Goal: Information Seeking & Learning: Find specific fact

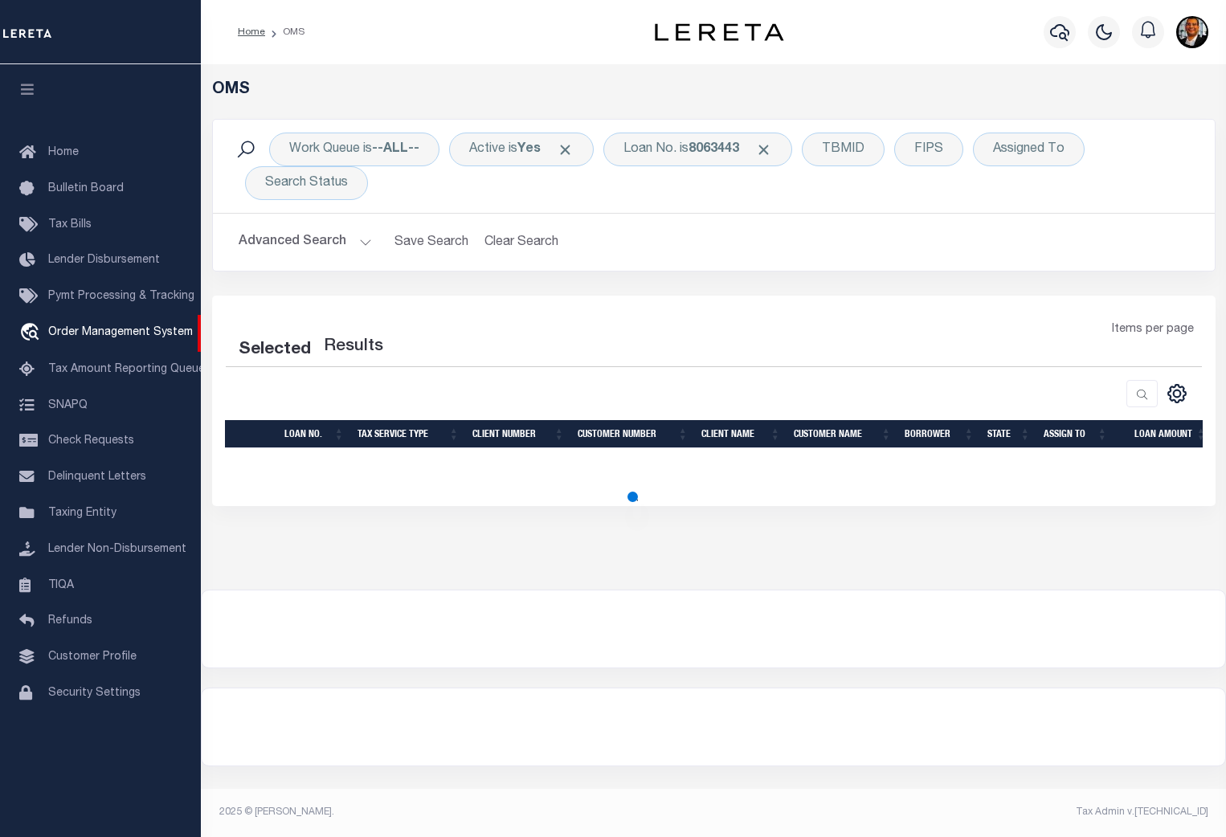
select select "200"
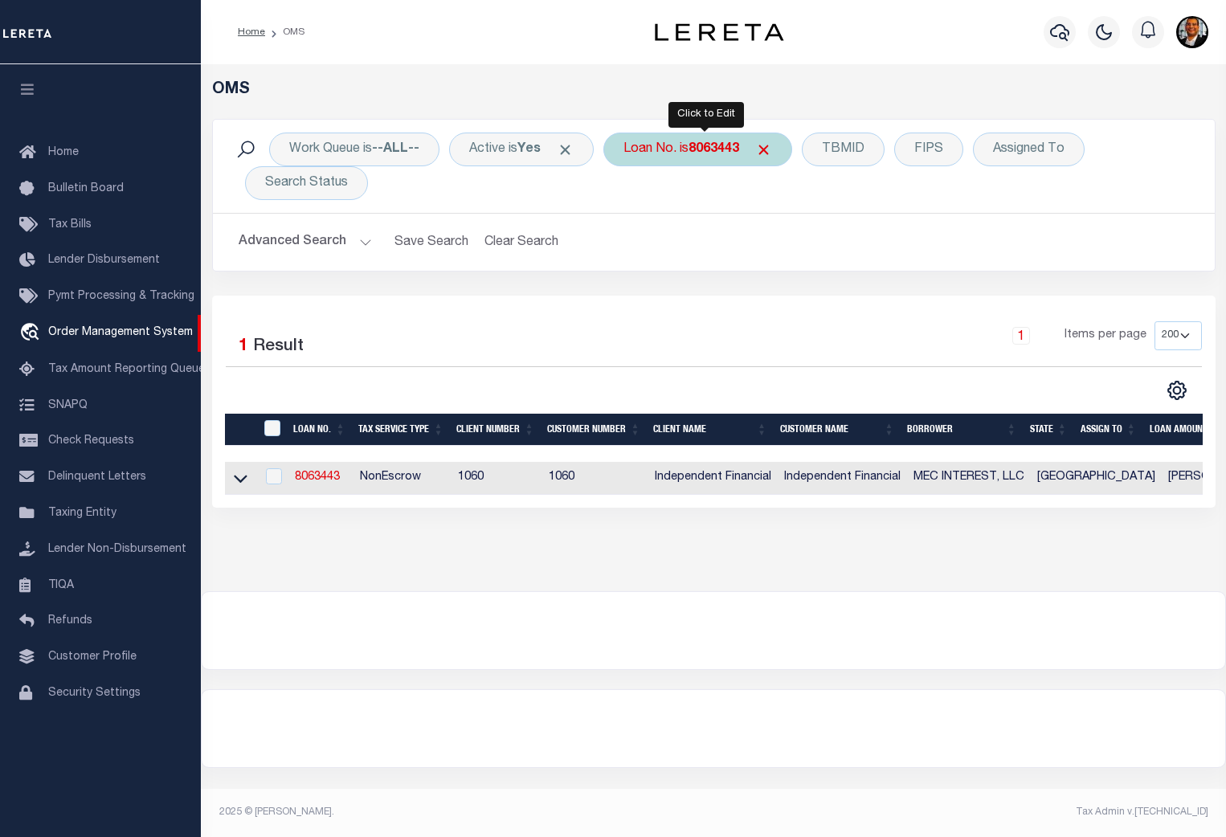
click at [713, 151] on b "8063443" at bounding box center [713, 149] width 51 height 13
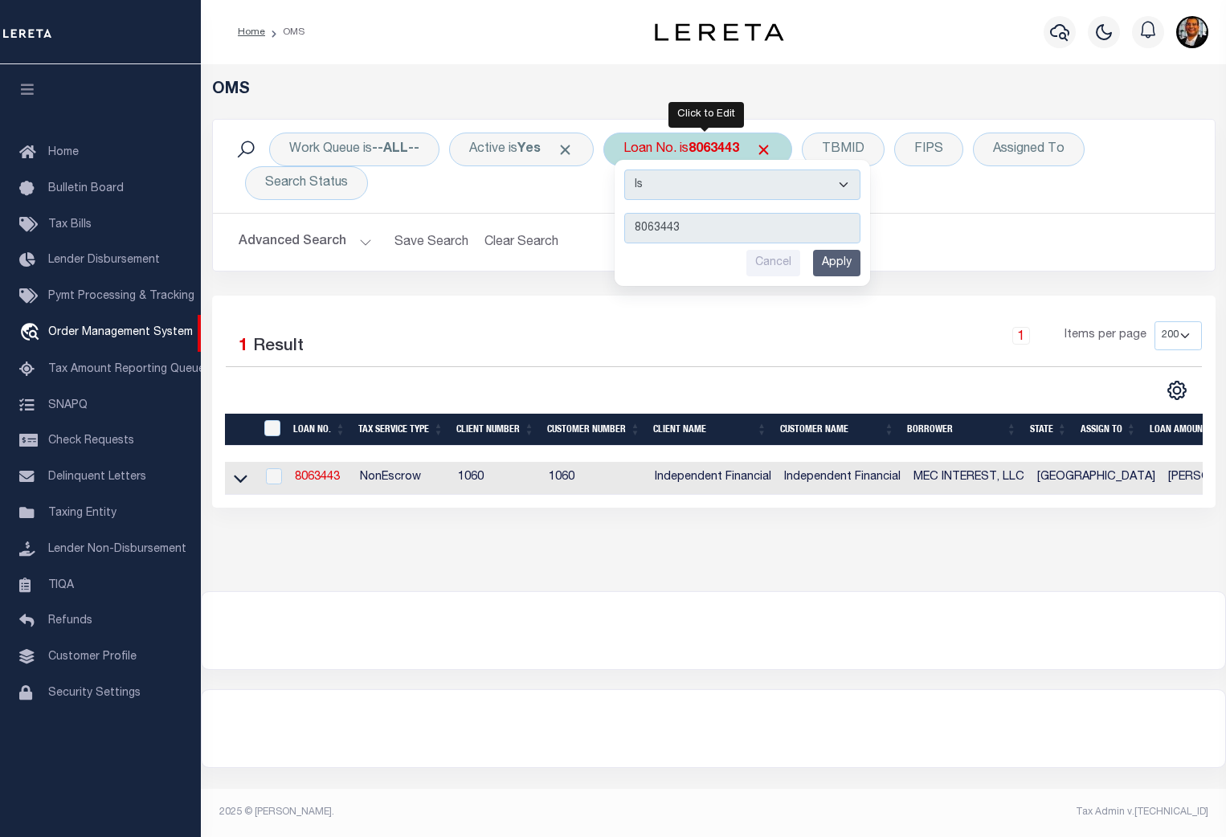
click at [708, 231] on input "8063443" at bounding box center [742, 228] width 236 height 31
drag, startPoint x: 712, startPoint y: 229, endPoint x: 590, endPoint y: 224, distance: 121.4
click at [590, 224] on div "Work Queue is --ALL-- Active is Yes Loan No. is 8063443 Is Contains 8063443 Can…" at bounding box center [713, 195] width 1003 height 153
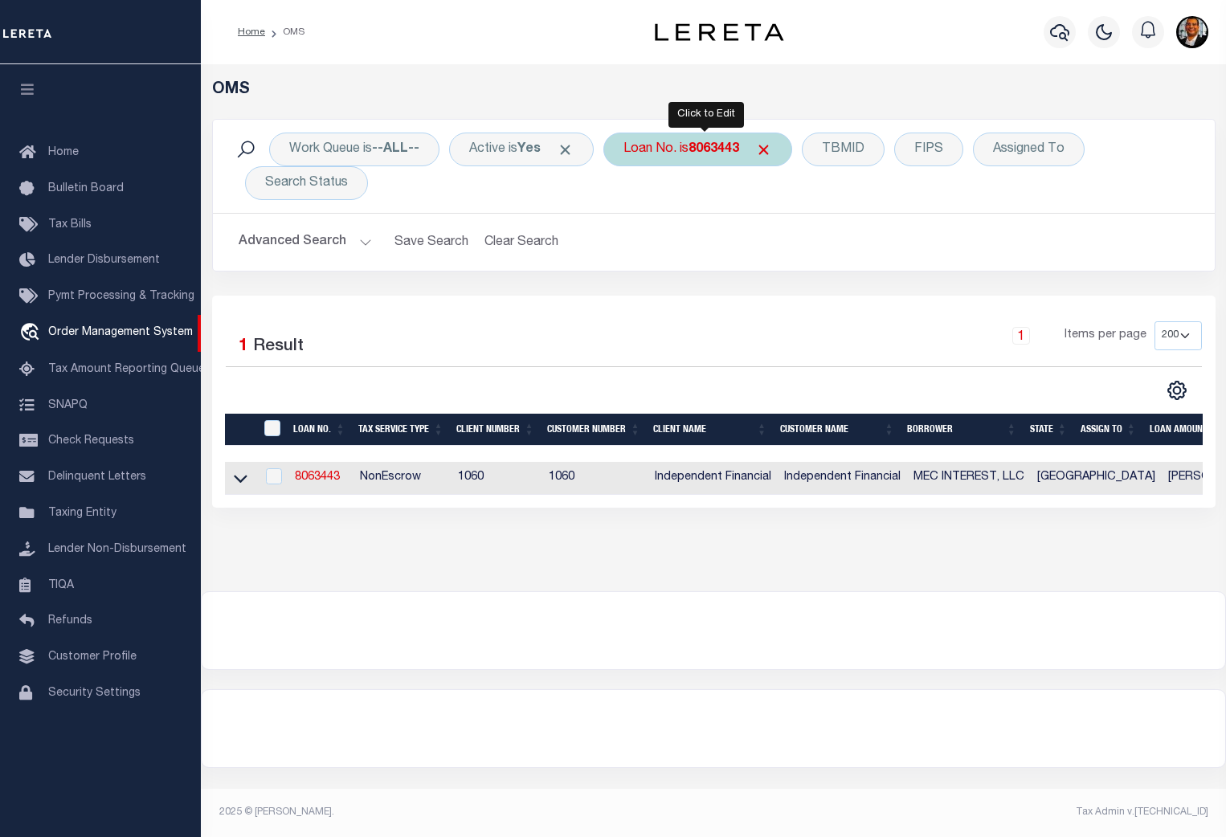
click at [708, 145] on b "8063443" at bounding box center [713, 149] width 51 height 13
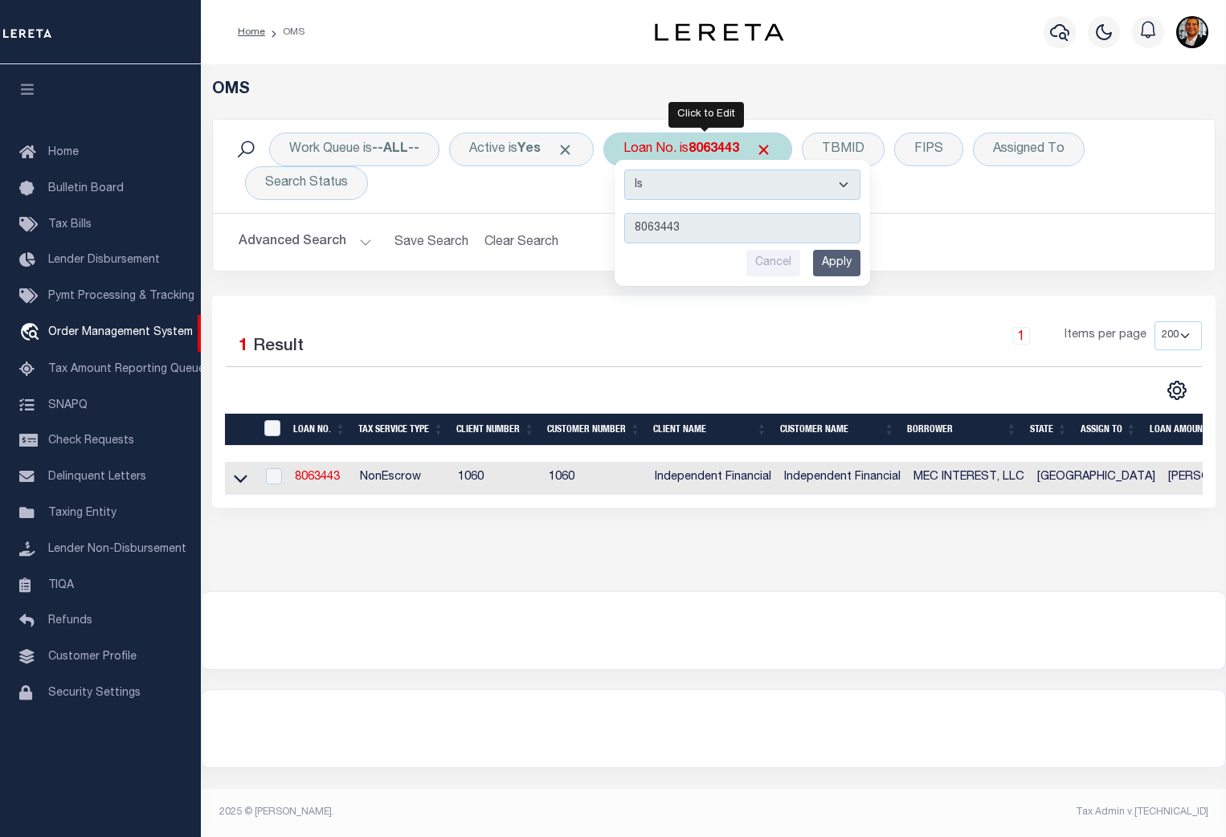
click at [695, 228] on input "8063443" at bounding box center [742, 228] width 236 height 31
type input "8"
type input "10010545"
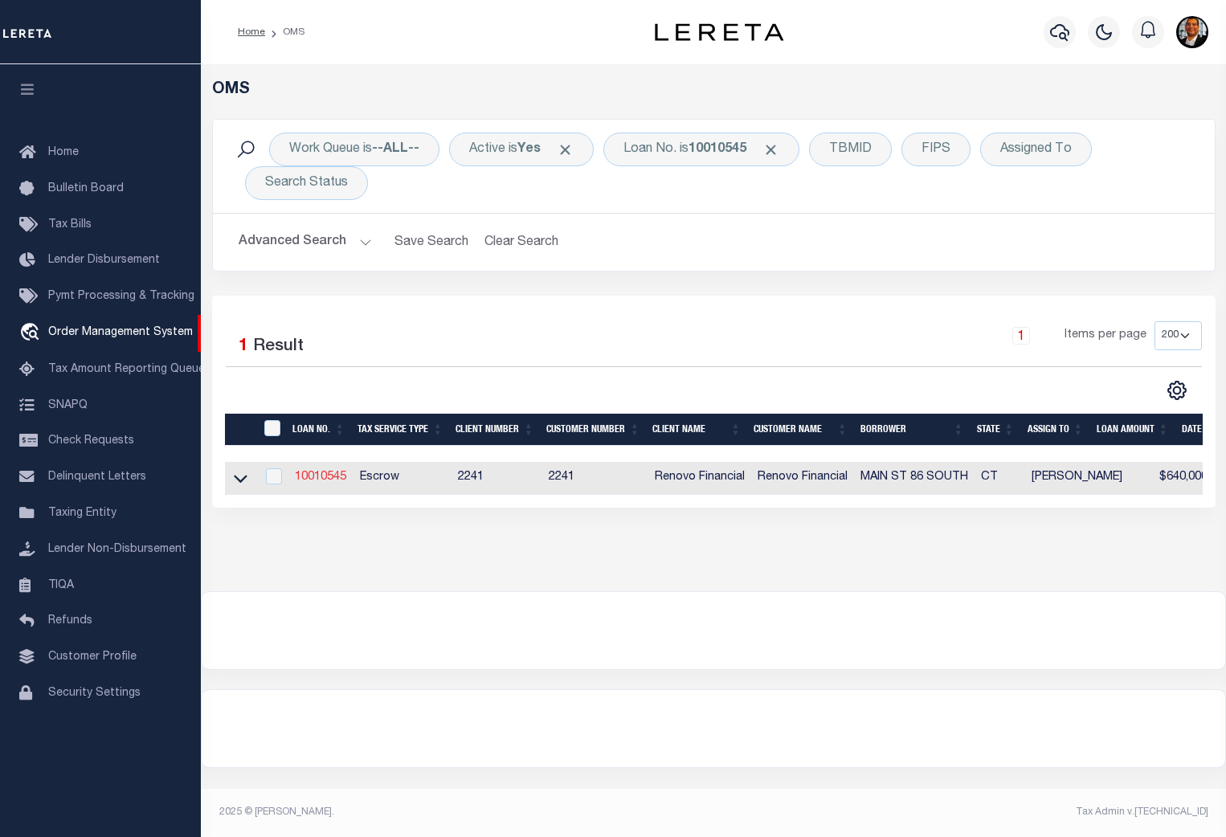
click at [327, 476] on link "10010545" at bounding box center [320, 477] width 51 height 11
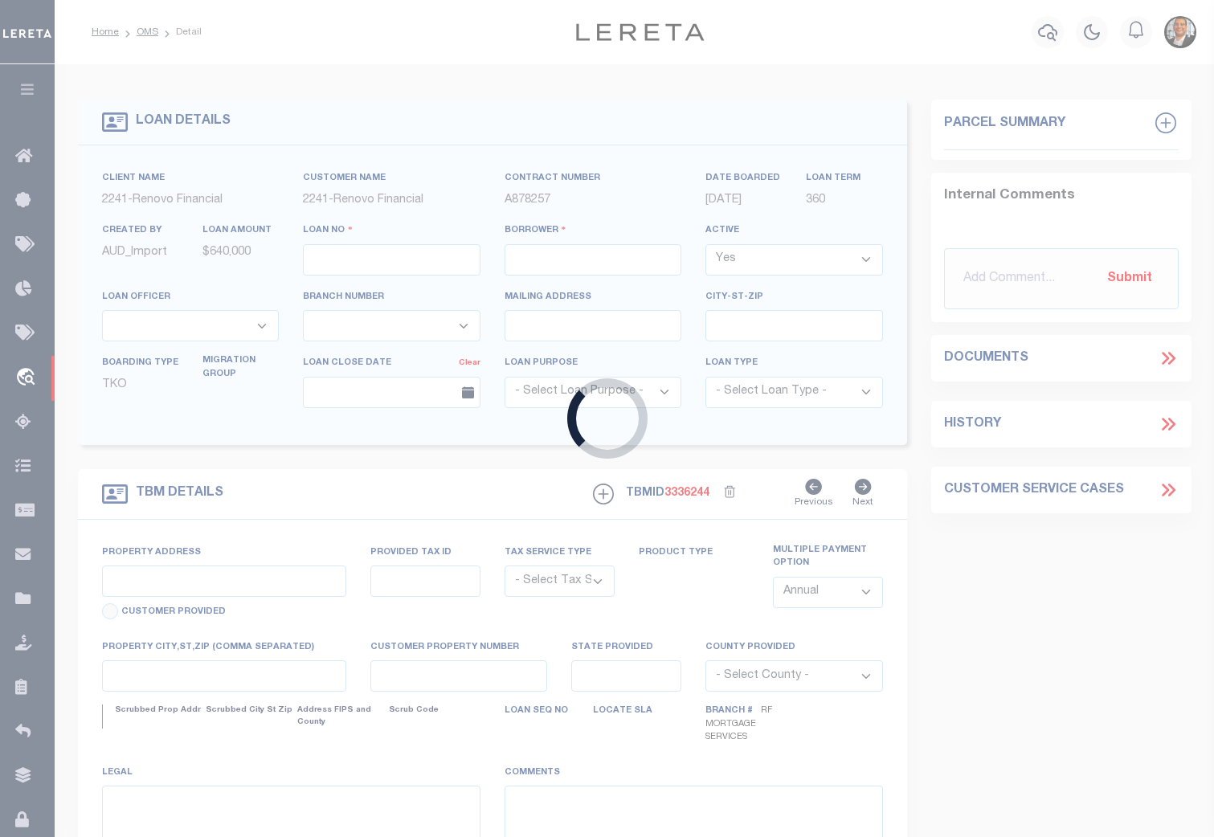
type input "10010545"
type input "MAIN ST 86 SOUTH"
select select
type input "24 WALTER AVE"
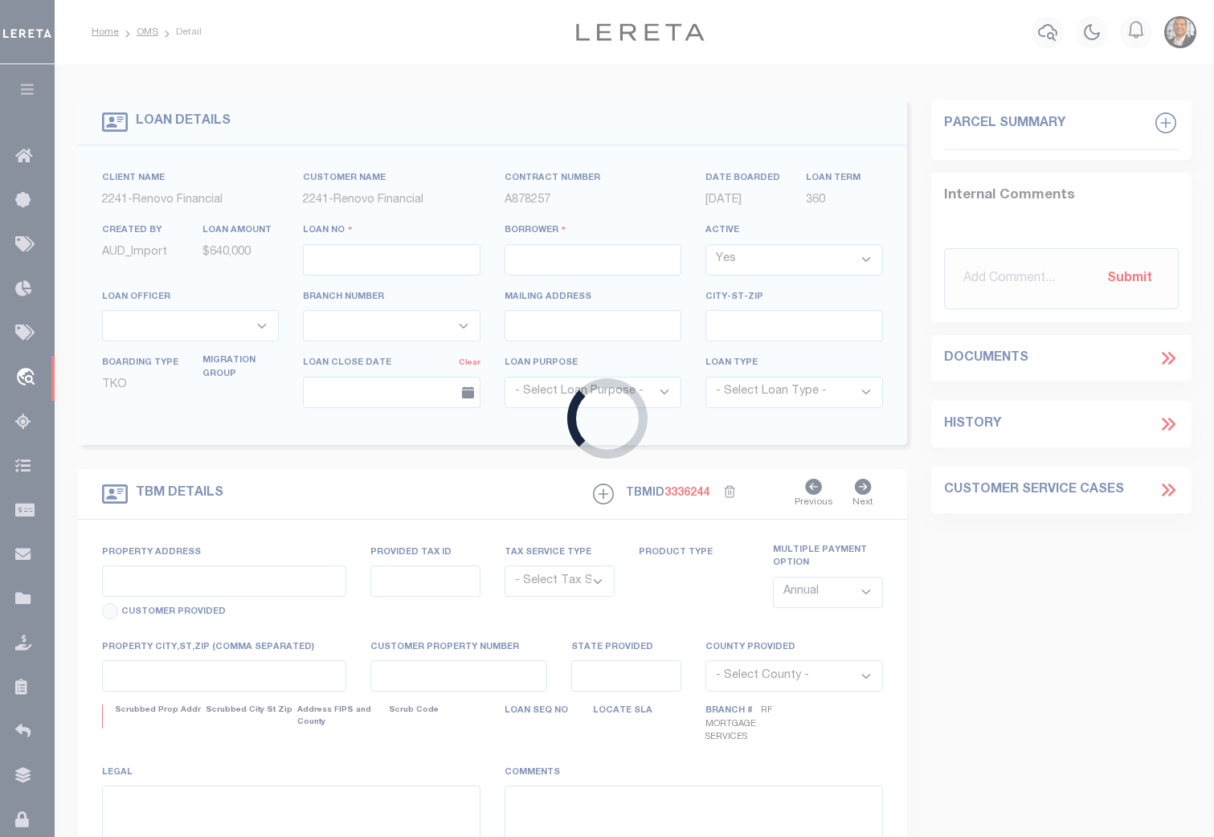
type input "NORWALK,CT,06851"
select select "10"
select select "Escrow"
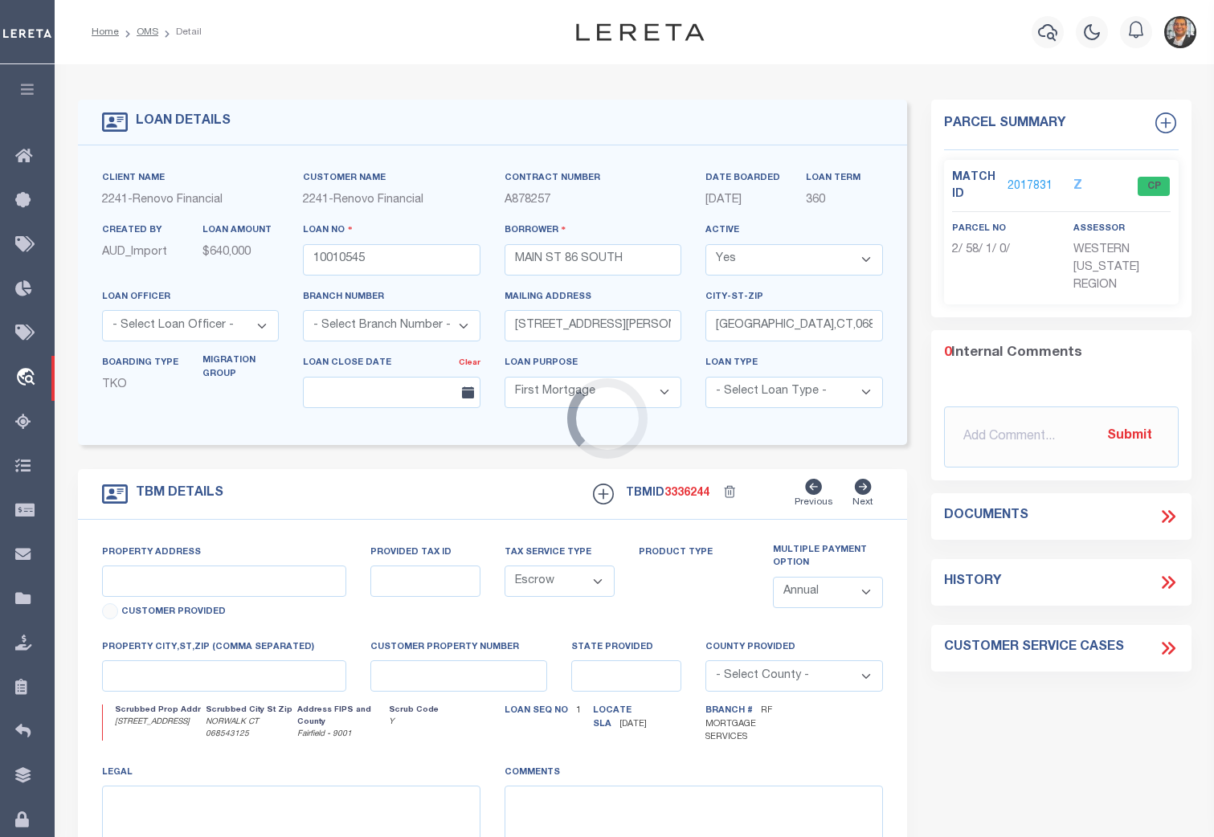
select select "25067"
type input "86 S MAIN ST"
type input "2-58-1-0"
select select
type input "NORWALK CT 068543125"
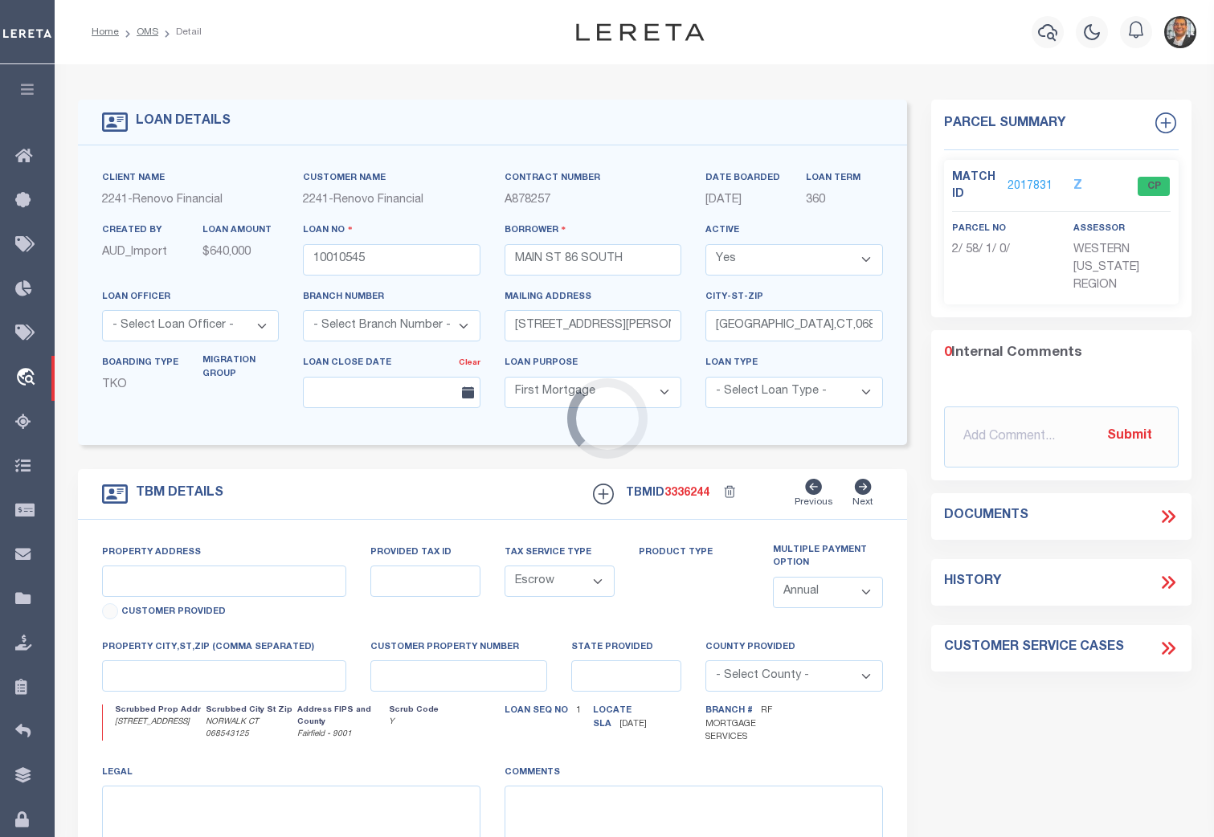
type input "a0kUS0000018Dqj"
type input "CT"
select select
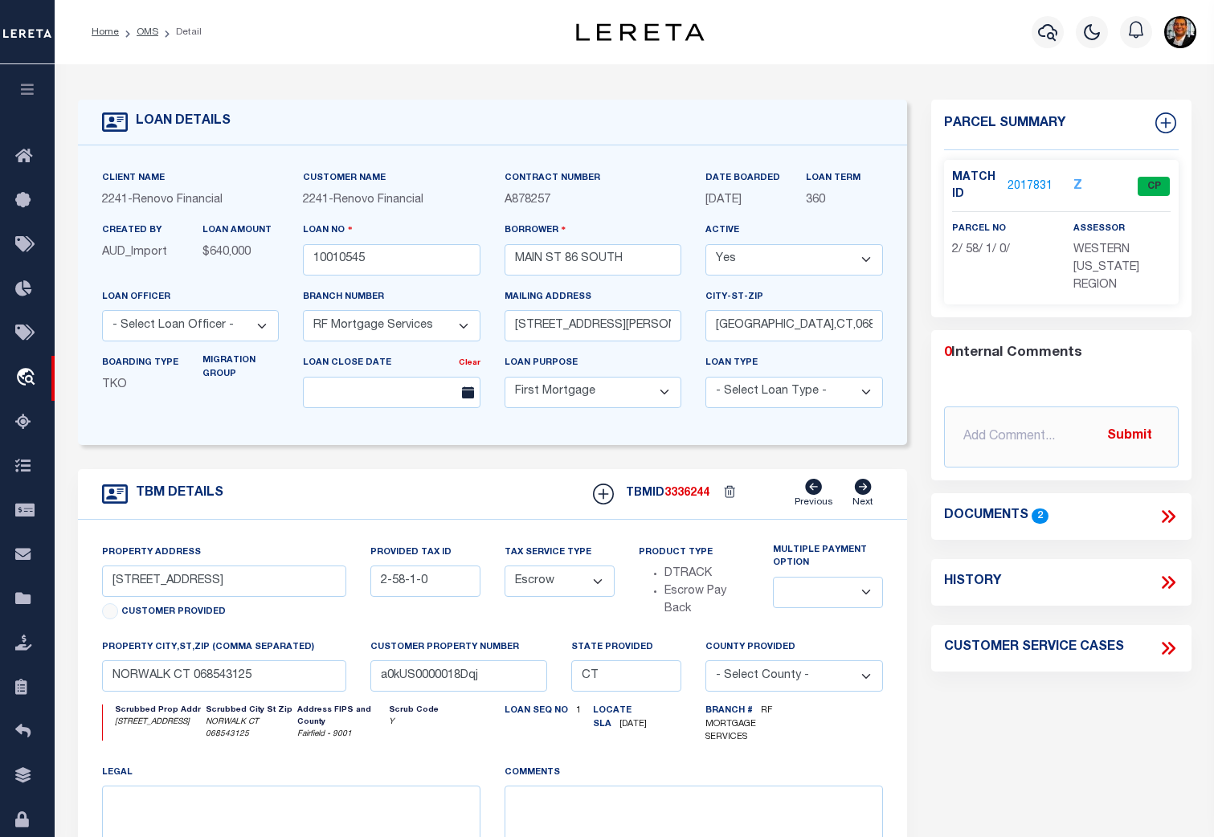
click at [1026, 184] on link "2017831" at bounding box center [1029, 186] width 45 height 17
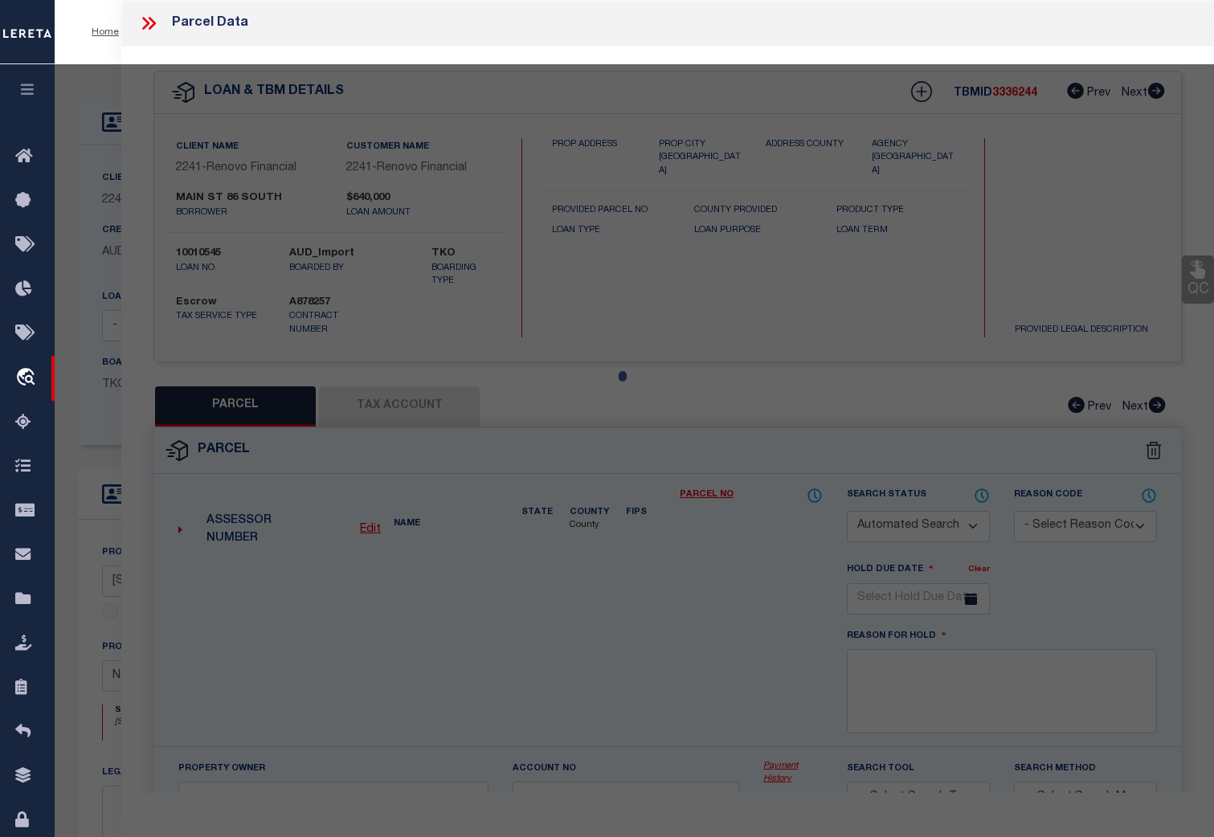
checkbox input "false"
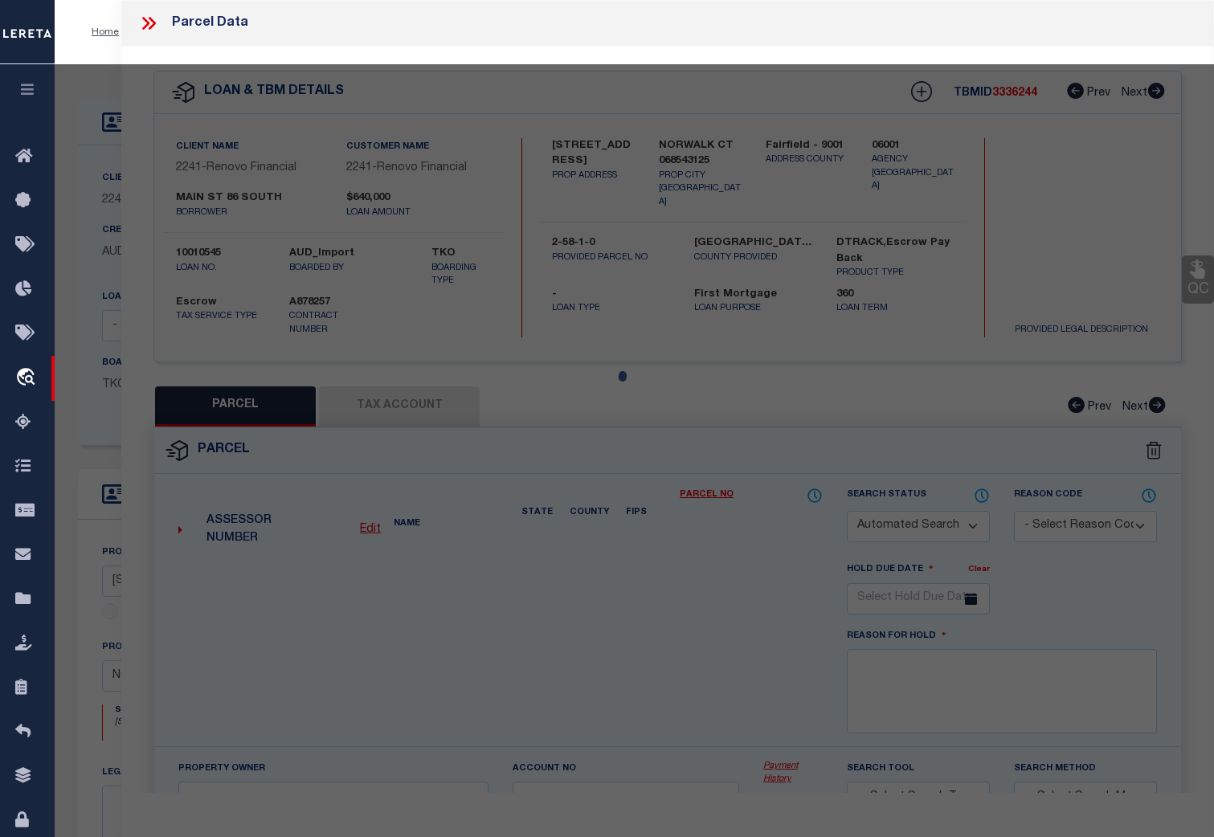
select select "CP"
type input "86 SOUTH MAIN ST LLC"
select select "AGW"
select select
type input "86 SOUTH MAIN ST"
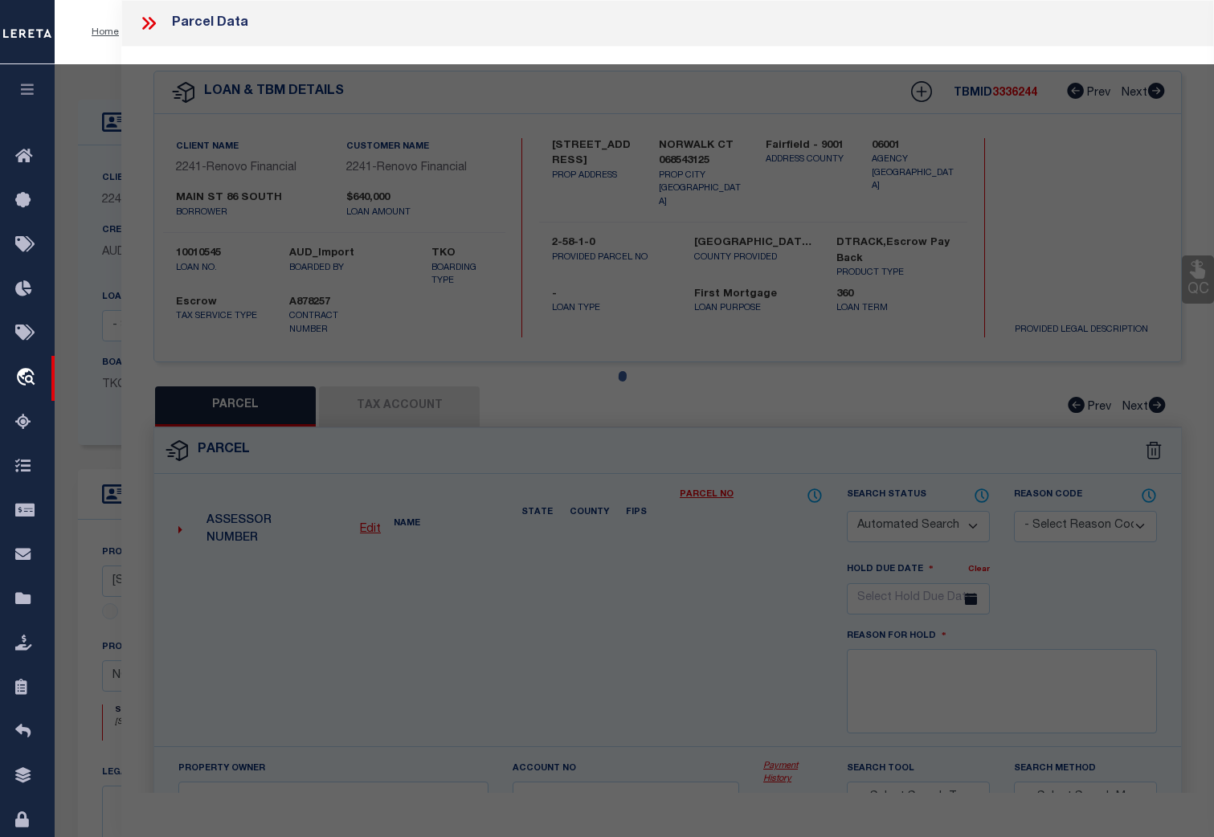
checkbox input "false"
type input "NORWALK CT 06854"
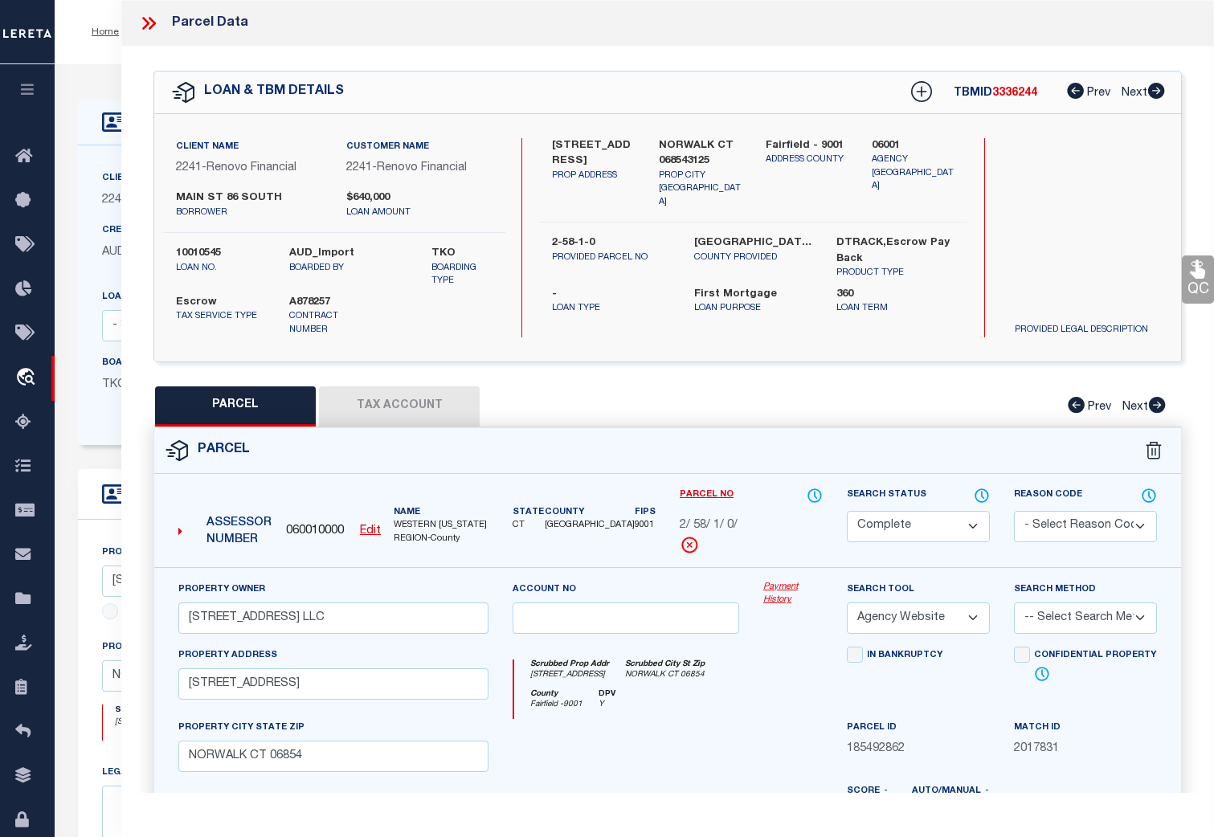
click at [400, 406] on button "Tax Account" at bounding box center [399, 406] width 161 height 40
select select "100"
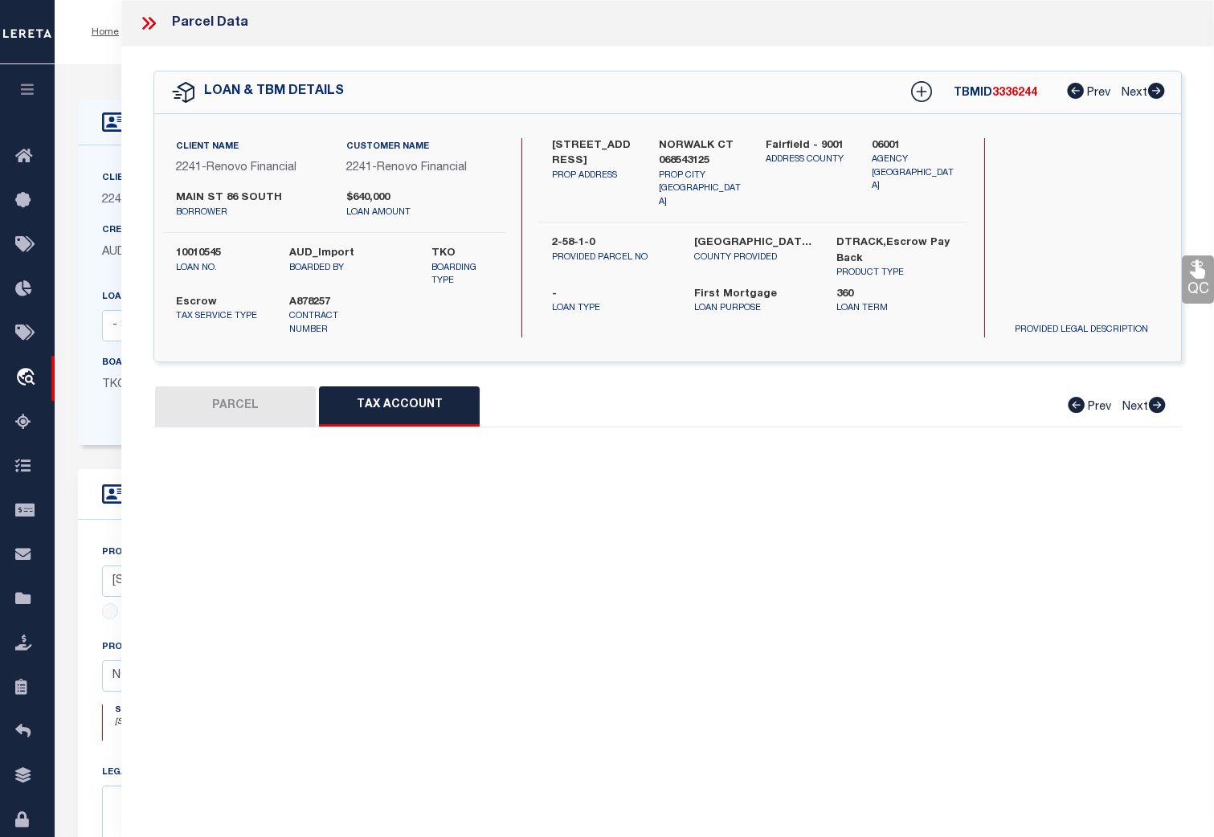
select select "100"
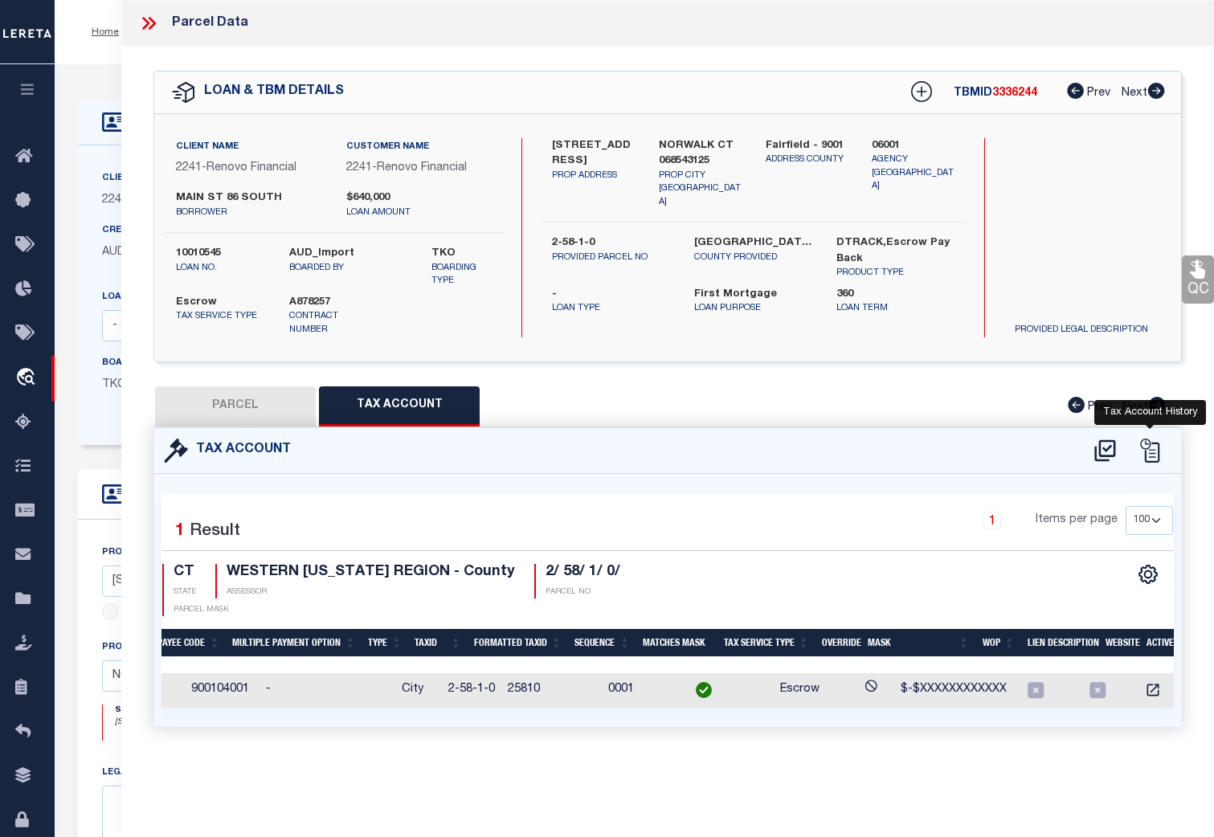
click at [1153, 451] on icon at bounding box center [1149, 451] width 24 height 24
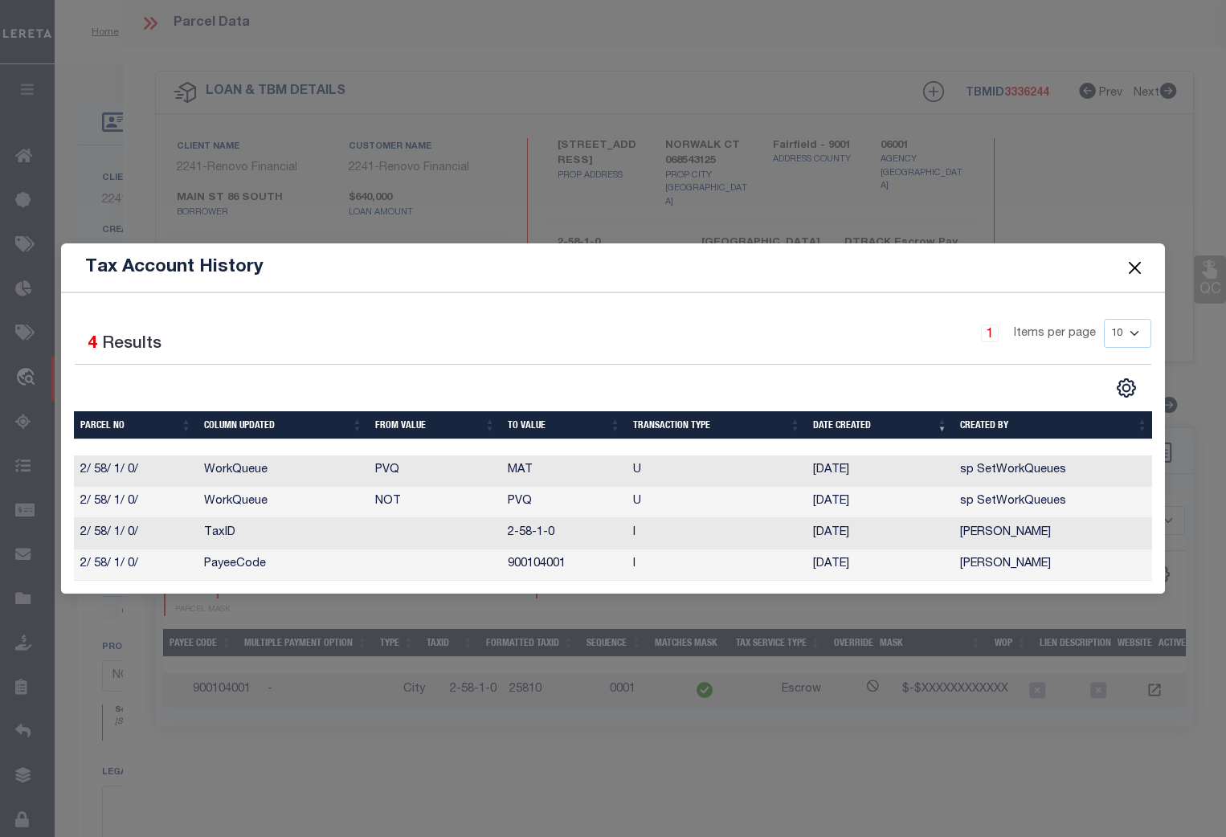
scroll to position [0, 254]
click at [1135, 261] on button "Close" at bounding box center [1135, 268] width 21 height 21
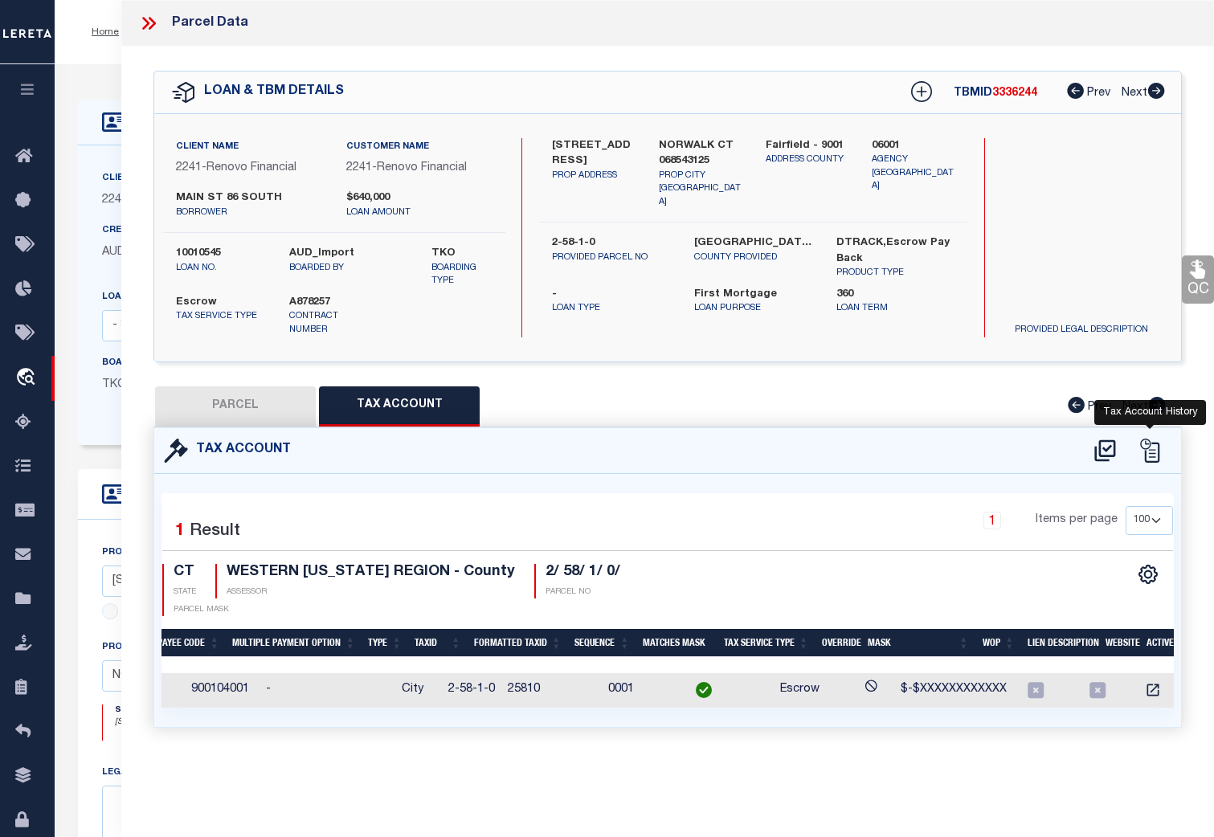
click at [1153, 445] on icon at bounding box center [1149, 451] width 24 height 24
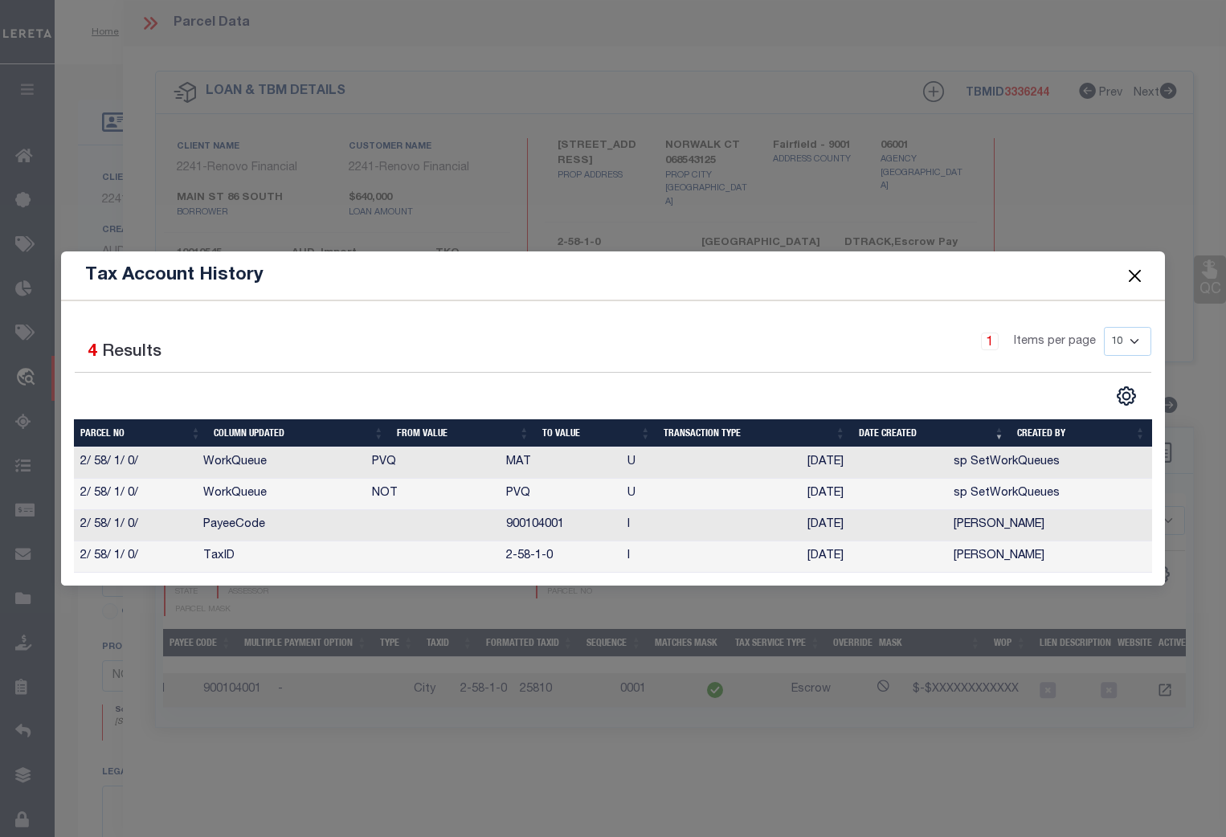
click at [1133, 278] on button "Close" at bounding box center [1135, 276] width 21 height 21
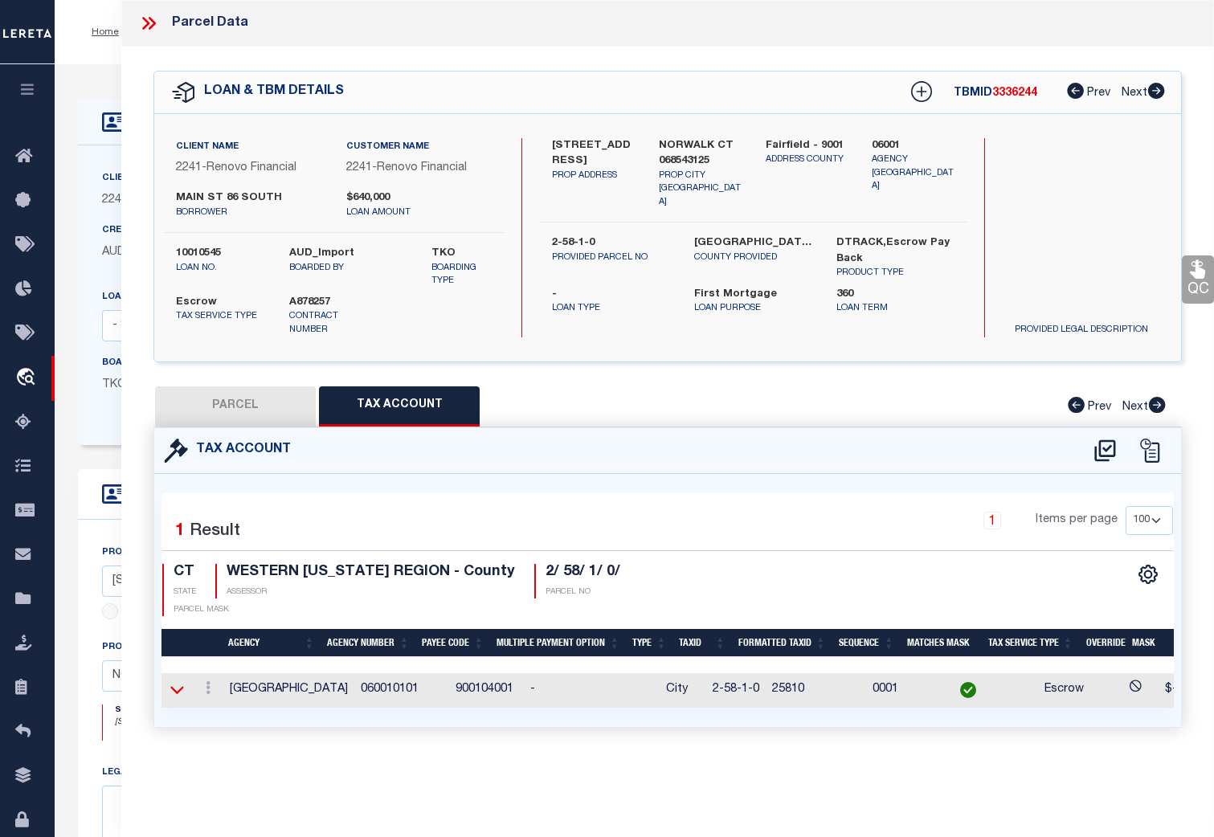
click at [177, 687] on icon at bounding box center [177, 689] width 14 height 17
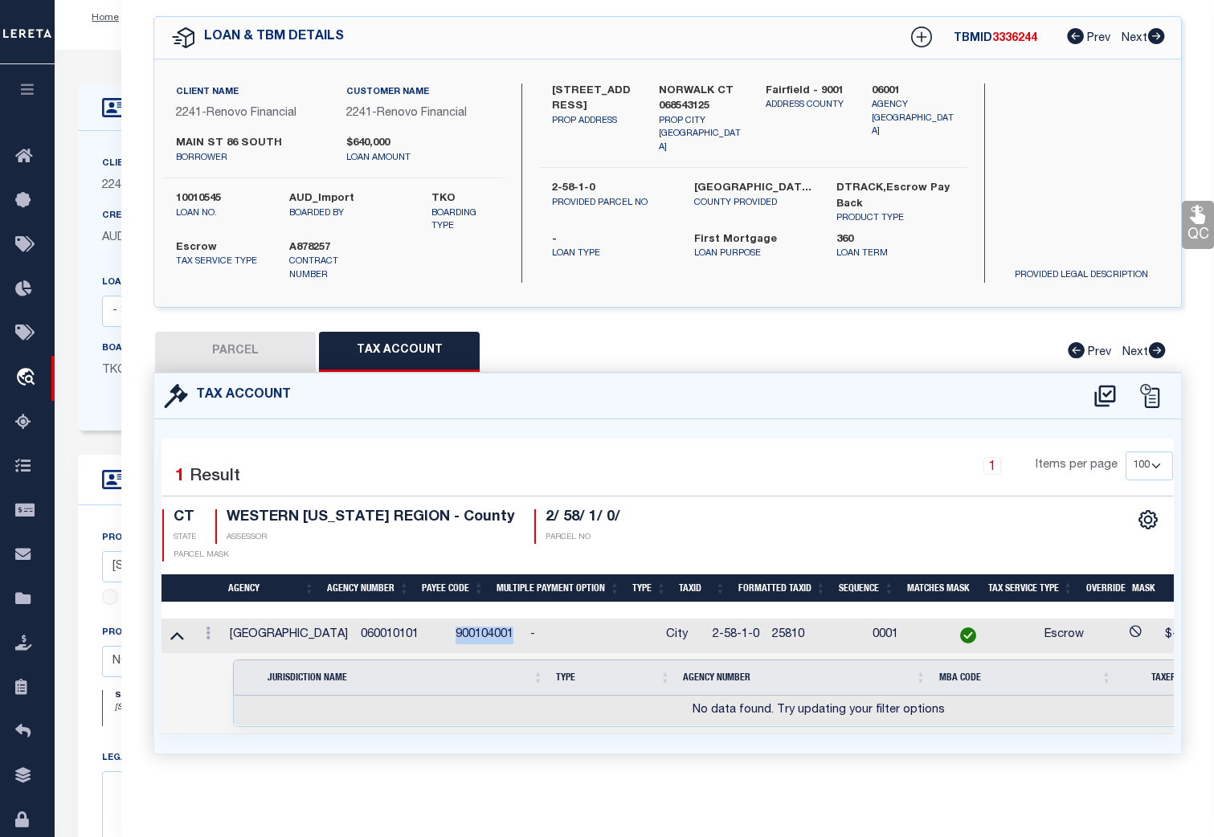
drag, startPoint x: 420, startPoint y: 620, endPoint x: 490, endPoint y: 624, distance: 70.0
click at [490, 624] on td "900104001" at bounding box center [486, 636] width 75 height 35
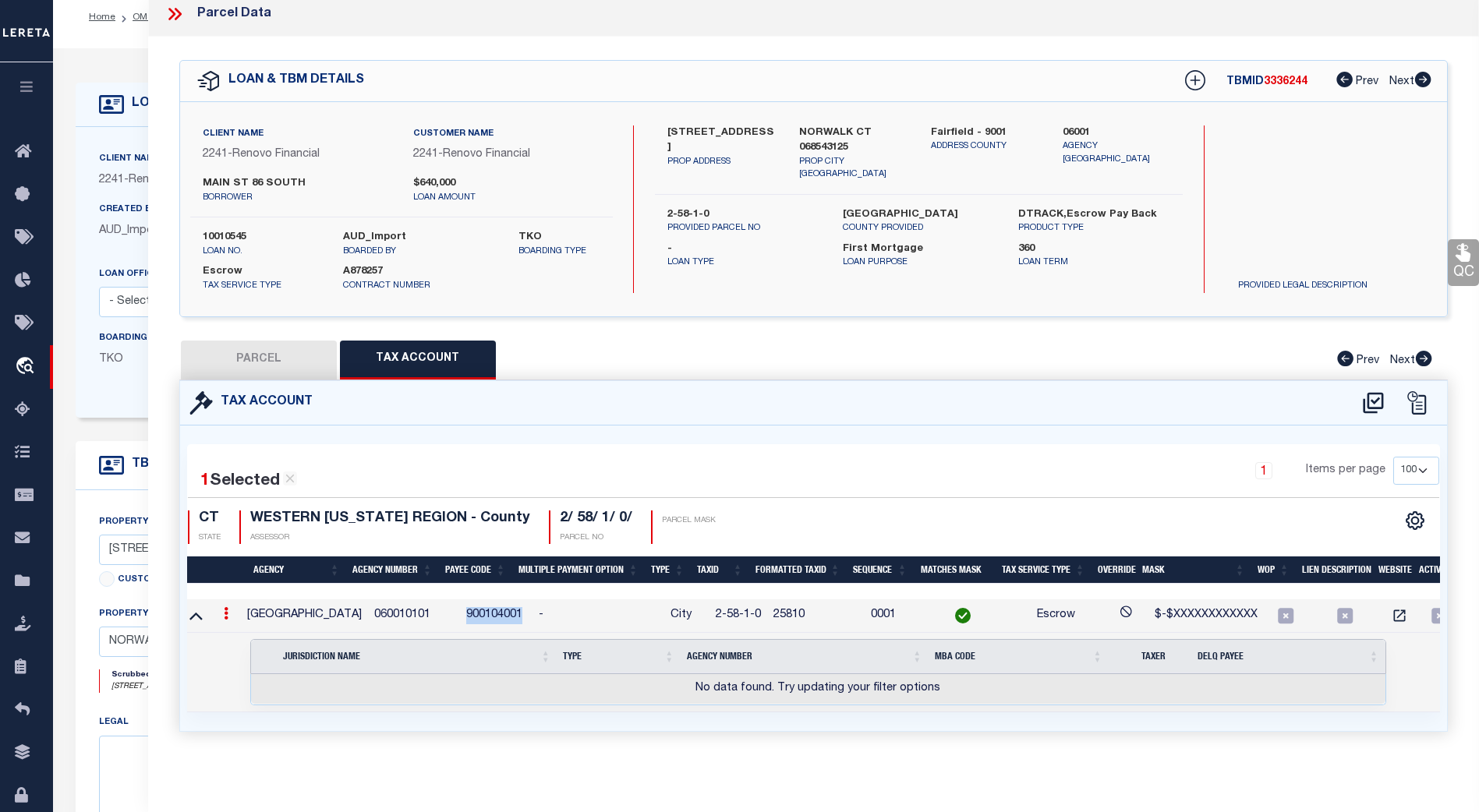
scroll to position [0, 6]
copy td "900104001"
click at [22, 578] on icon at bounding box center [27, 582] width 25 height 19
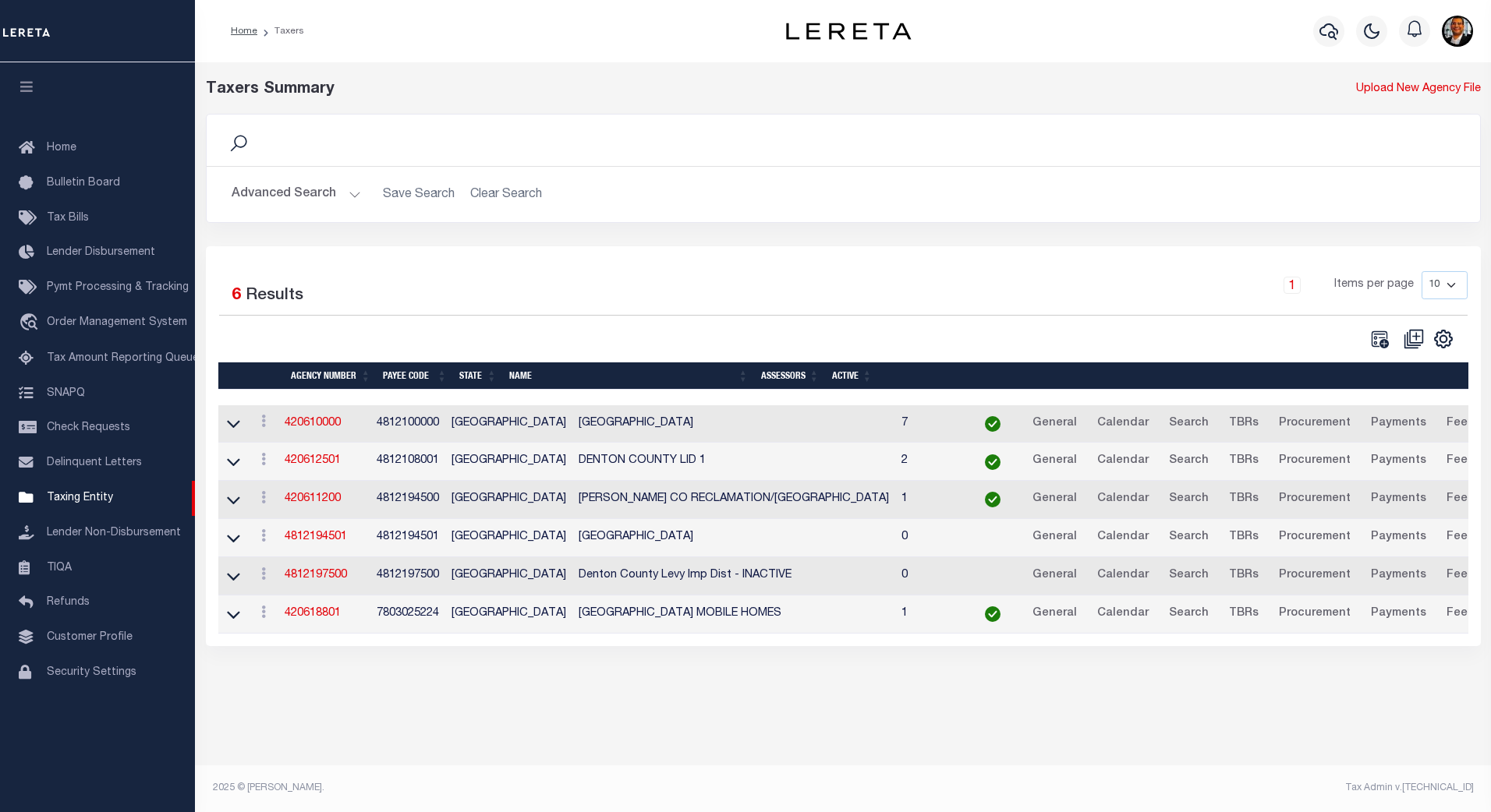
click at [351, 193] on button "Advanced Search" at bounding box center [296, 194] width 129 height 30
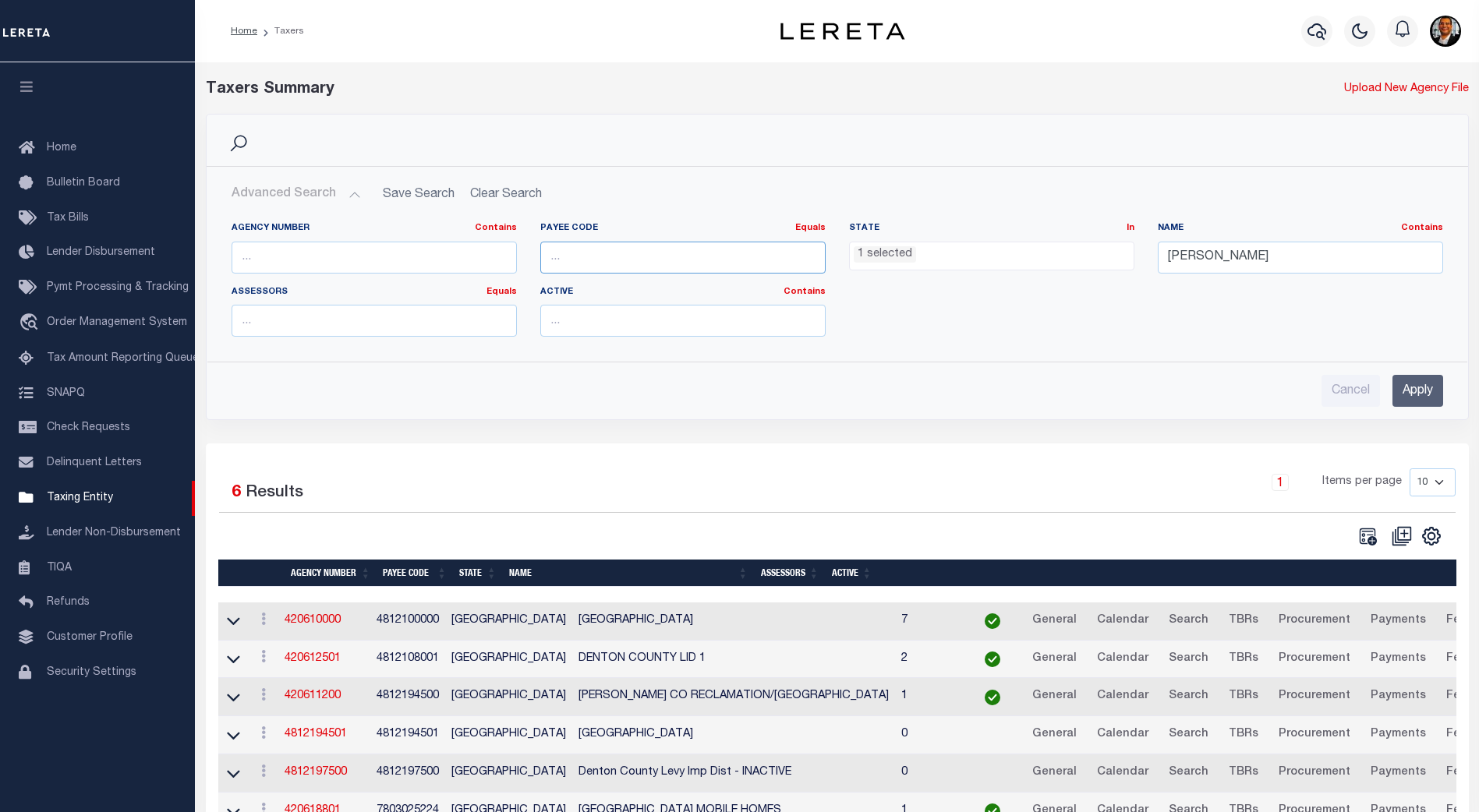
click at [570, 252] on input "number" at bounding box center [683, 257] width 285 height 32
paste input "900104001"
type input "900104001"
drag, startPoint x: 1247, startPoint y: 255, endPoint x: 1136, endPoint y: 259, distance: 111.1
click at [1137, 259] on div "Agency Number Contains Contains Is Payee Code Equals Equals Is Not Equal To Is …" at bounding box center [838, 285] width 1234 height 127
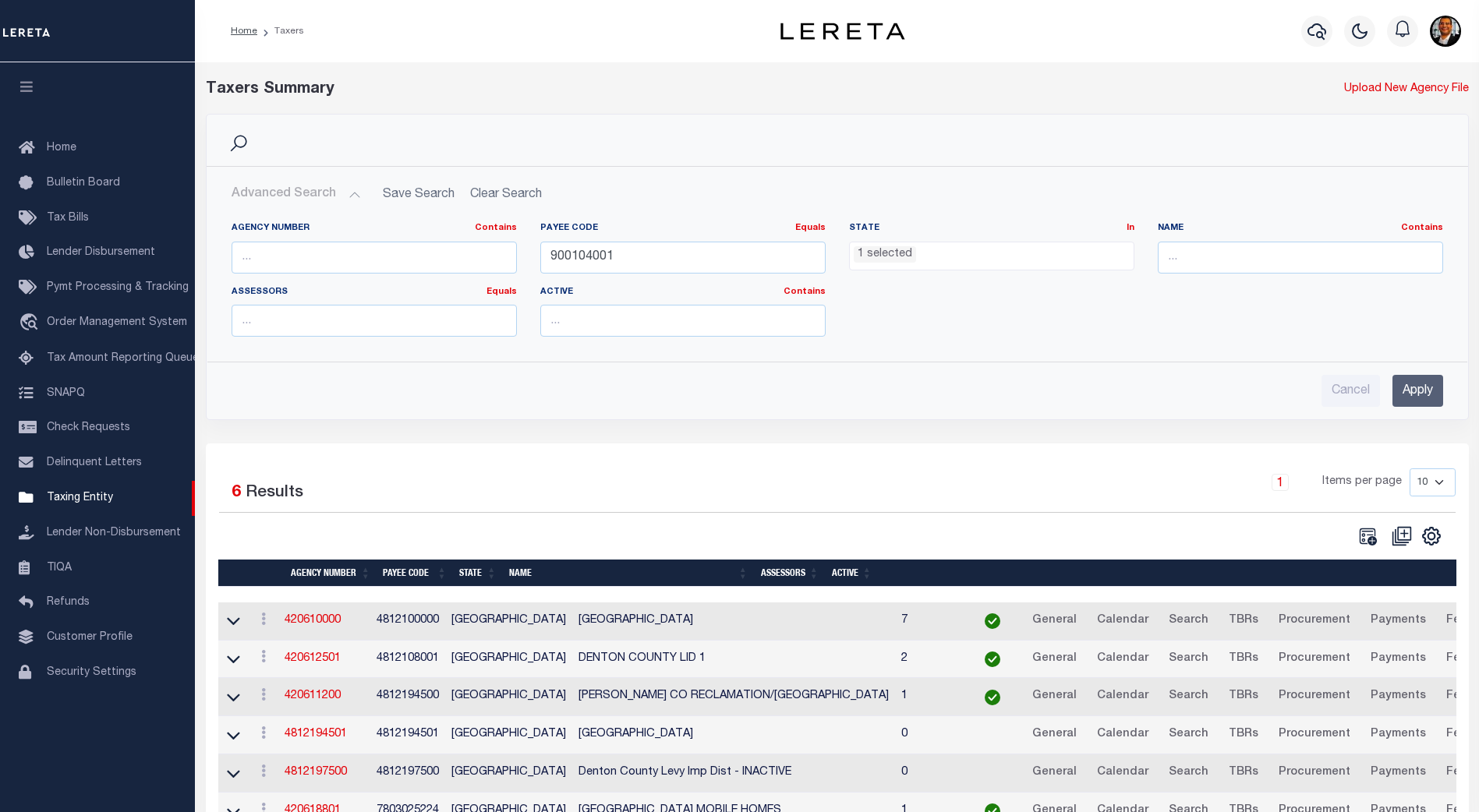
click at [890, 251] on li "1 selected" at bounding box center [885, 255] width 62 height 17
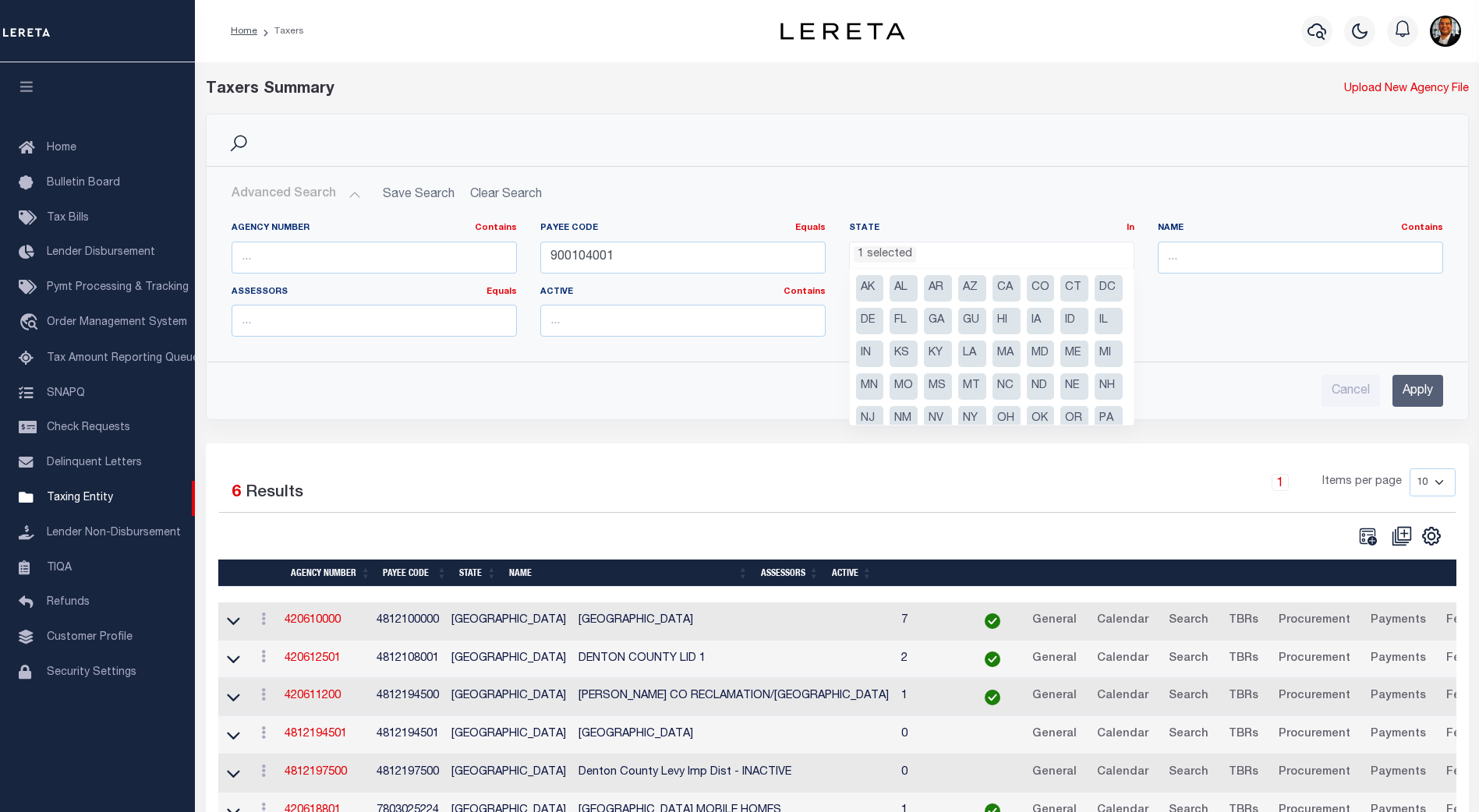
scroll to position [79, 0]
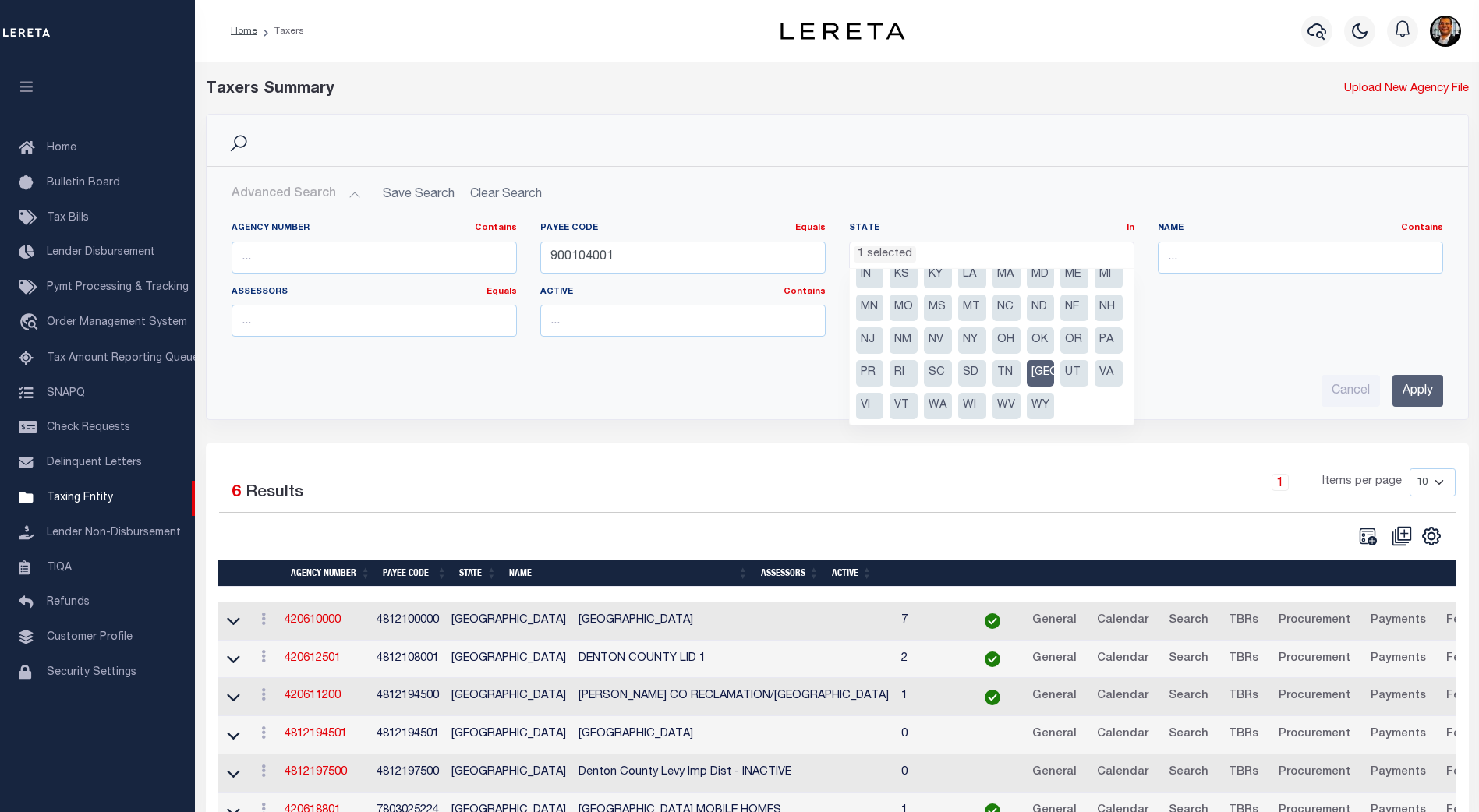
click at [1027, 386] on li "[GEOGRAPHIC_DATA]" at bounding box center [1040, 373] width 28 height 26
select select
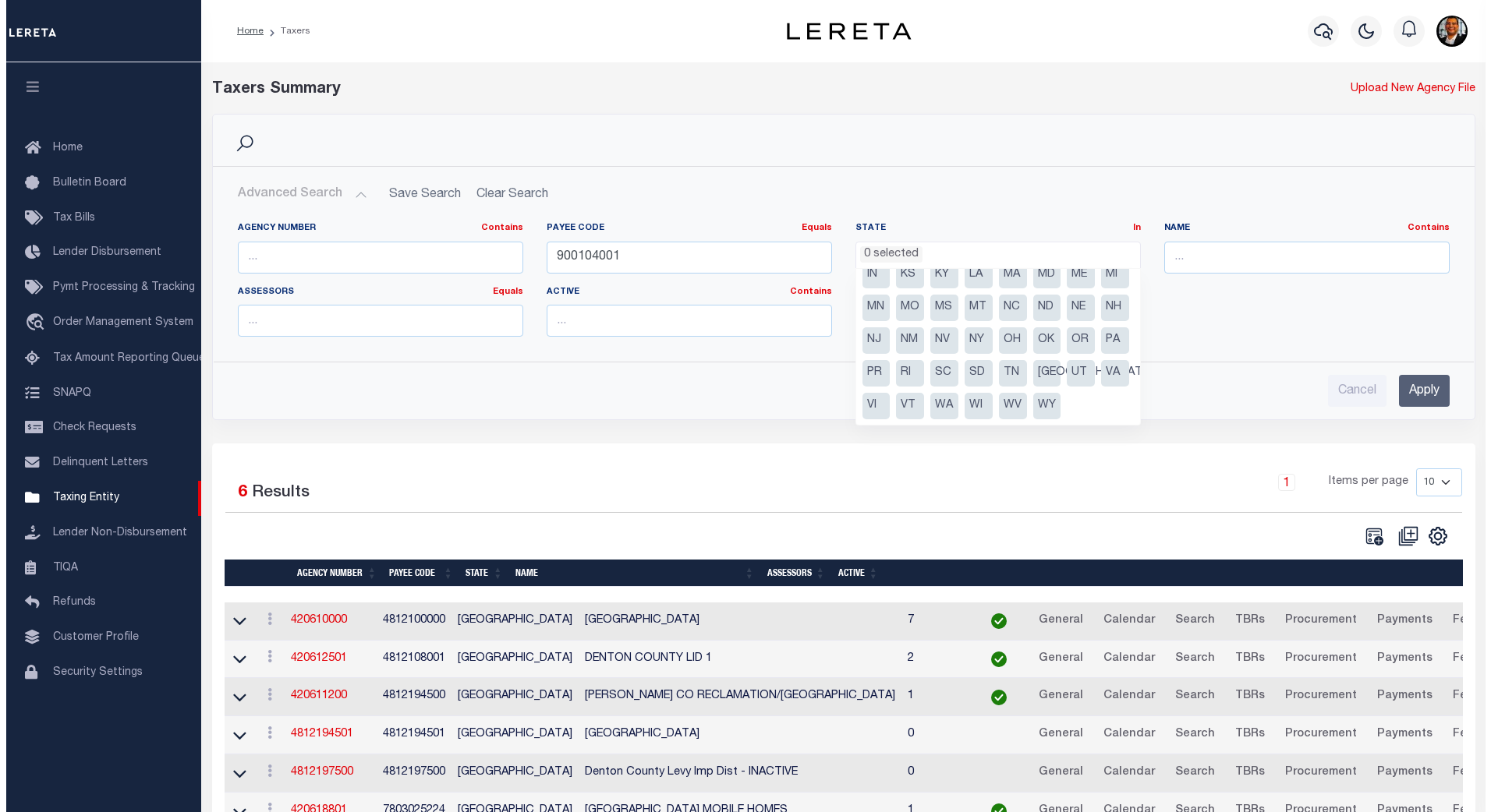
scroll to position [632, 0]
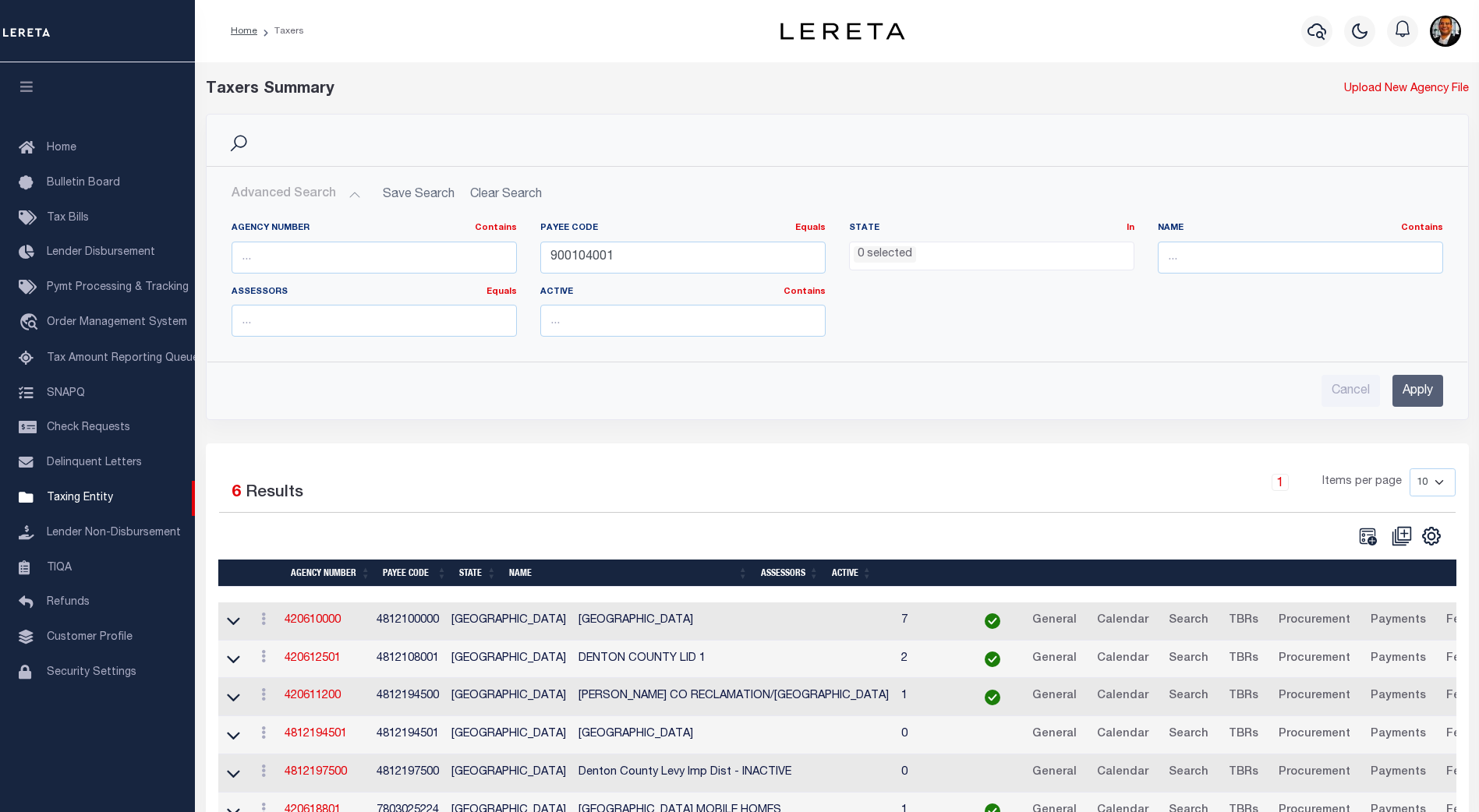
click at [1418, 385] on input "Apply" at bounding box center [1418, 390] width 50 height 32
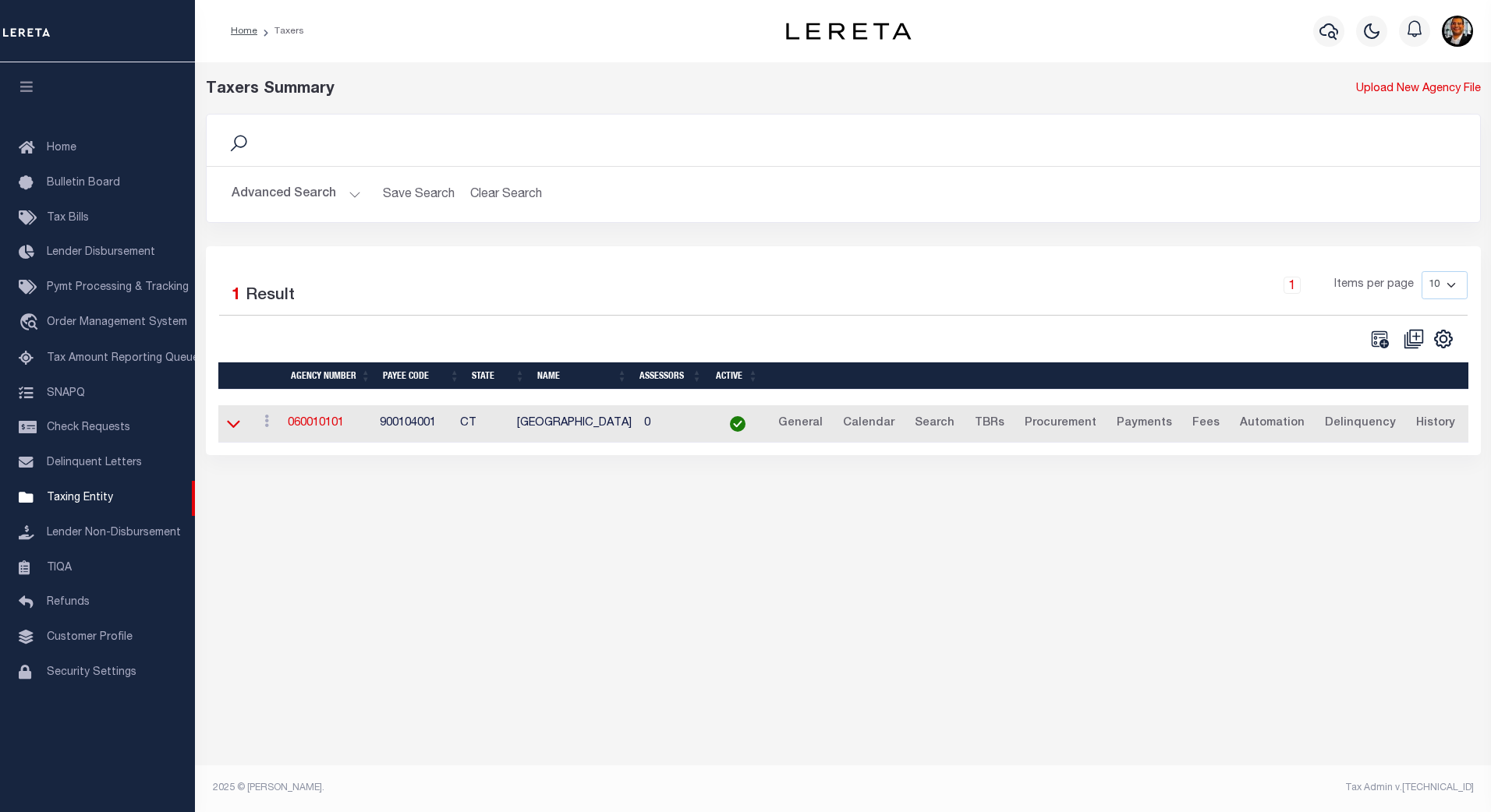
click at [232, 428] on icon at bounding box center [234, 425] width 14 height 8
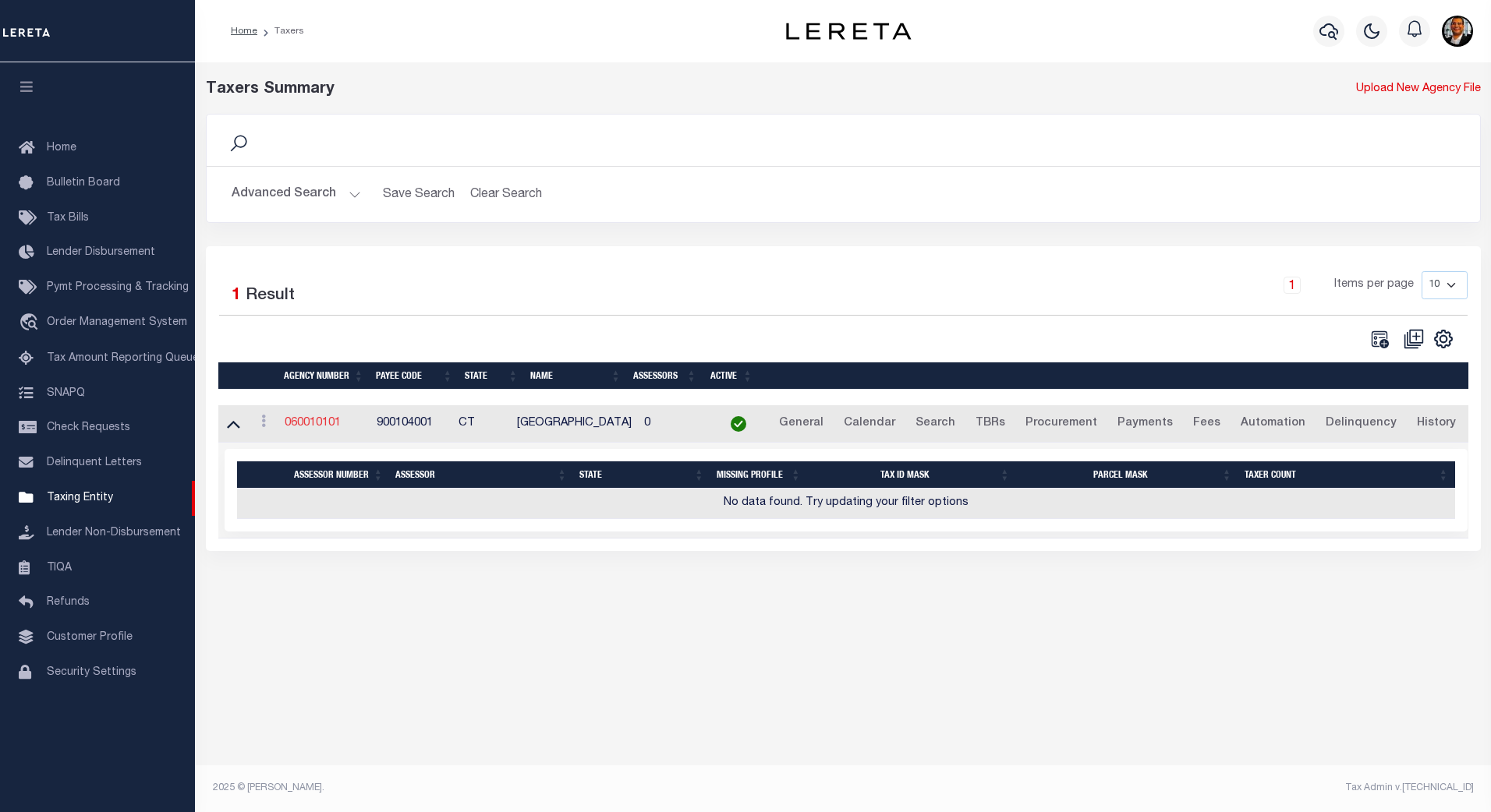
click at [309, 428] on link "060010101" at bounding box center [313, 423] width 56 height 11
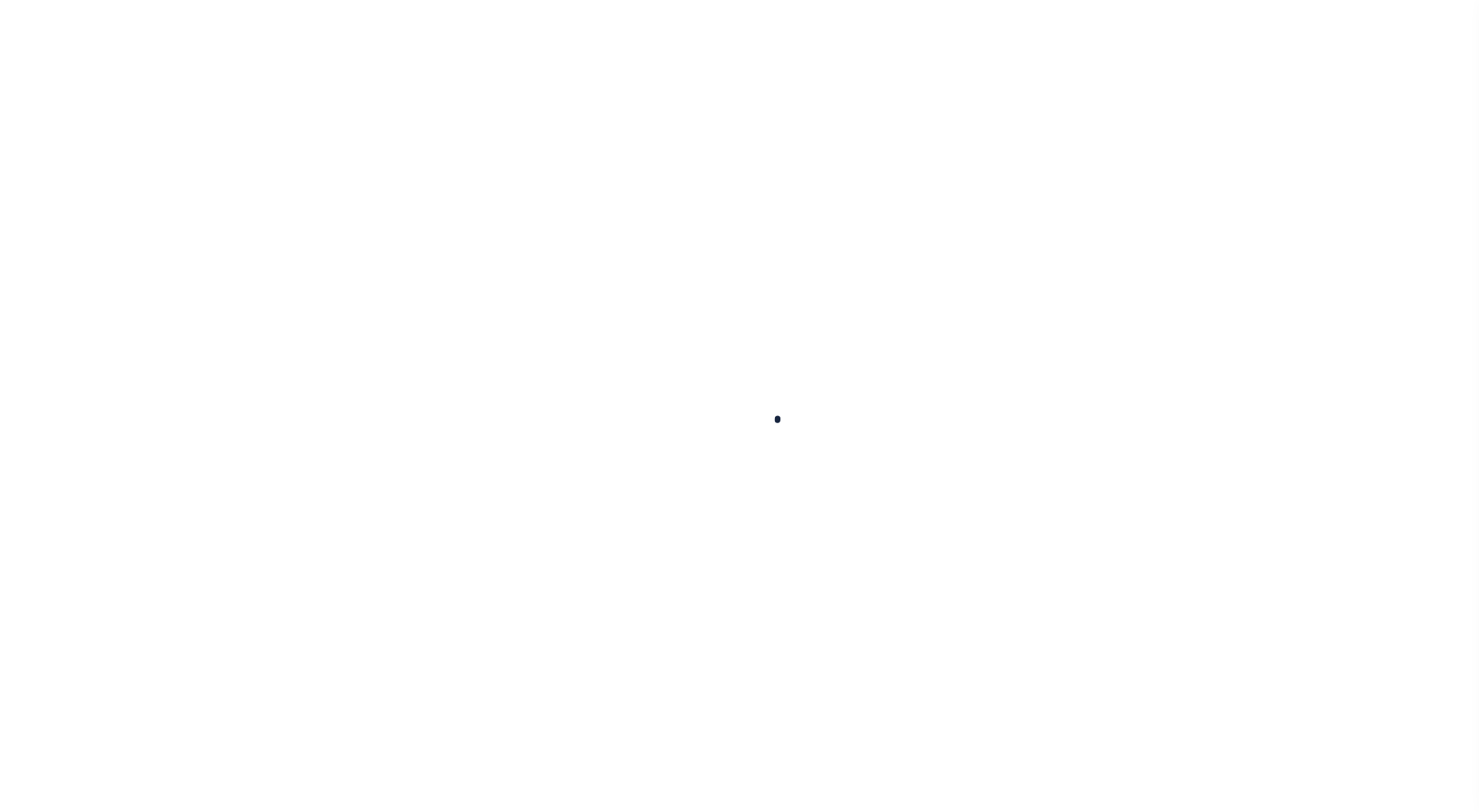
select select
checkbox input "false"
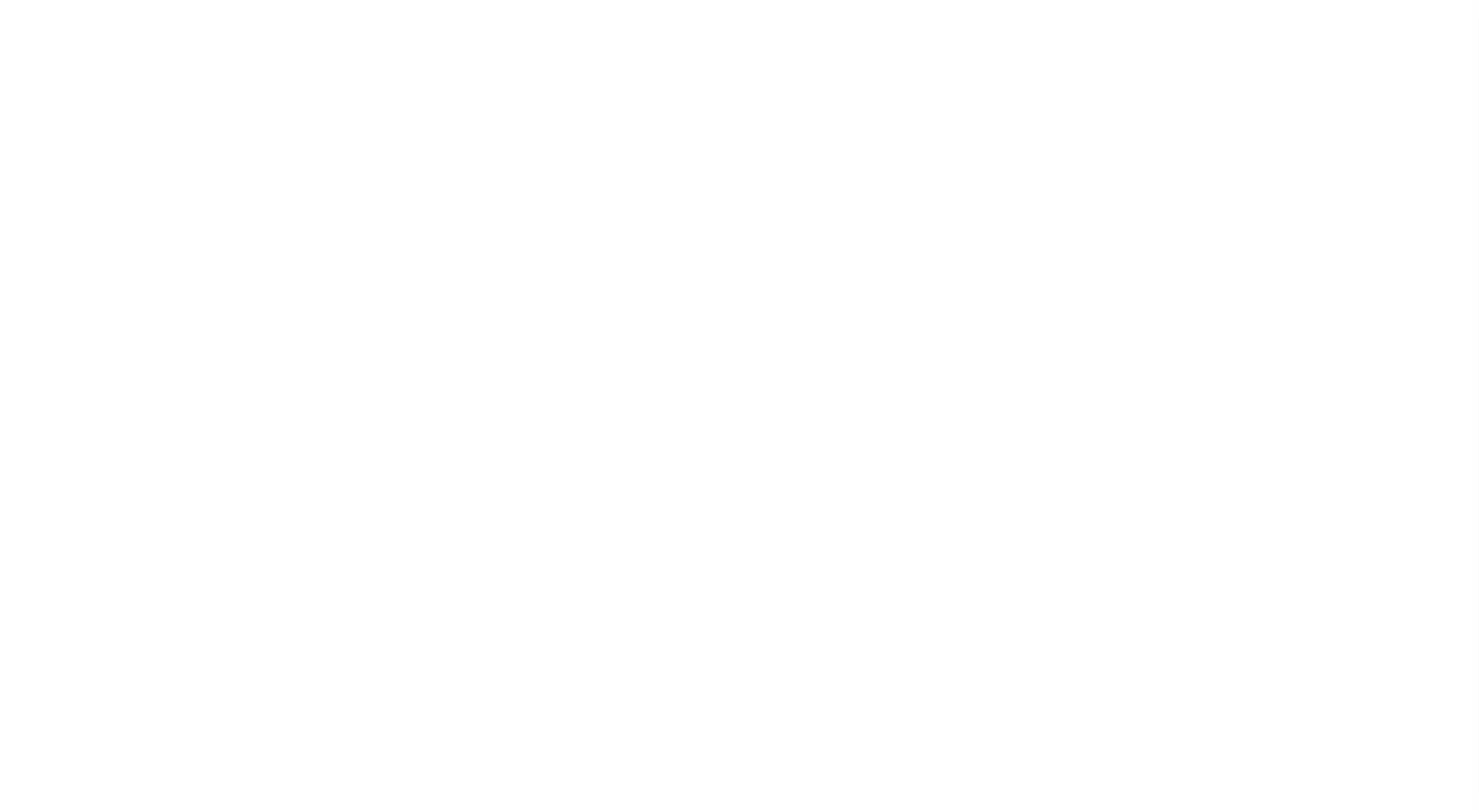
checkbox input "false"
type input "900104001"
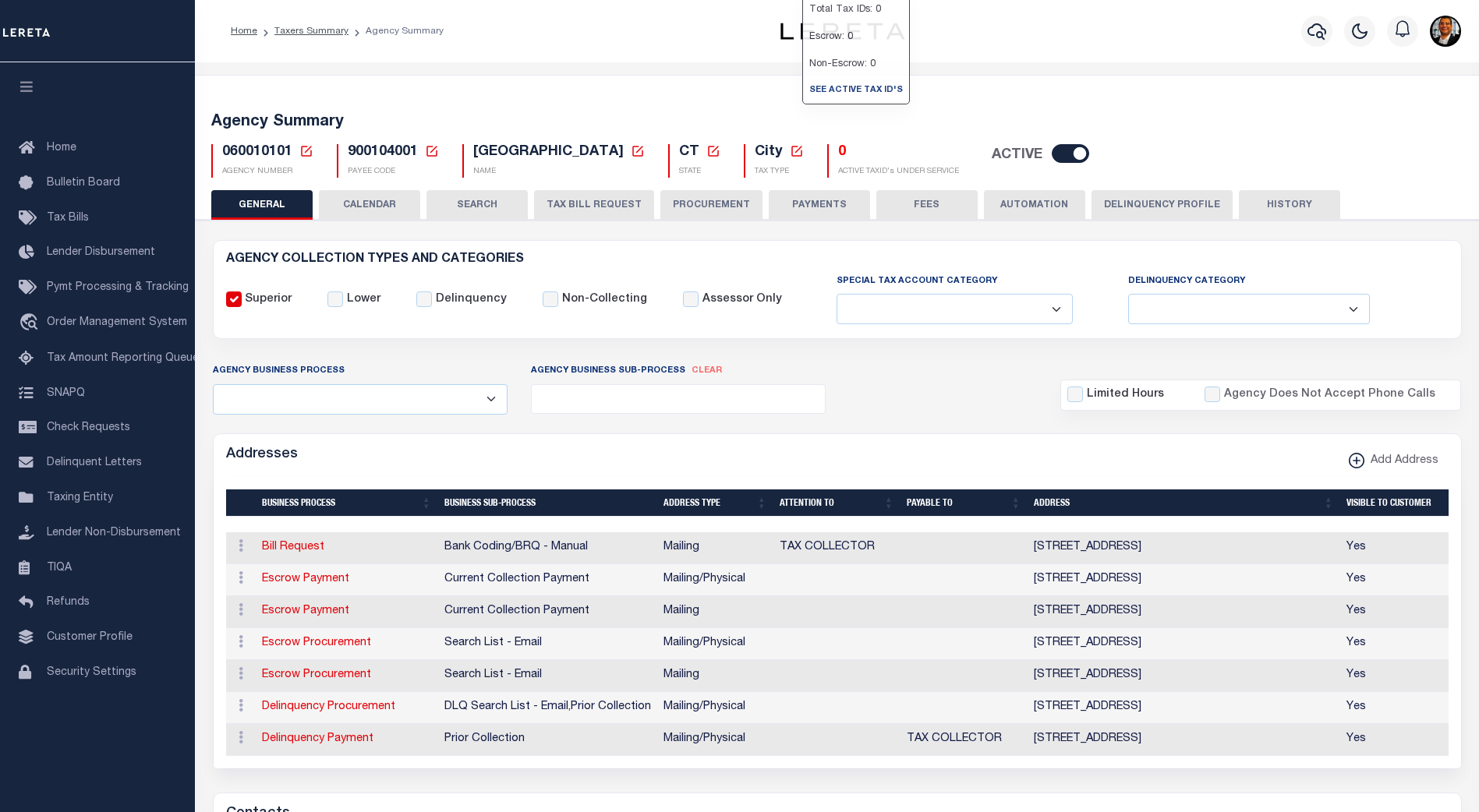
click at [838, 153] on h5 "0" at bounding box center [899, 153] width 121 height 17
click at [86, 328] on span "Order Management System" at bounding box center [116, 322] width 141 height 11
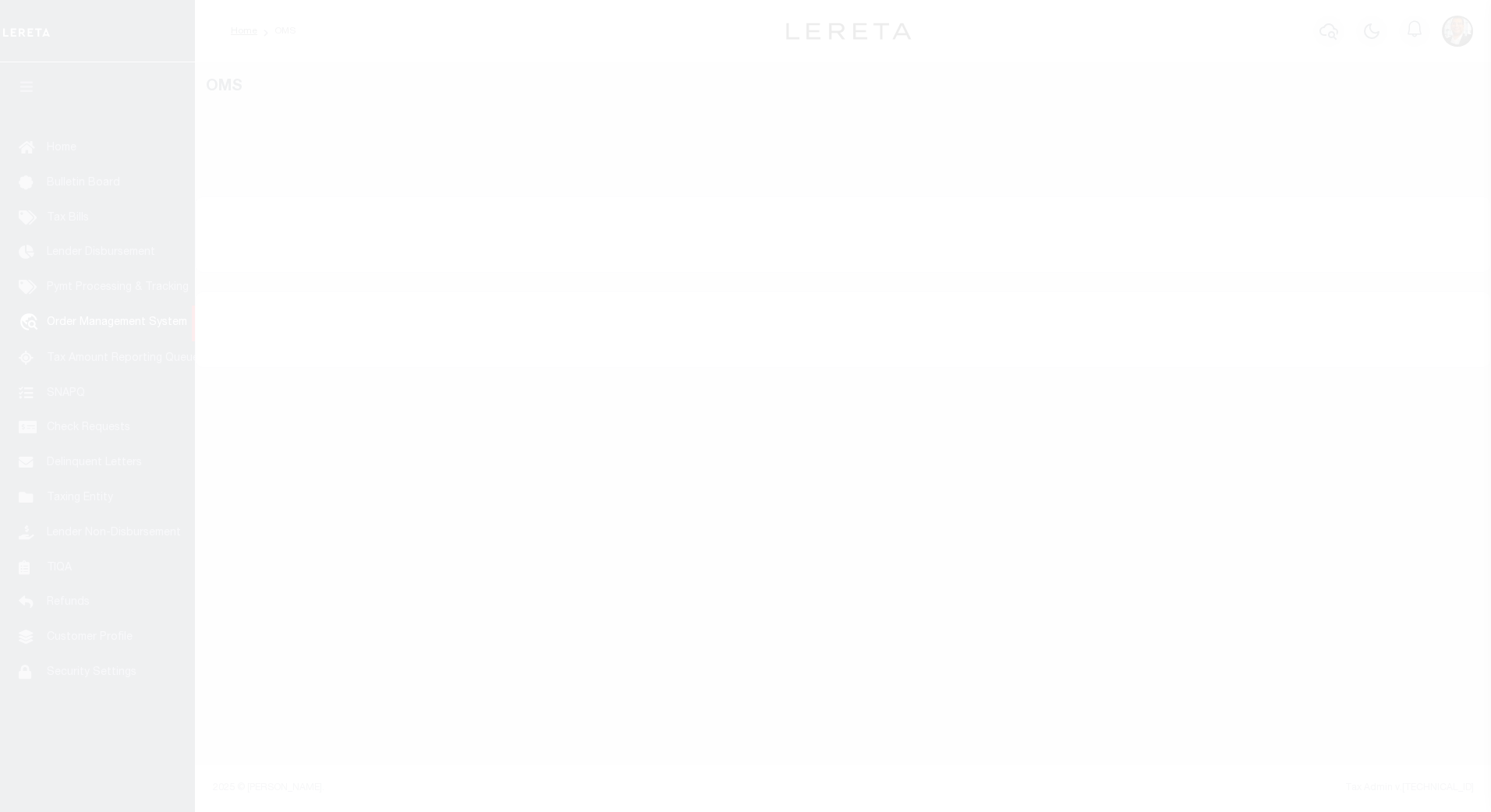
select select "200"
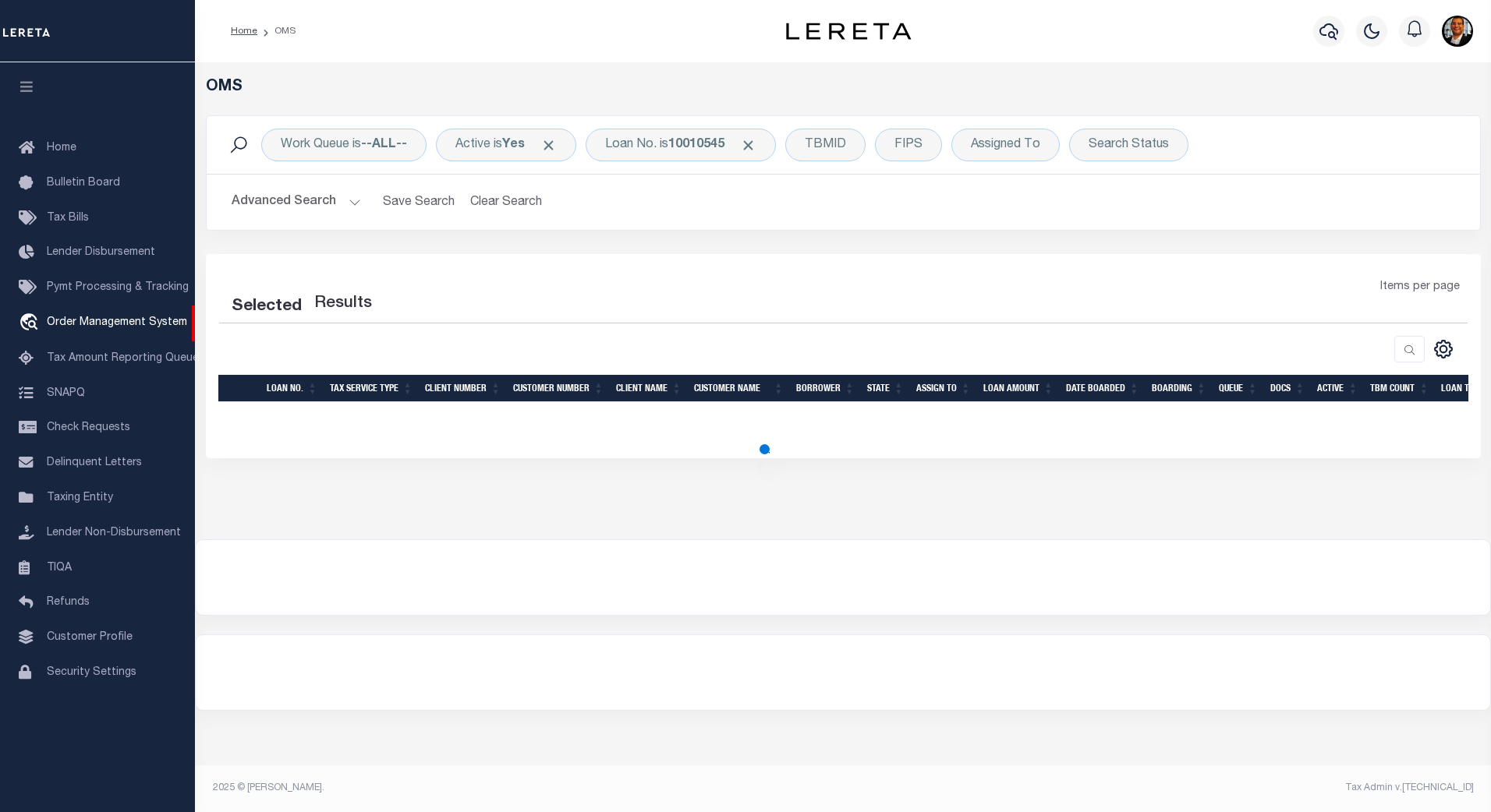
select select "200"
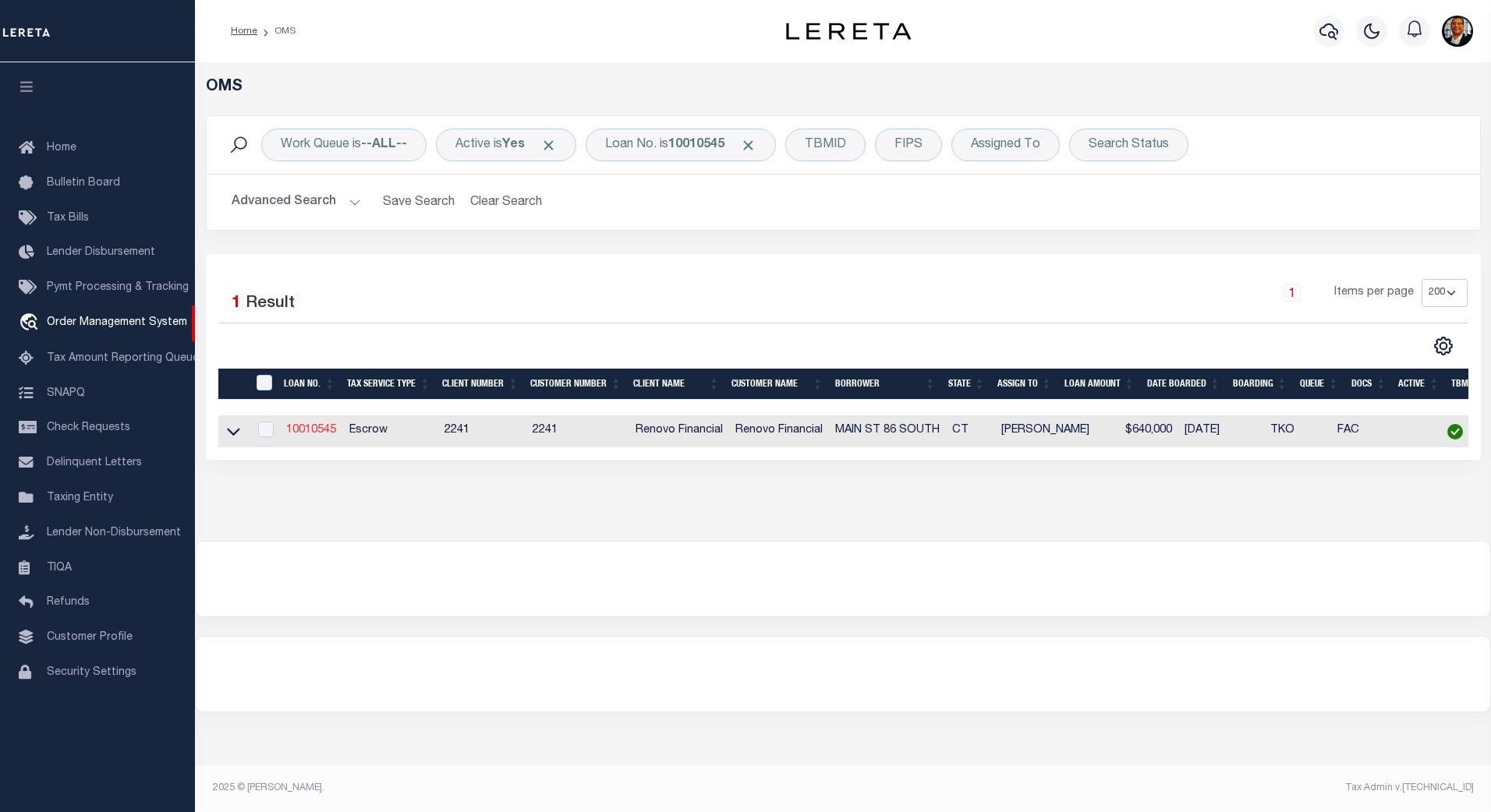
click at [310, 431] on link "10010545" at bounding box center [311, 430] width 50 height 11
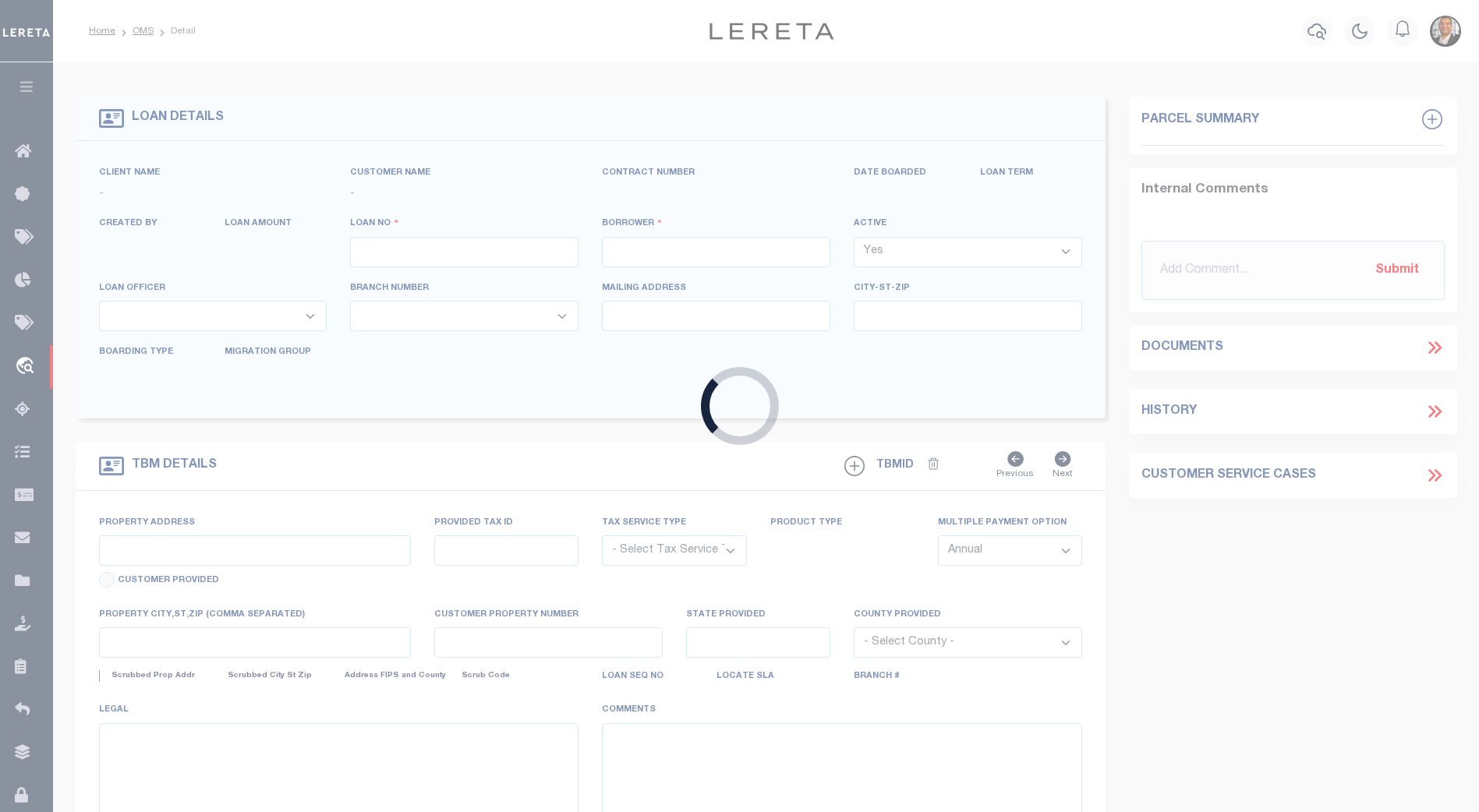
type input "10010545"
type input "MAIN ST 86 SOUTH"
select select
type input "24 WALTER AVE"
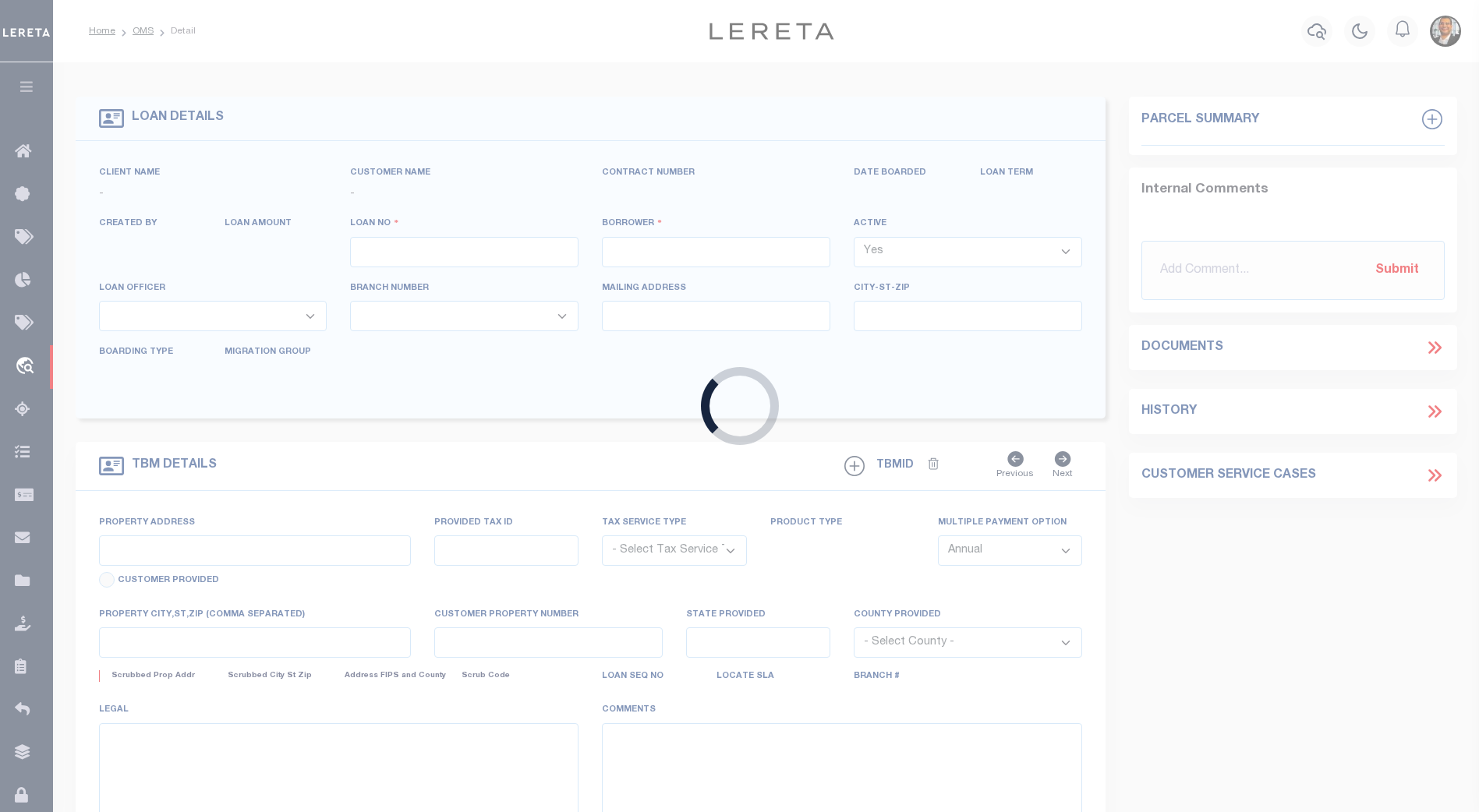
type input "NORWALK,CT,06851"
select select "10"
select select "Escrow"
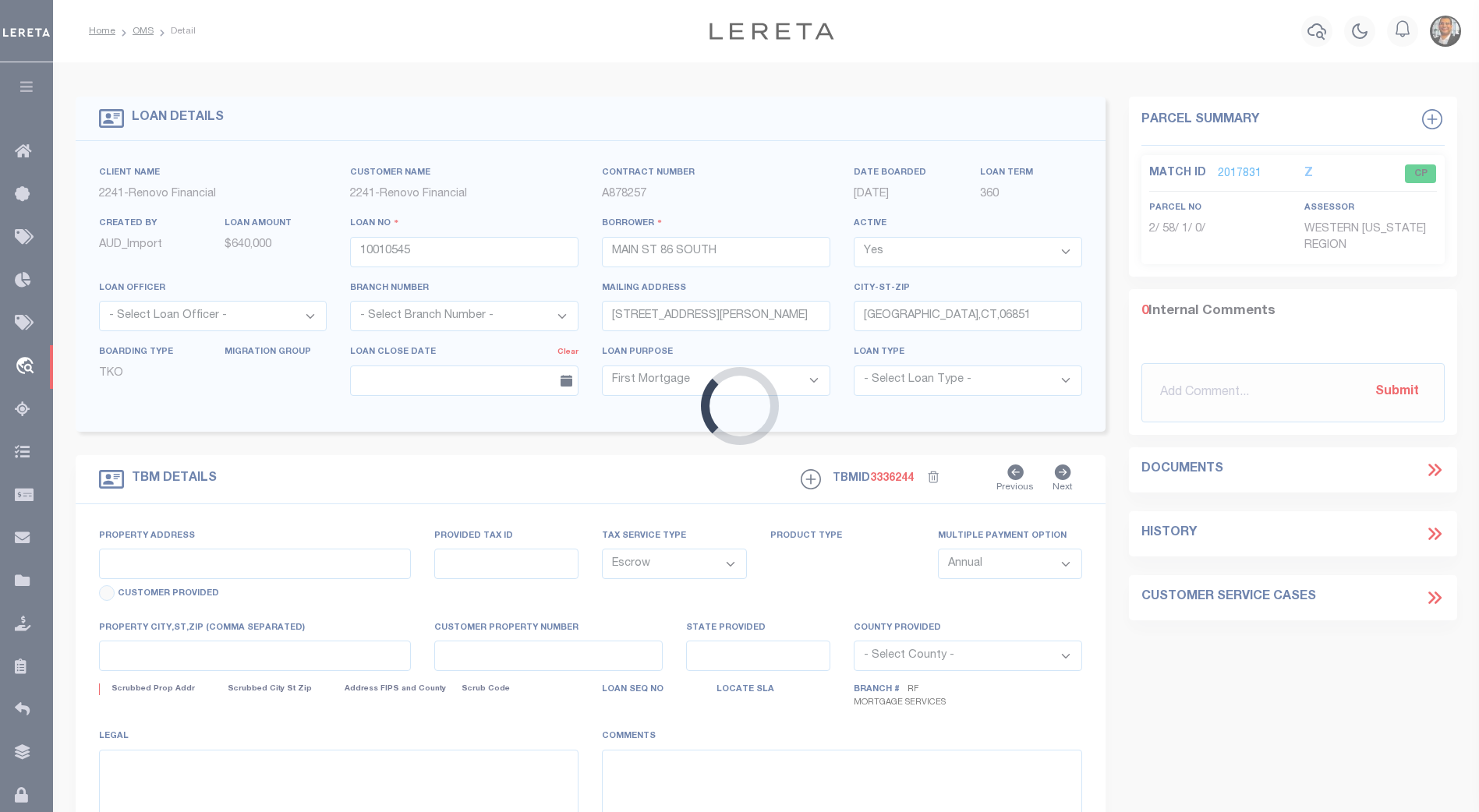
select select "25067"
type input "86 S MAIN ST"
type input "2-58-1-0"
type input "NORWALK CT 068543125"
type input "a0kUS0000018Dqj"
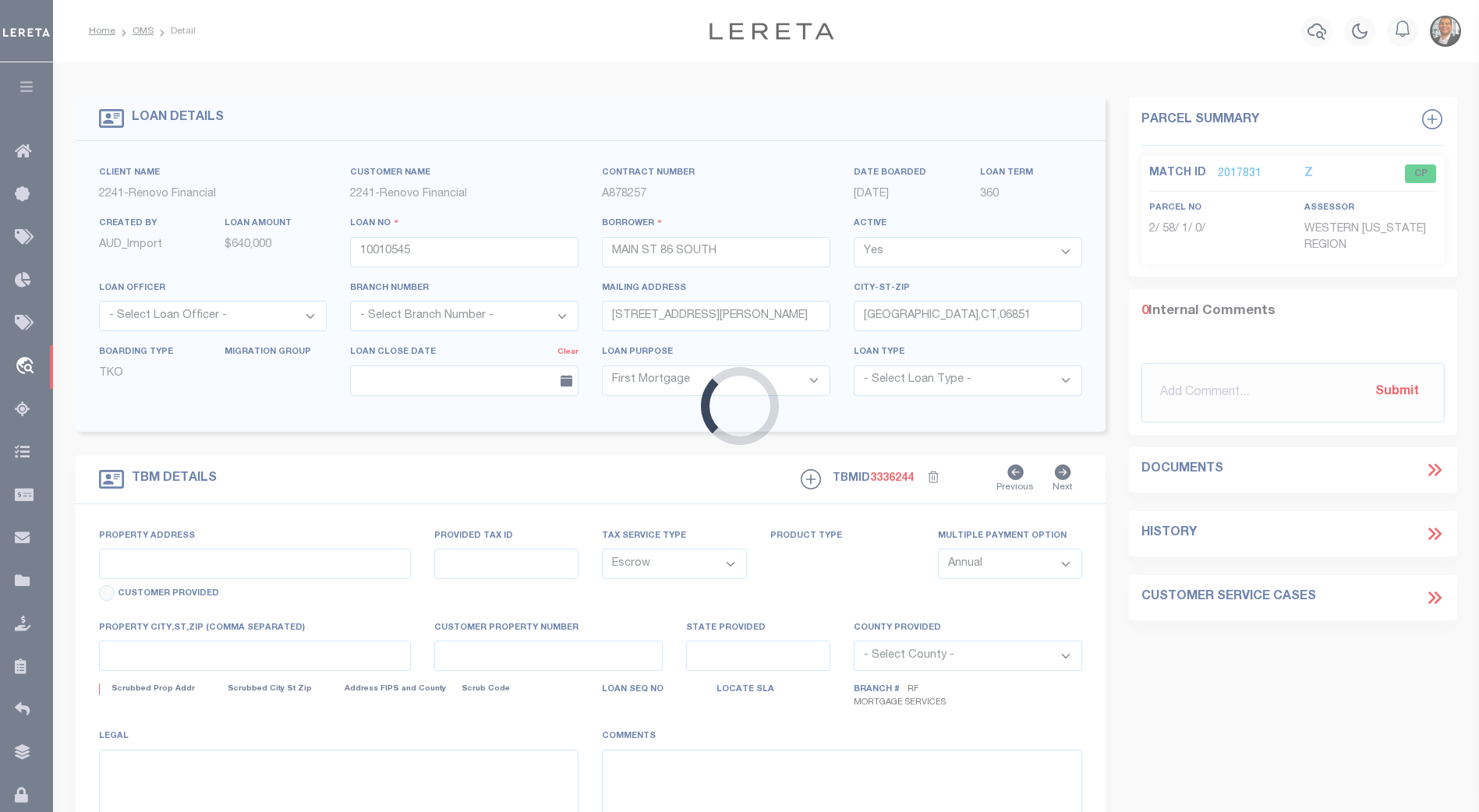
type input "CT"
select select
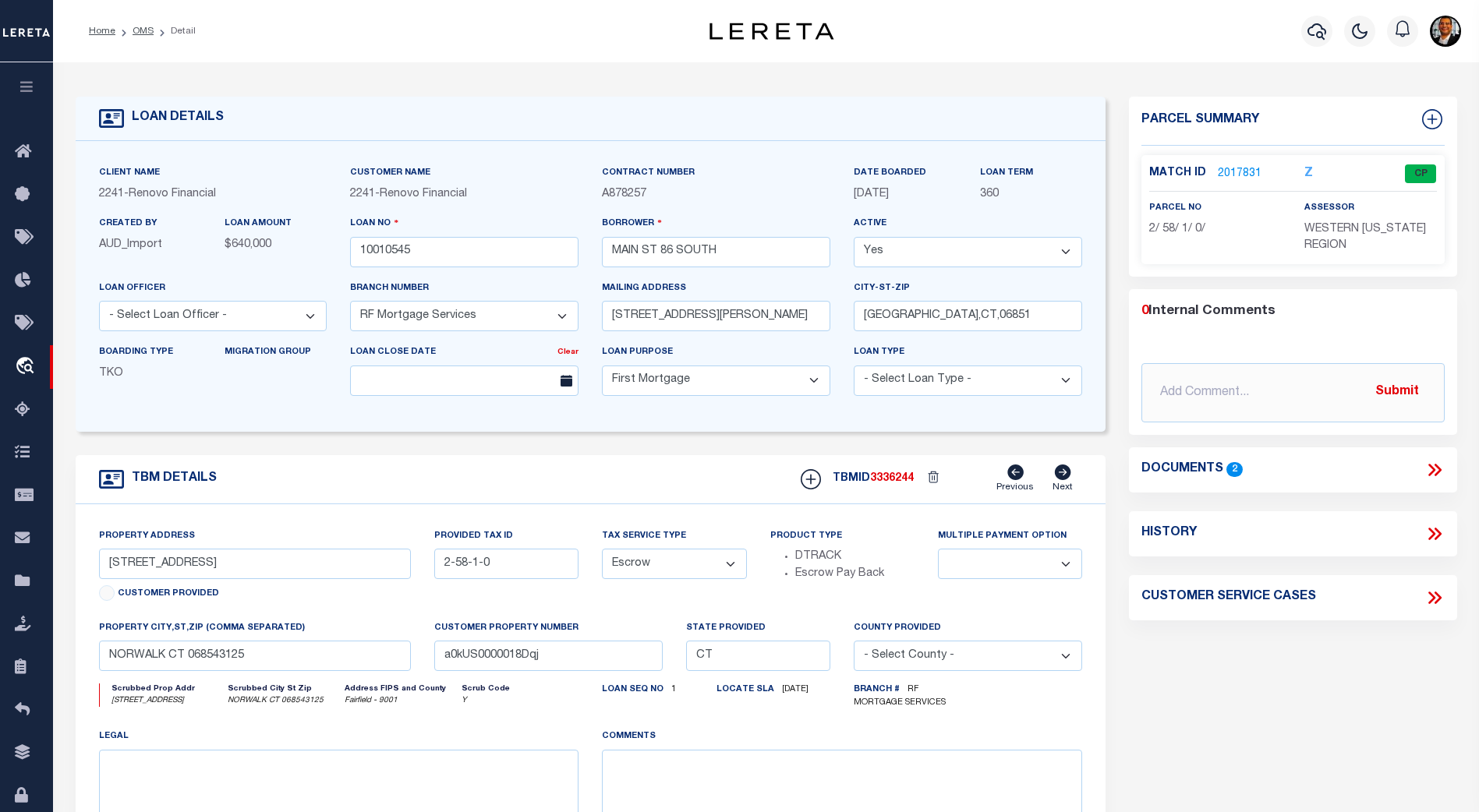
click at [1228, 166] on link "2017831" at bounding box center [1239, 174] width 44 height 16
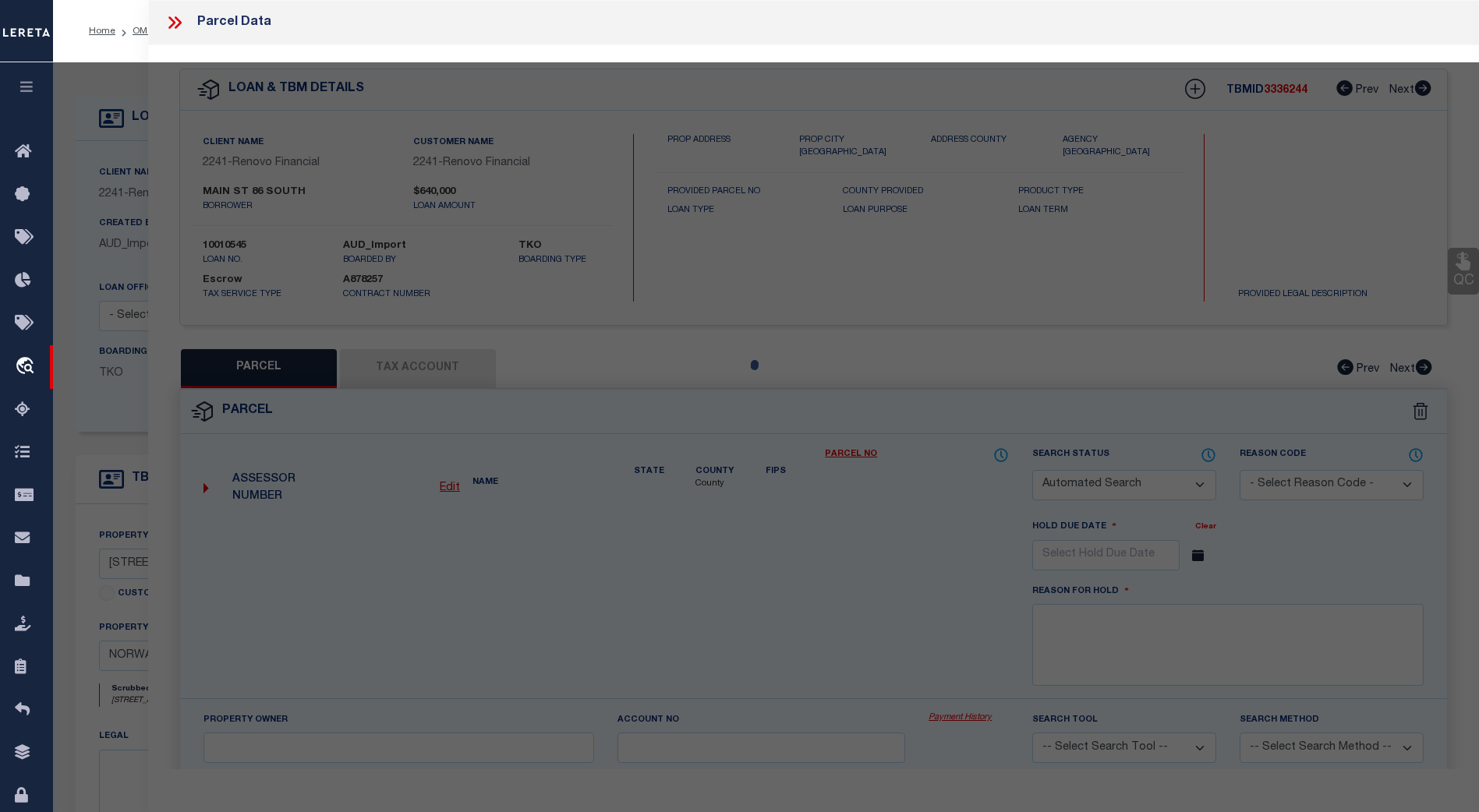
checkbox input "false"
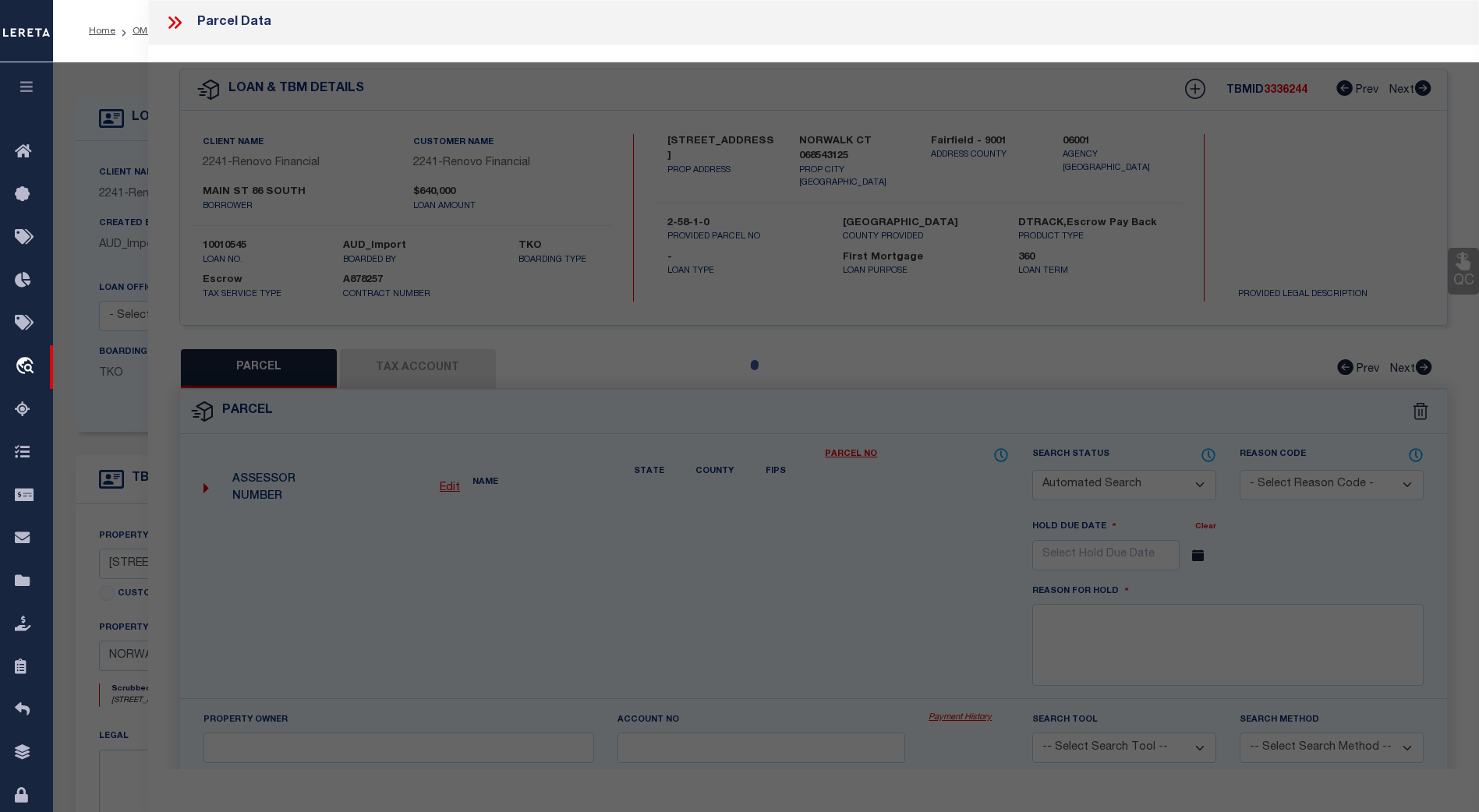
select select "CP"
type input "86 SOUTH MAIN ST LLC"
select select "AGW"
select select
type input "86 SOUTH MAIN ST"
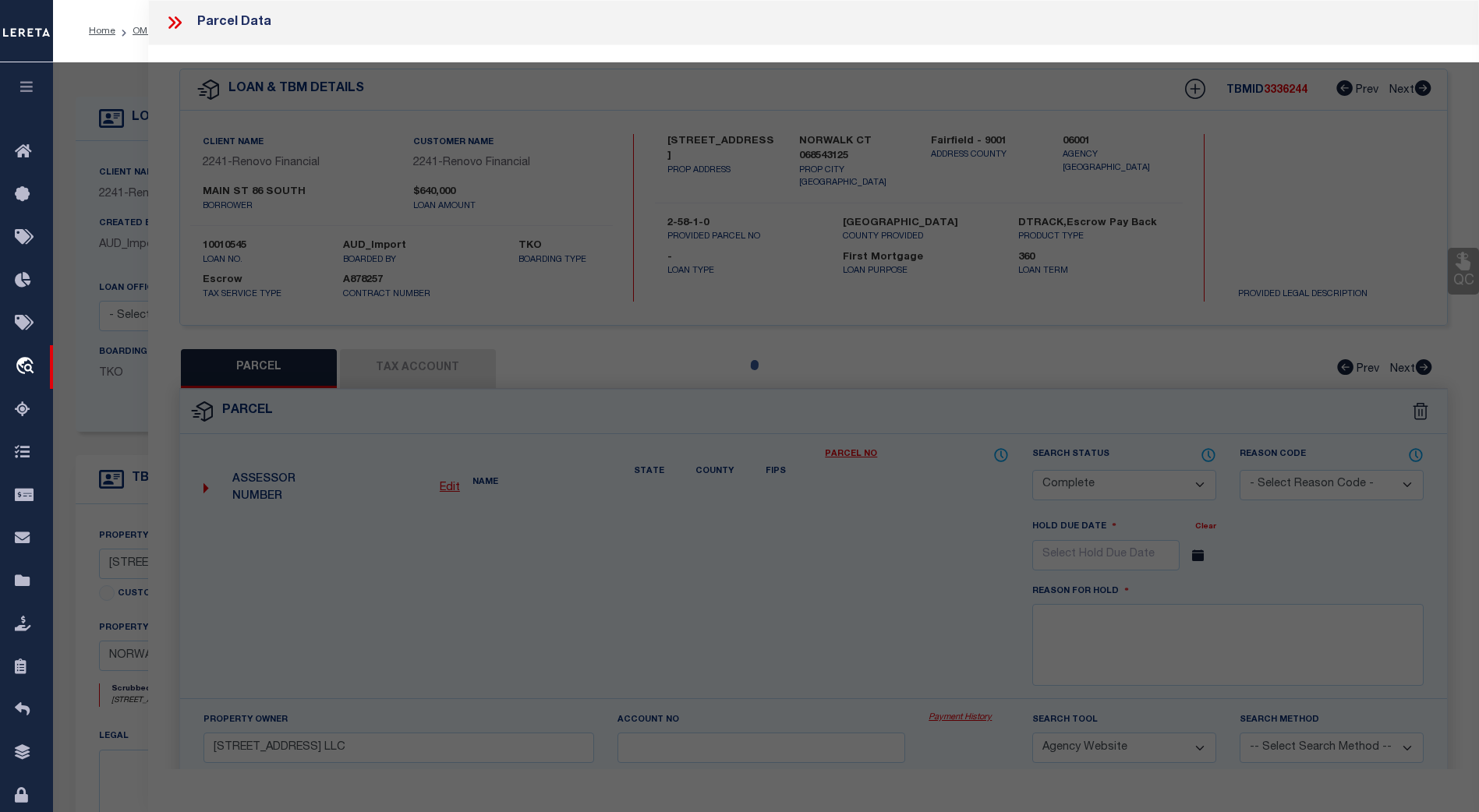
checkbox input "false"
type input "NORWALK CT 06854"
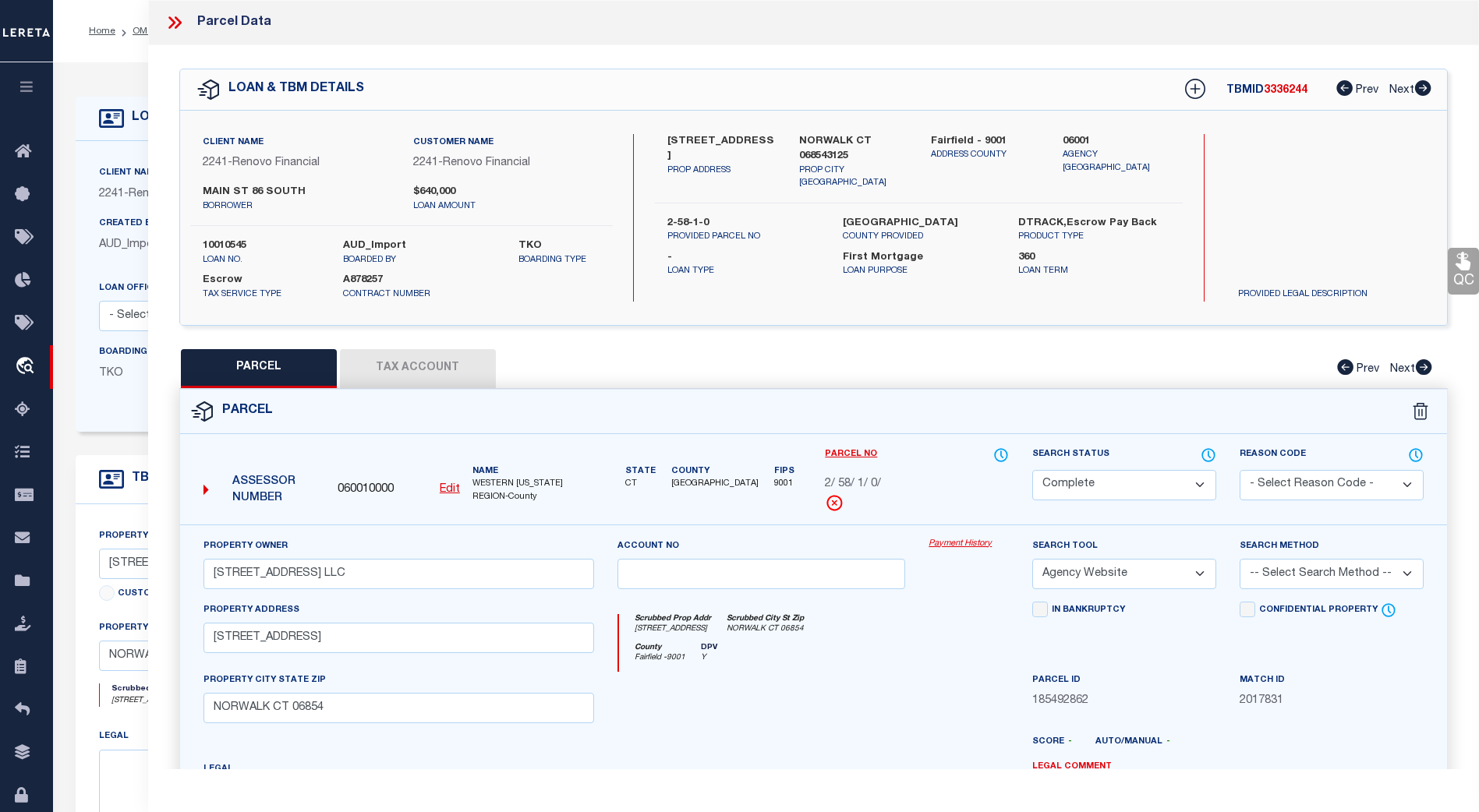
click at [416, 371] on button "Tax Account" at bounding box center [417, 369] width 156 height 39
select select "100"
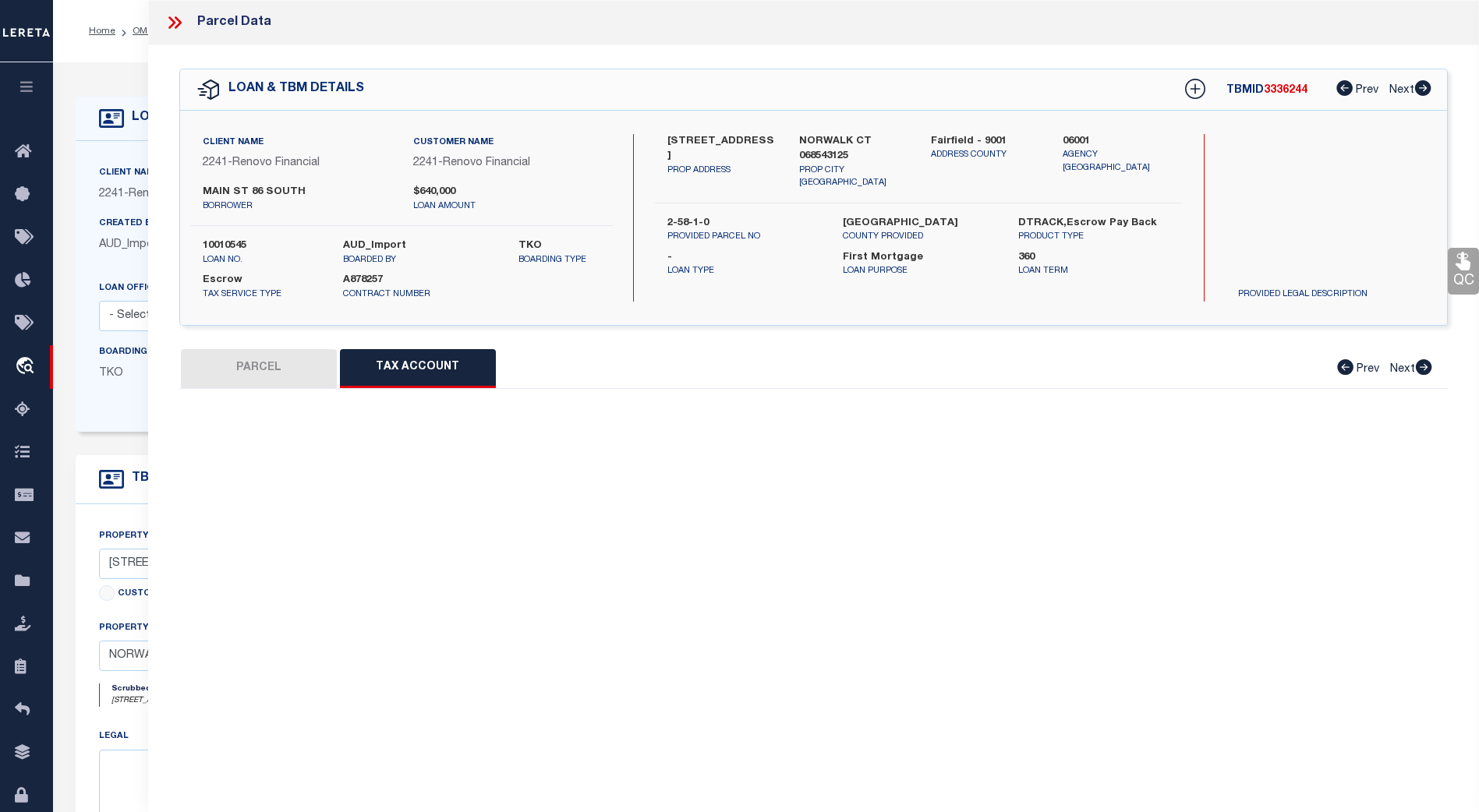
select select "100"
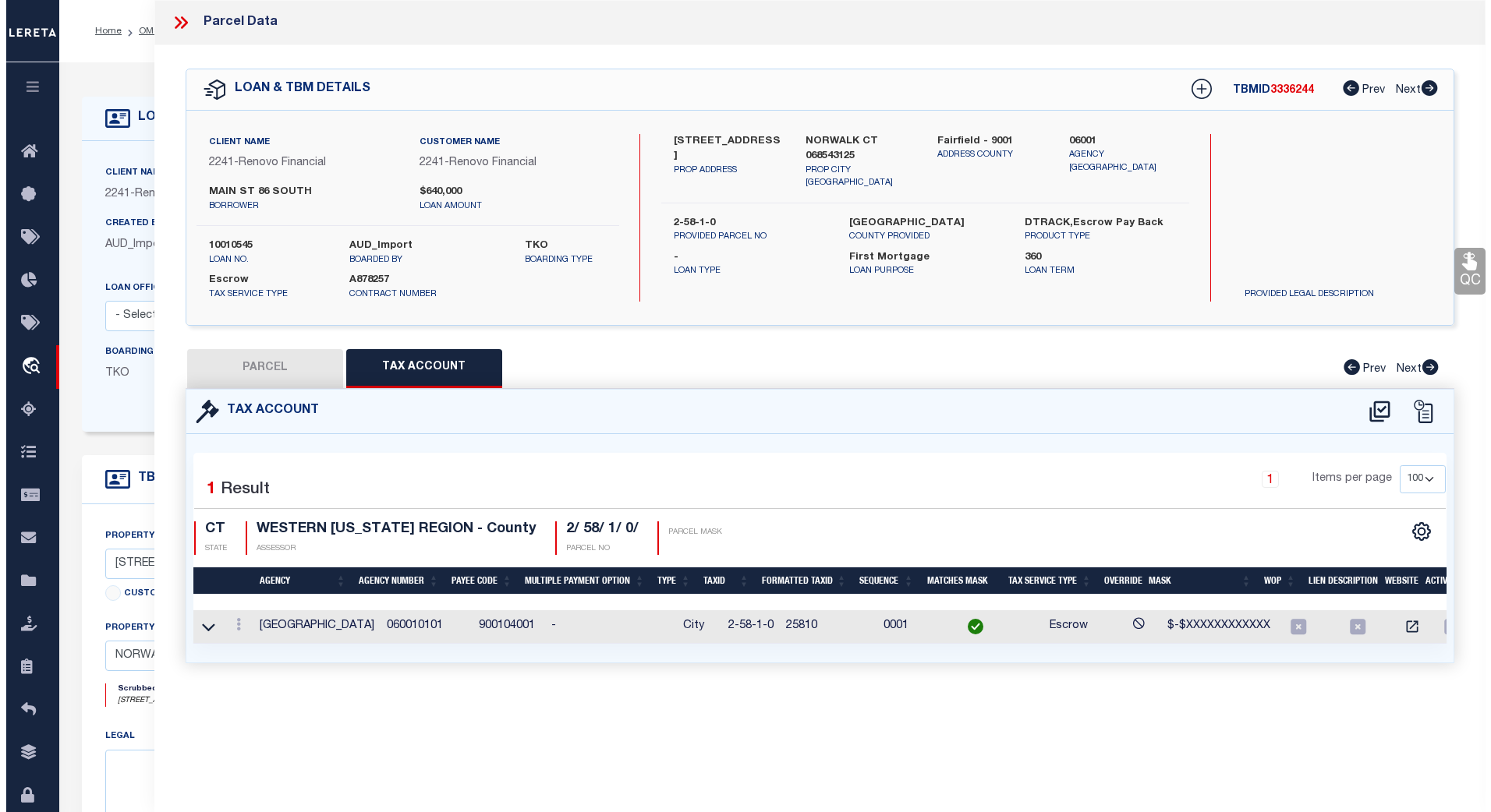
scroll to position [0, 6]
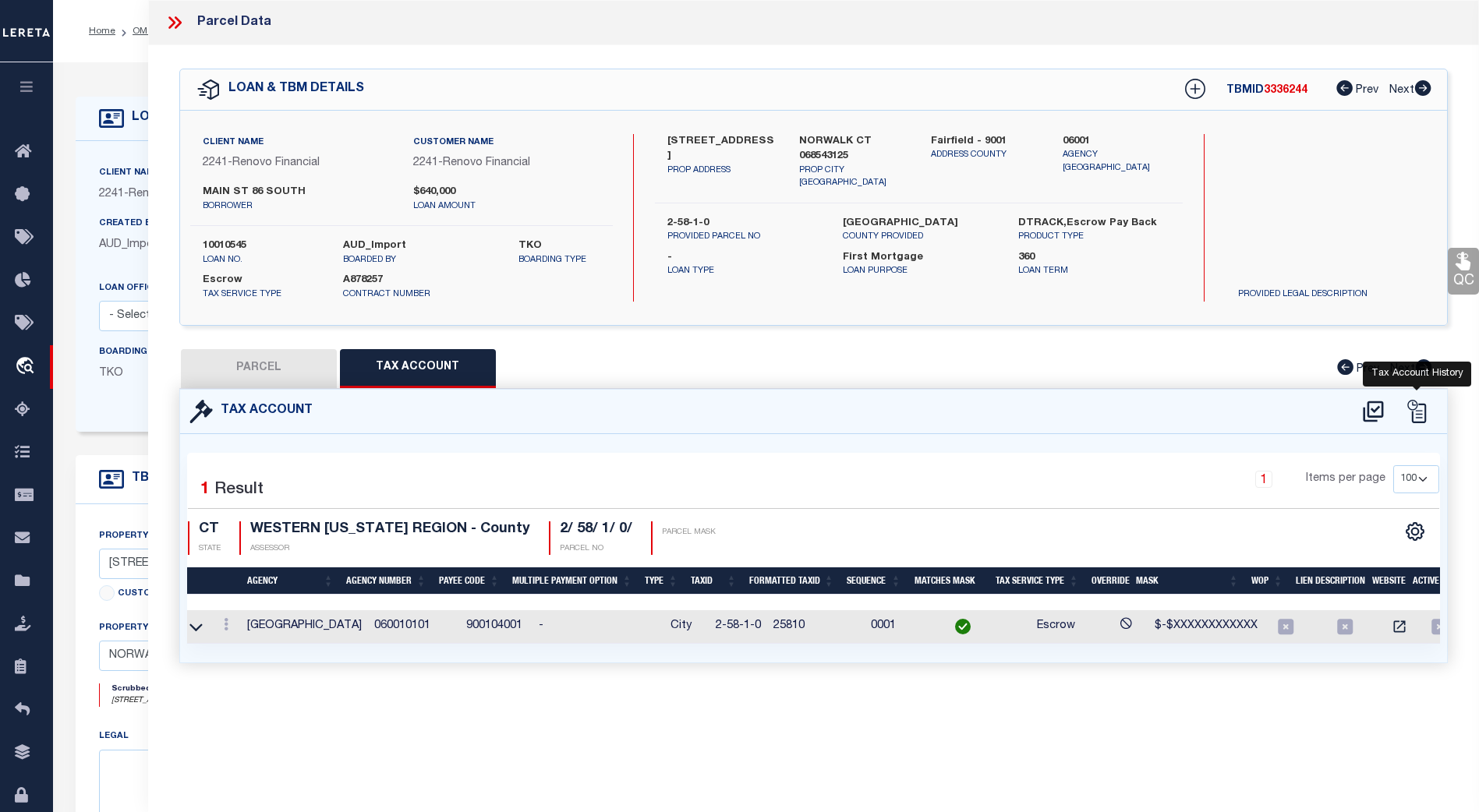
click at [1410, 413] on icon at bounding box center [1416, 411] width 23 height 23
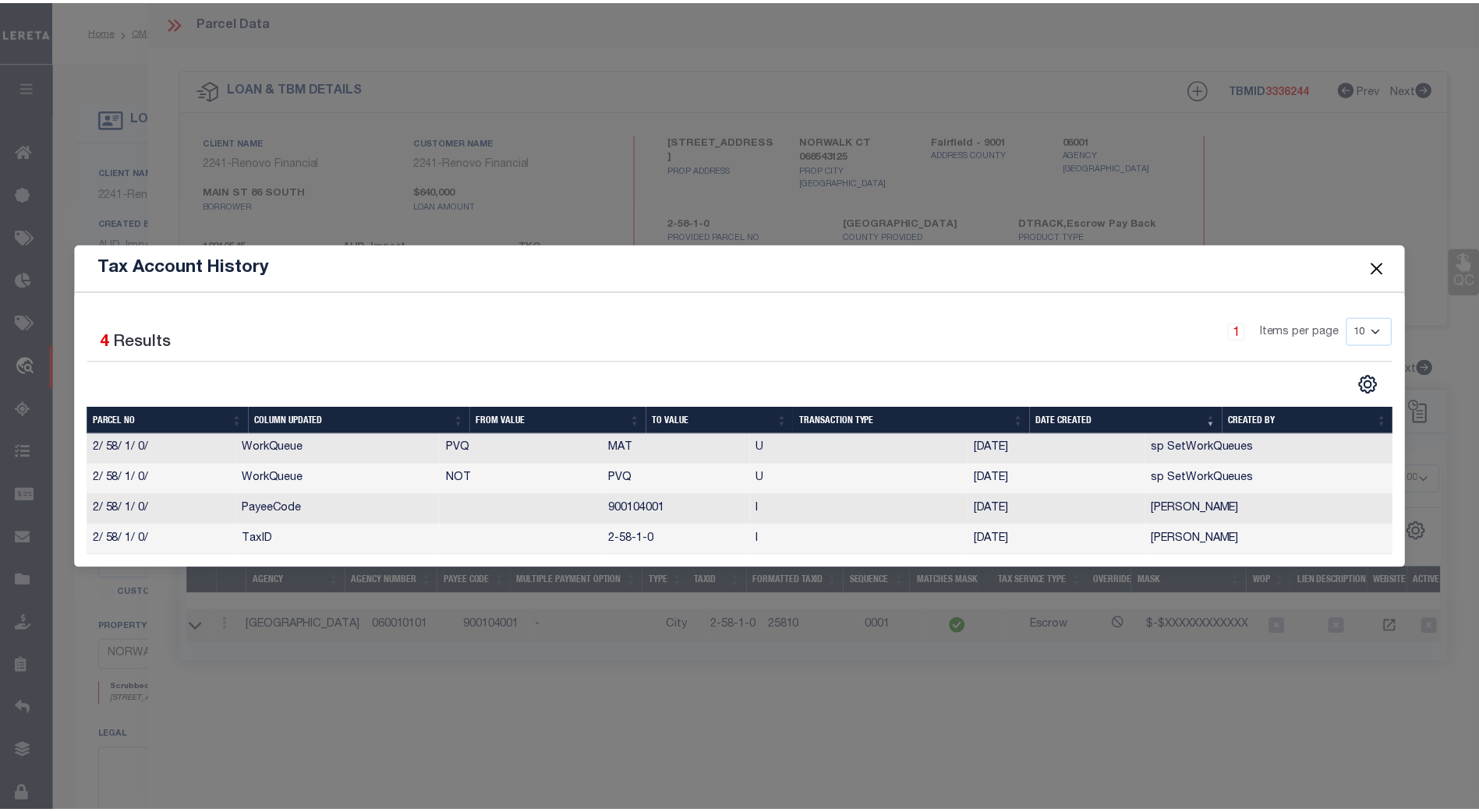
scroll to position [0, 0]
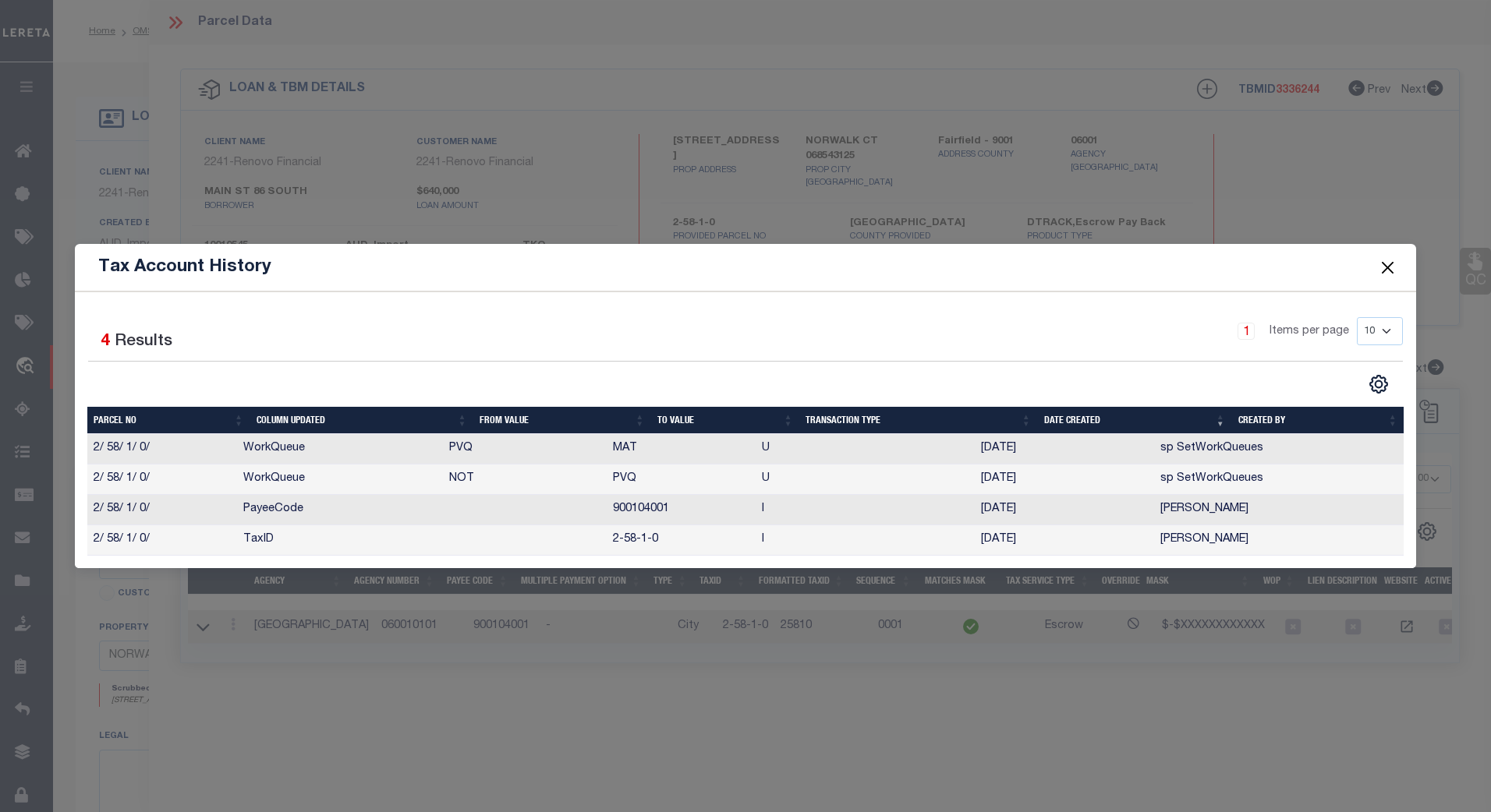
click at [1388, 331] on select "10 25 50 100" at bounding box center [1379, 331] width 46 height 28
select select "100"
click at [1357, 317] on select "10 25 50 100" at bounding box center [1379, 331] width 46 height 28
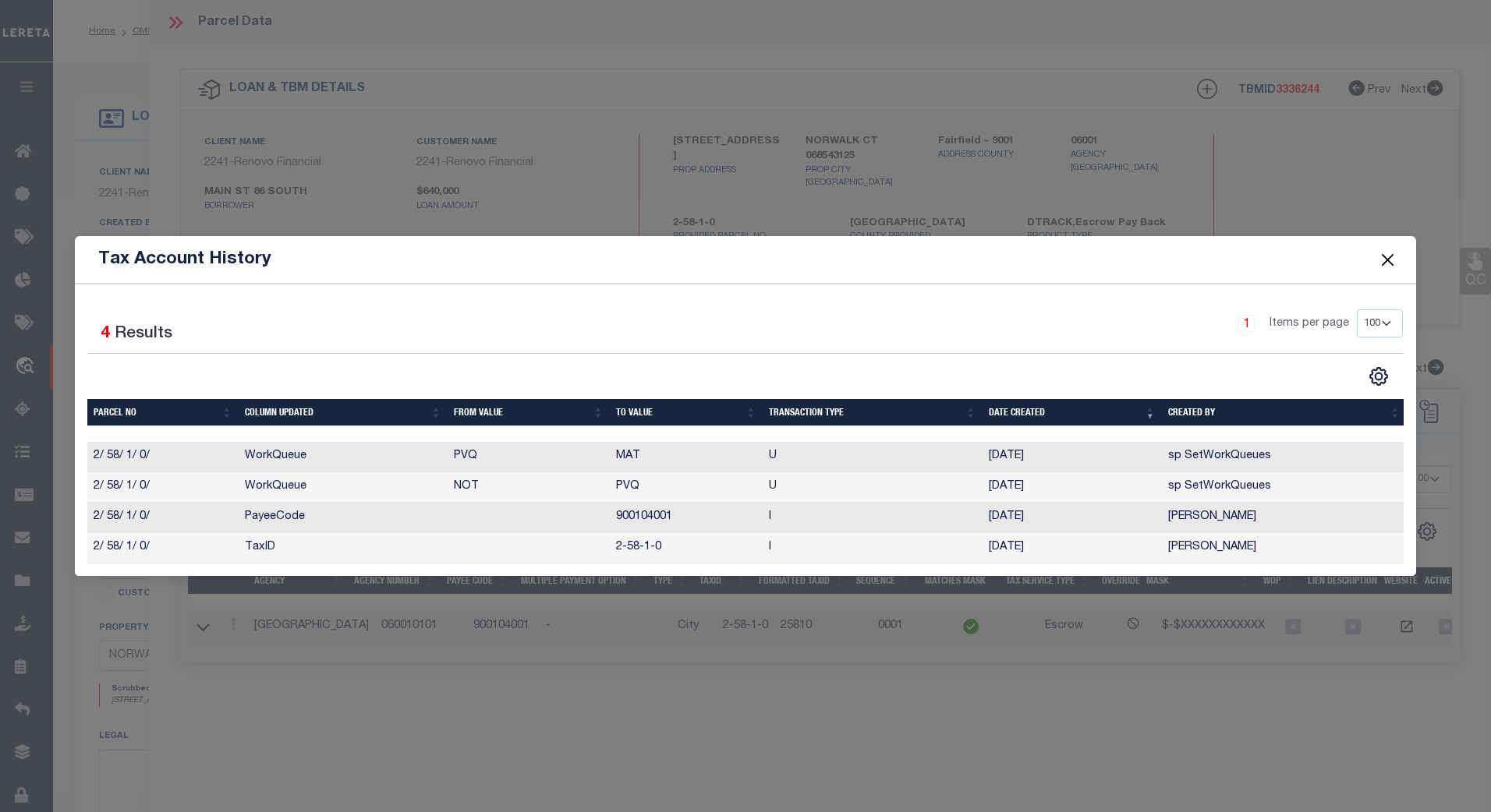
click at [1391, 257] on button "Close" at bounding box center [1387, 260] width 20 height 20
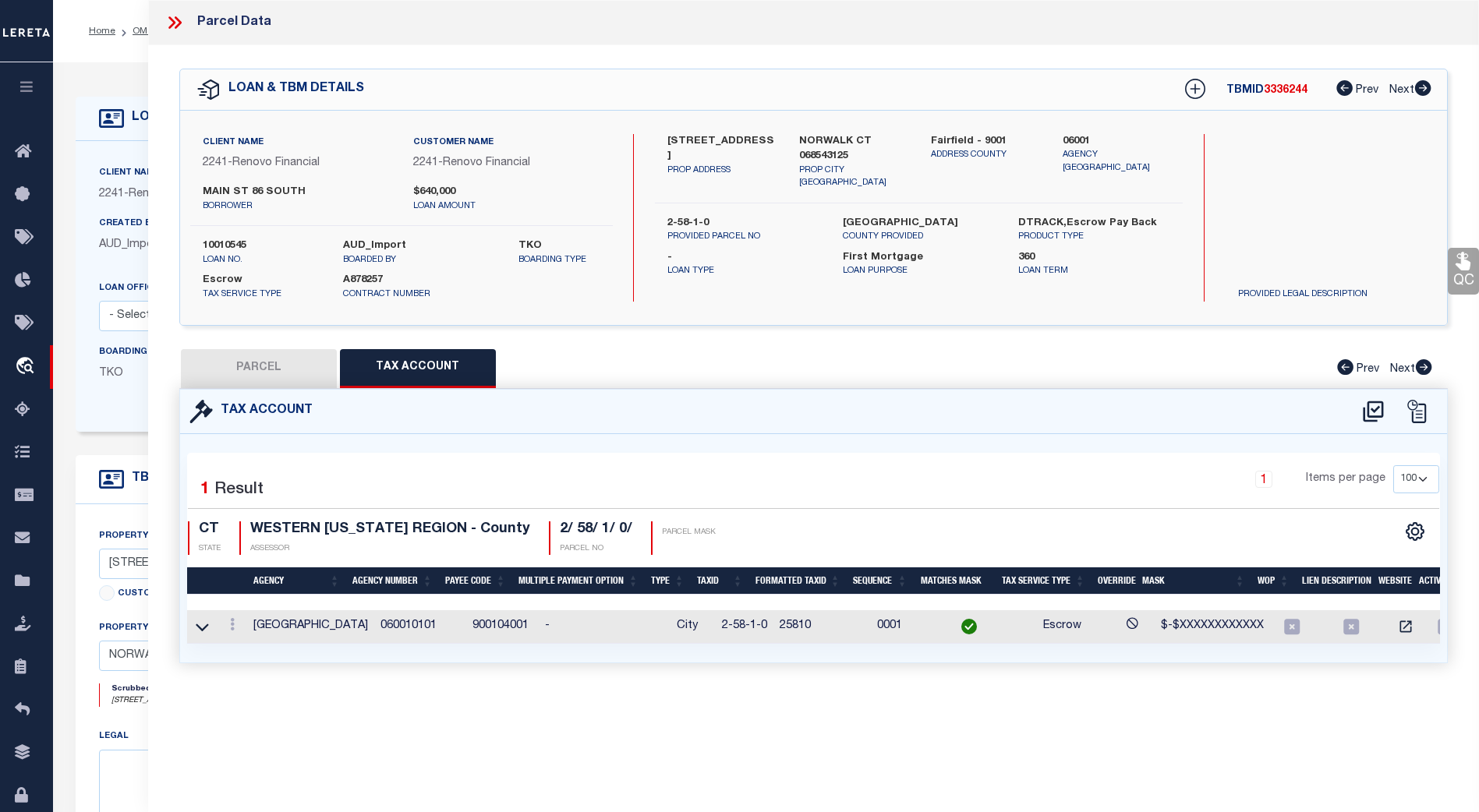
click at [283, 365] on button "PARCEL" at bounding box center [258, 369] width 156 height 39
select select "AS"
select select
checkbox input "false"
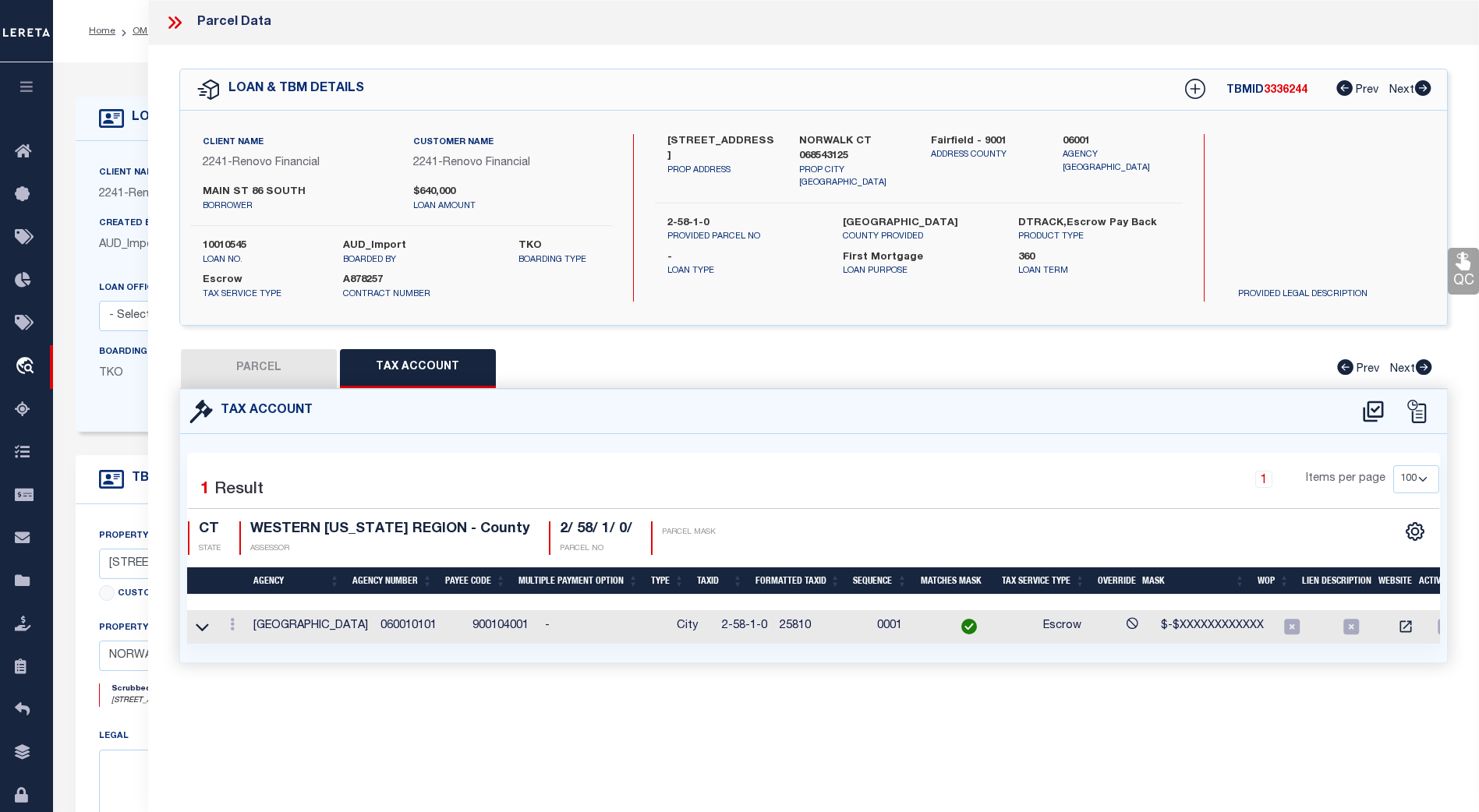
select select "CP"
type input "86 SOUTH MAIN ST LLC"
select select "AGW"
select select
type input "86 SOUTH MAIN ST"
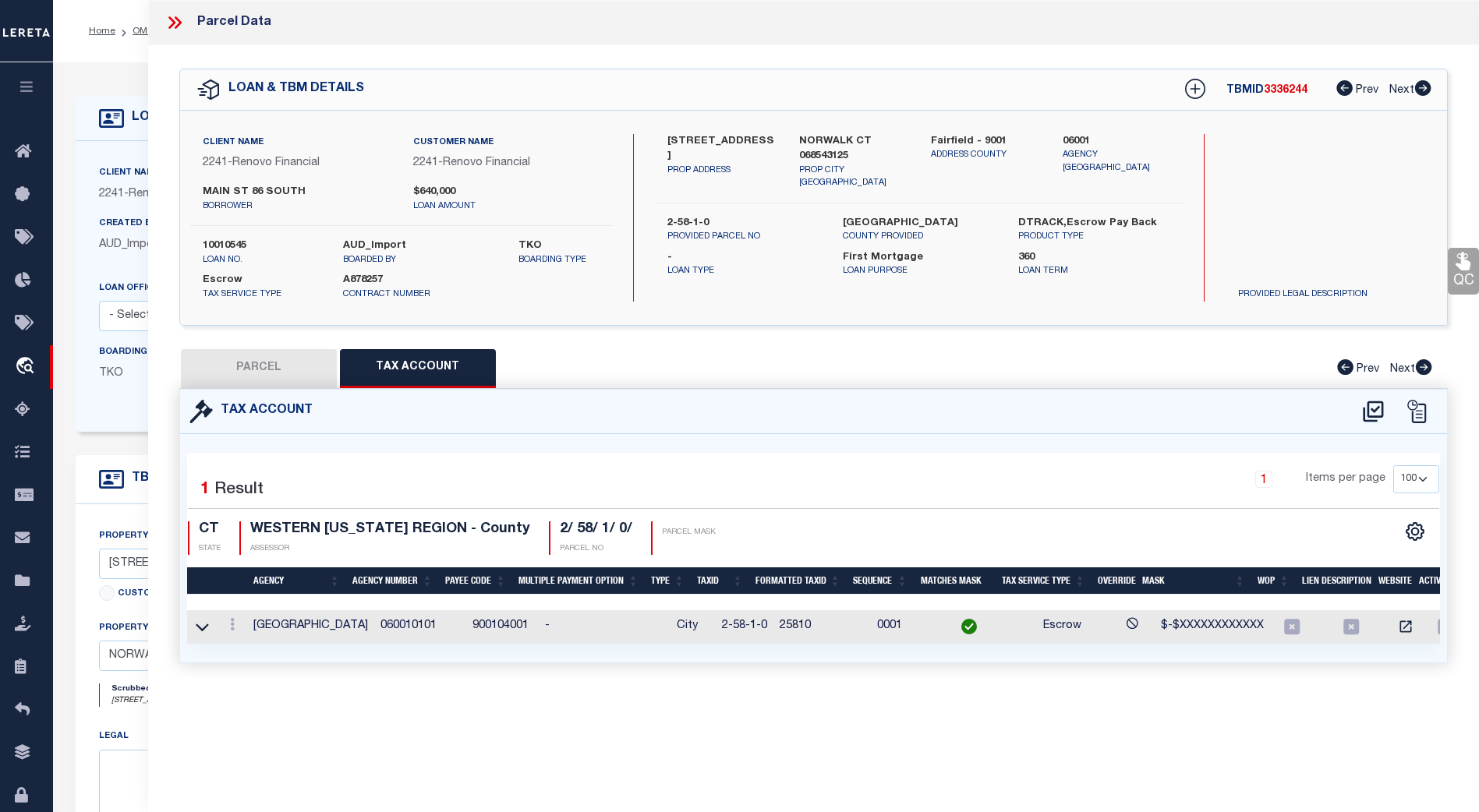
checkbox input "false"
type input "NORWALK CT 06854"
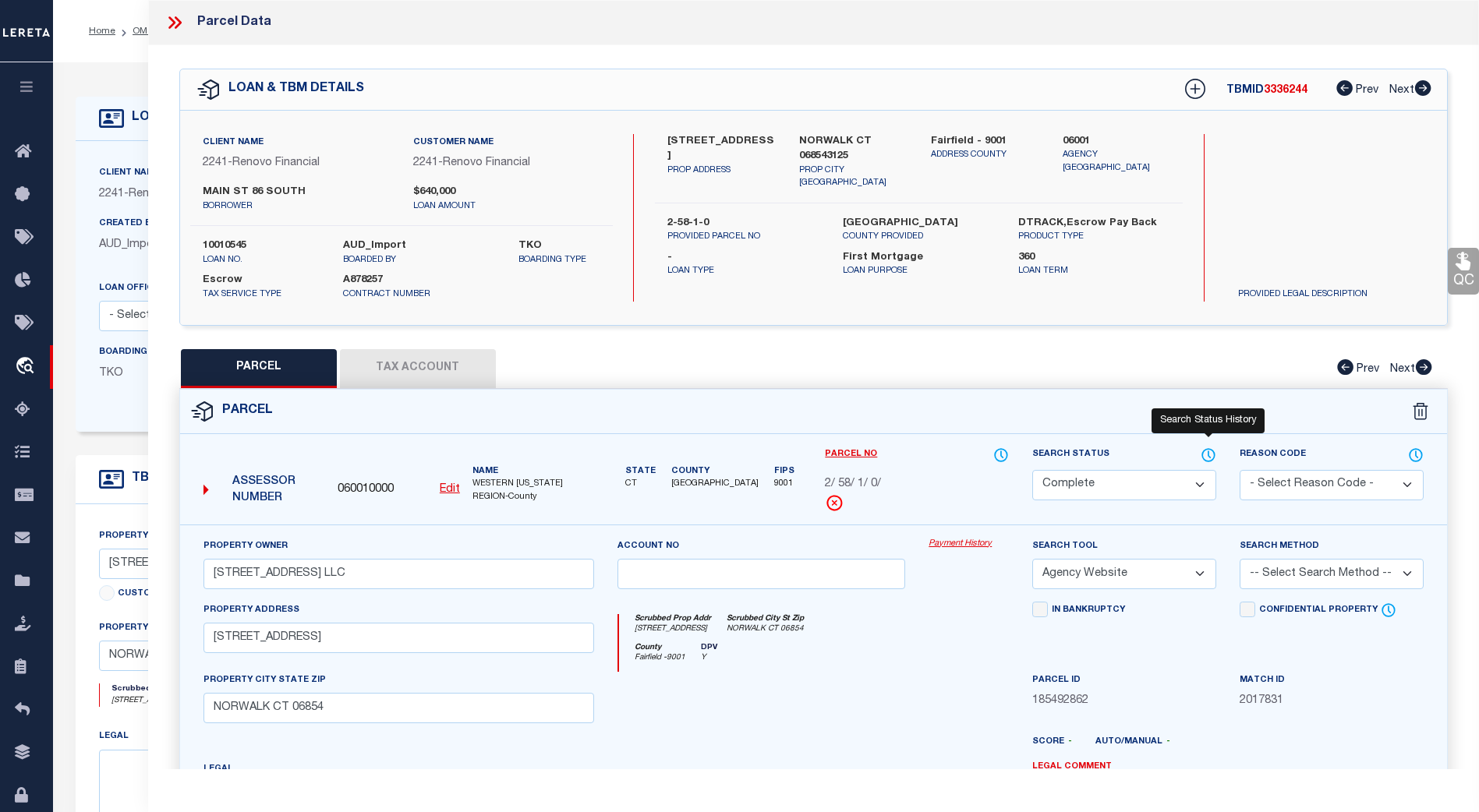
click at [1210, 454] on icon at bounding box center [1208, 455] width 16 height 17
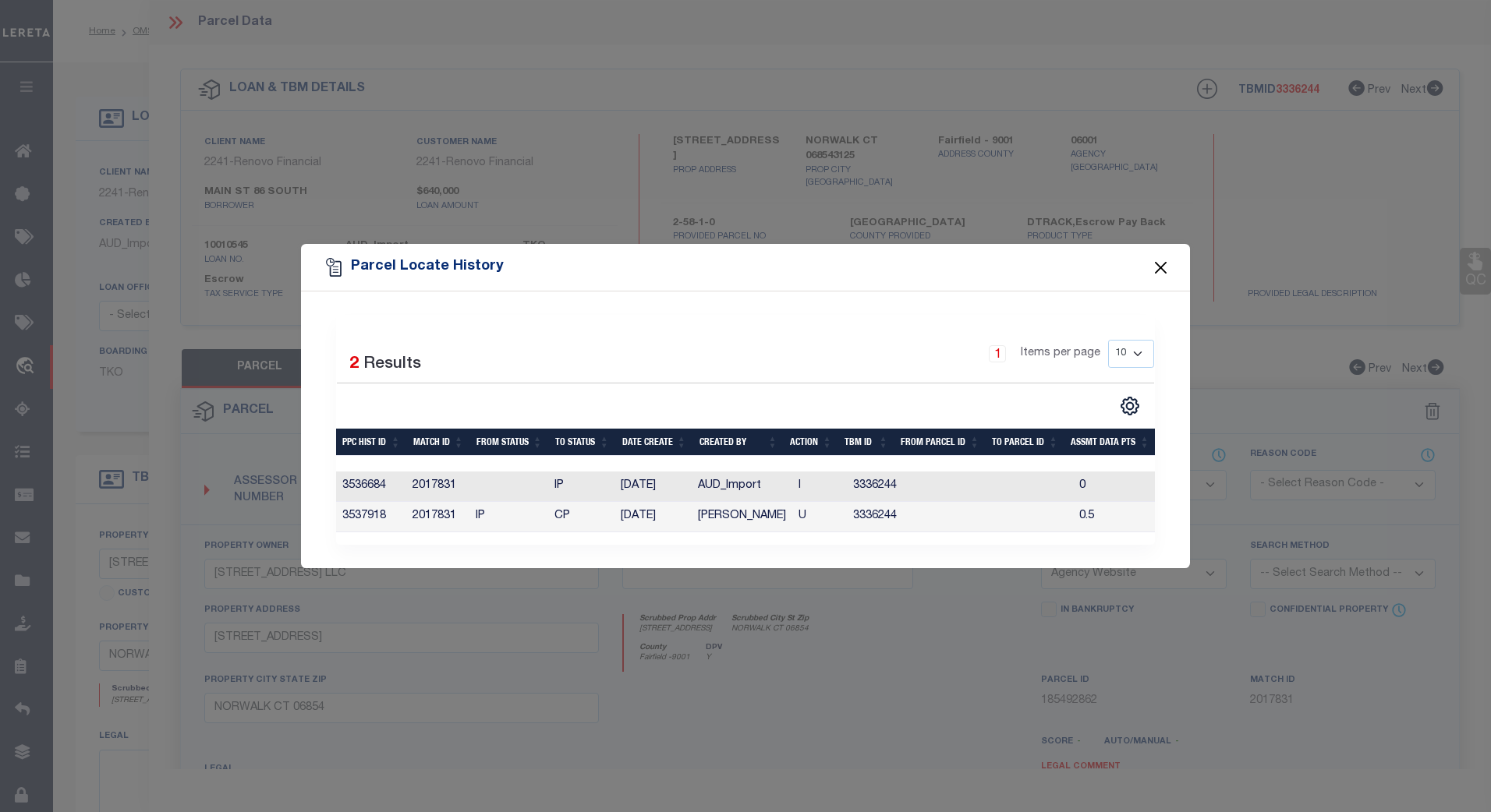
click at [1161, 262] on button "Close" at bounding box center [1161, 267] width 20 height 20
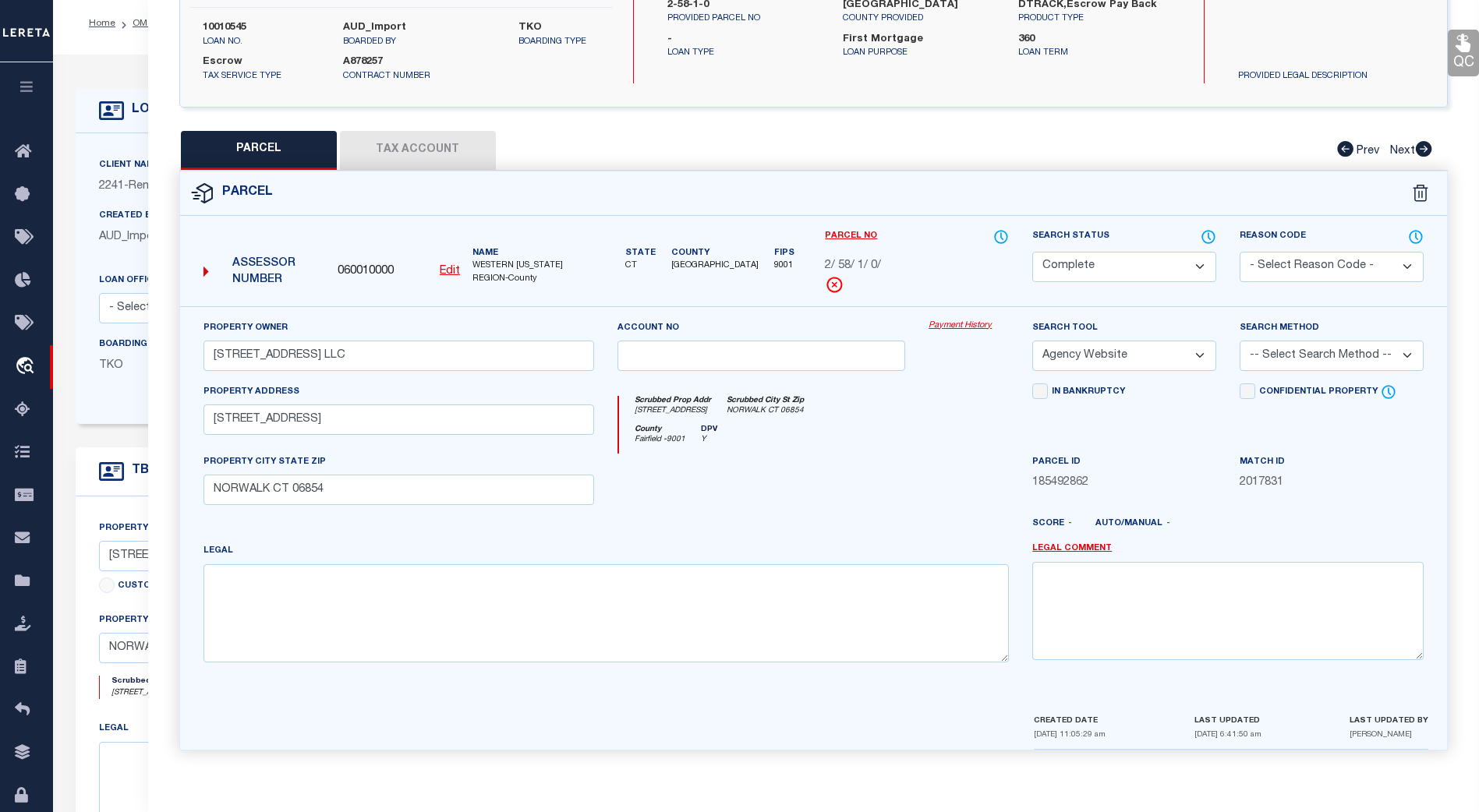
scroll to position [7, 0]
click at [957, 319] on link "Payment History" at bounding box center [969, 326] width 81 height 14
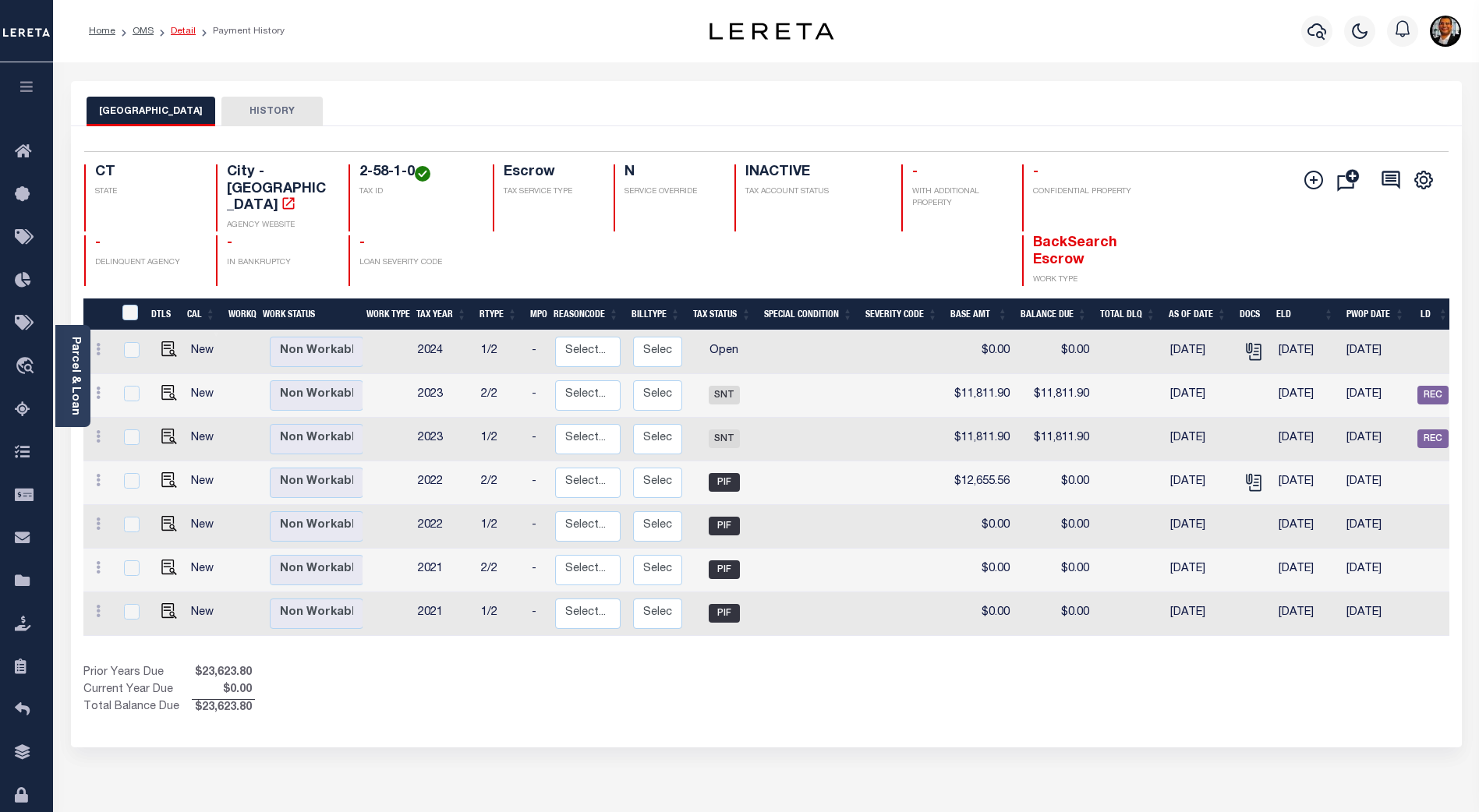
click at [181, 30] on link "Detail" at bounding box center [183, 31] width 25 height 10
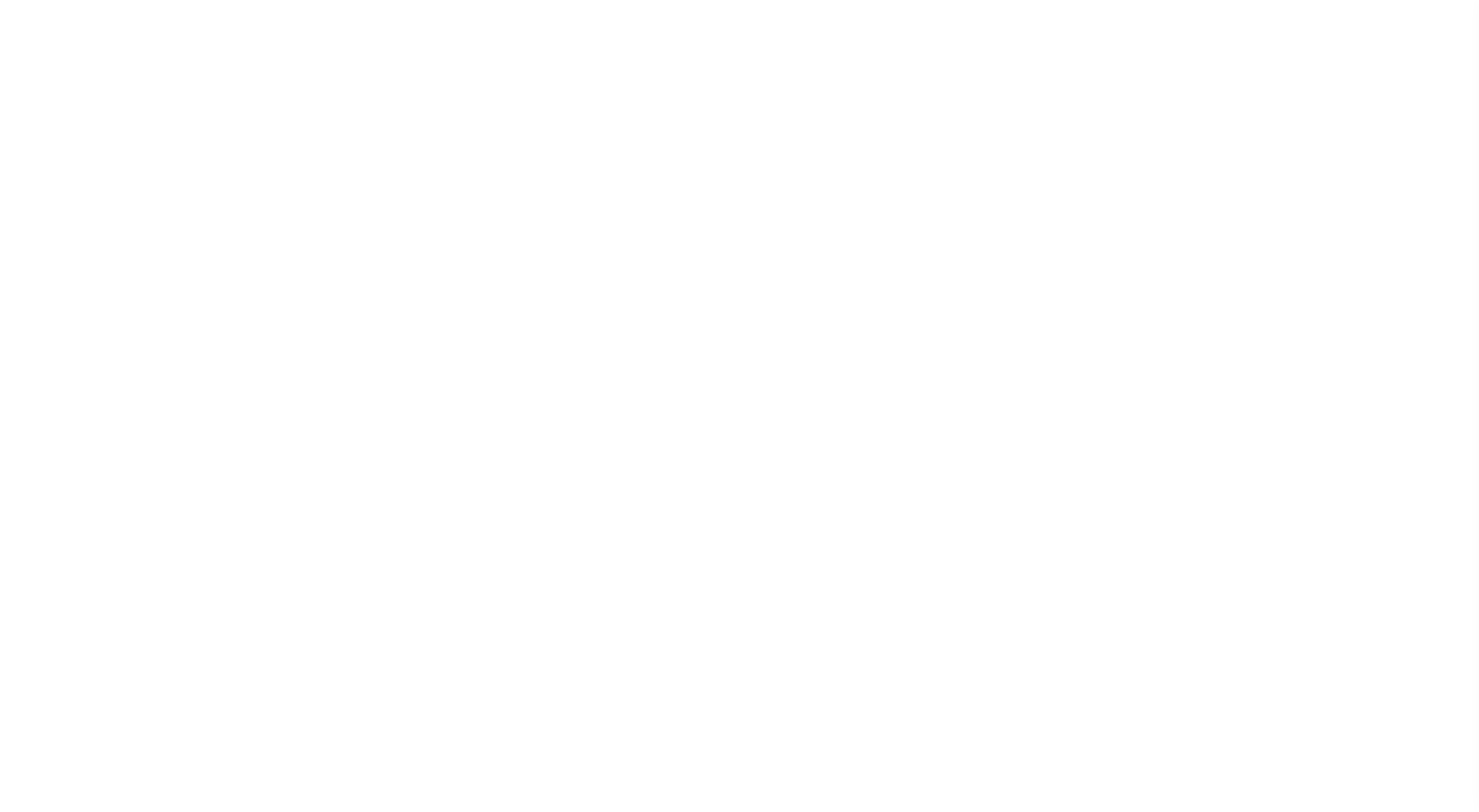
type input "10010545"
type input "MAIN ST 86 SOUTH"
select select
type input "[STREET_ADDRESS][PERSON_NAME]"
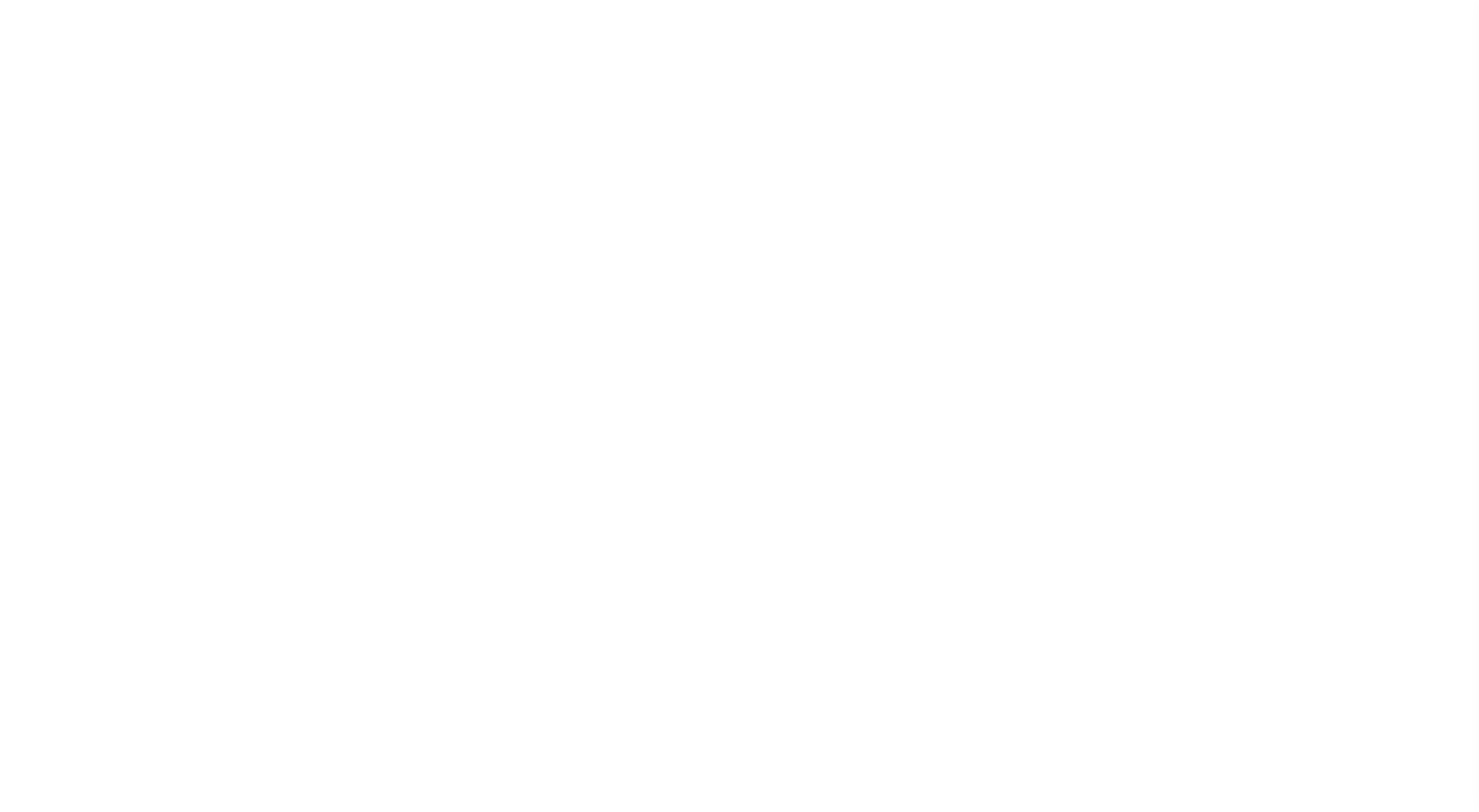
type input "[GEOGRAPHIC_DATA],CT,06851"
select select "10"
select select "Escrow"
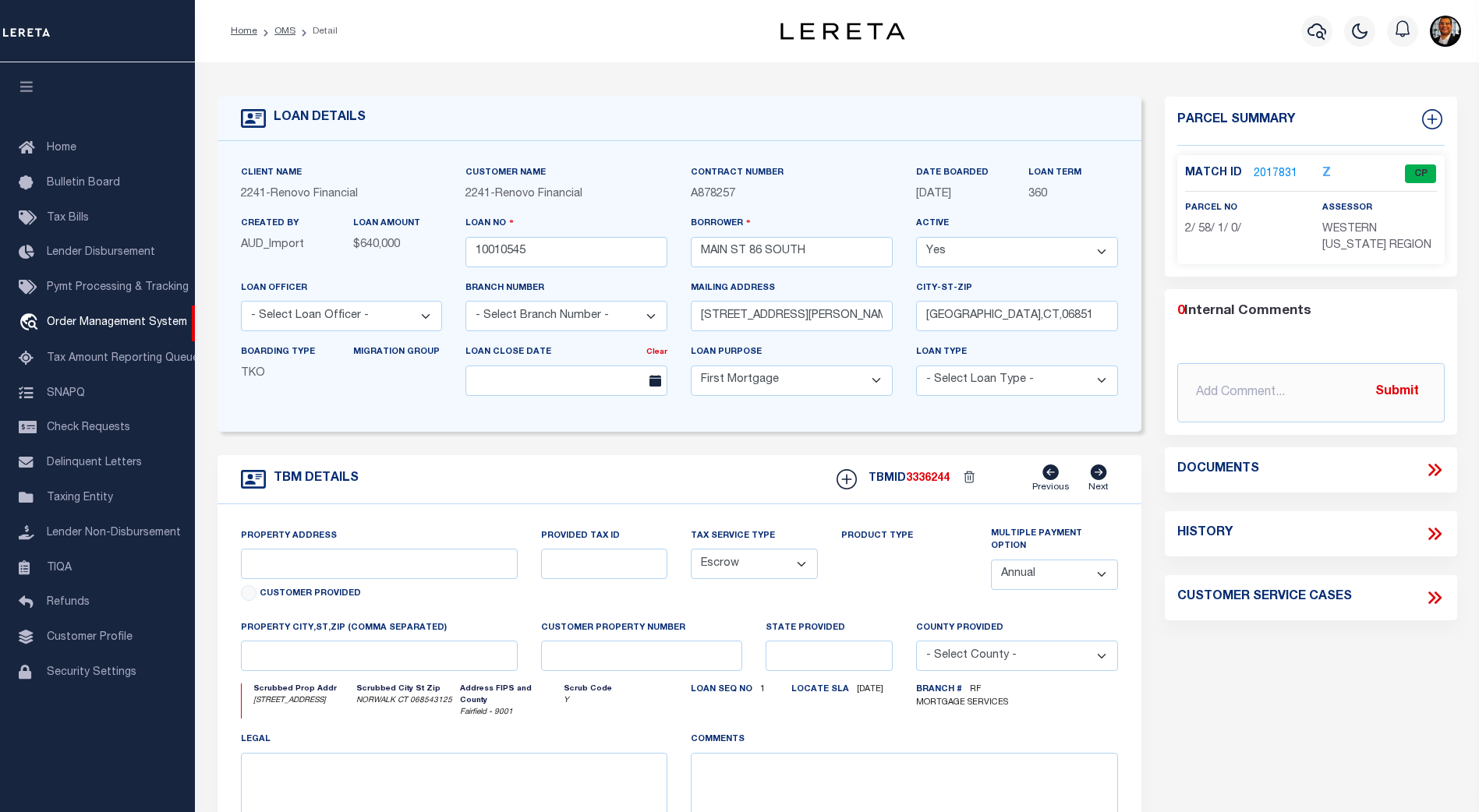
select select "25067"
type input "[STREET_ADDRESS]"
type input "2-58-1-0"
select select
type input "NORWALK CT 068543125"
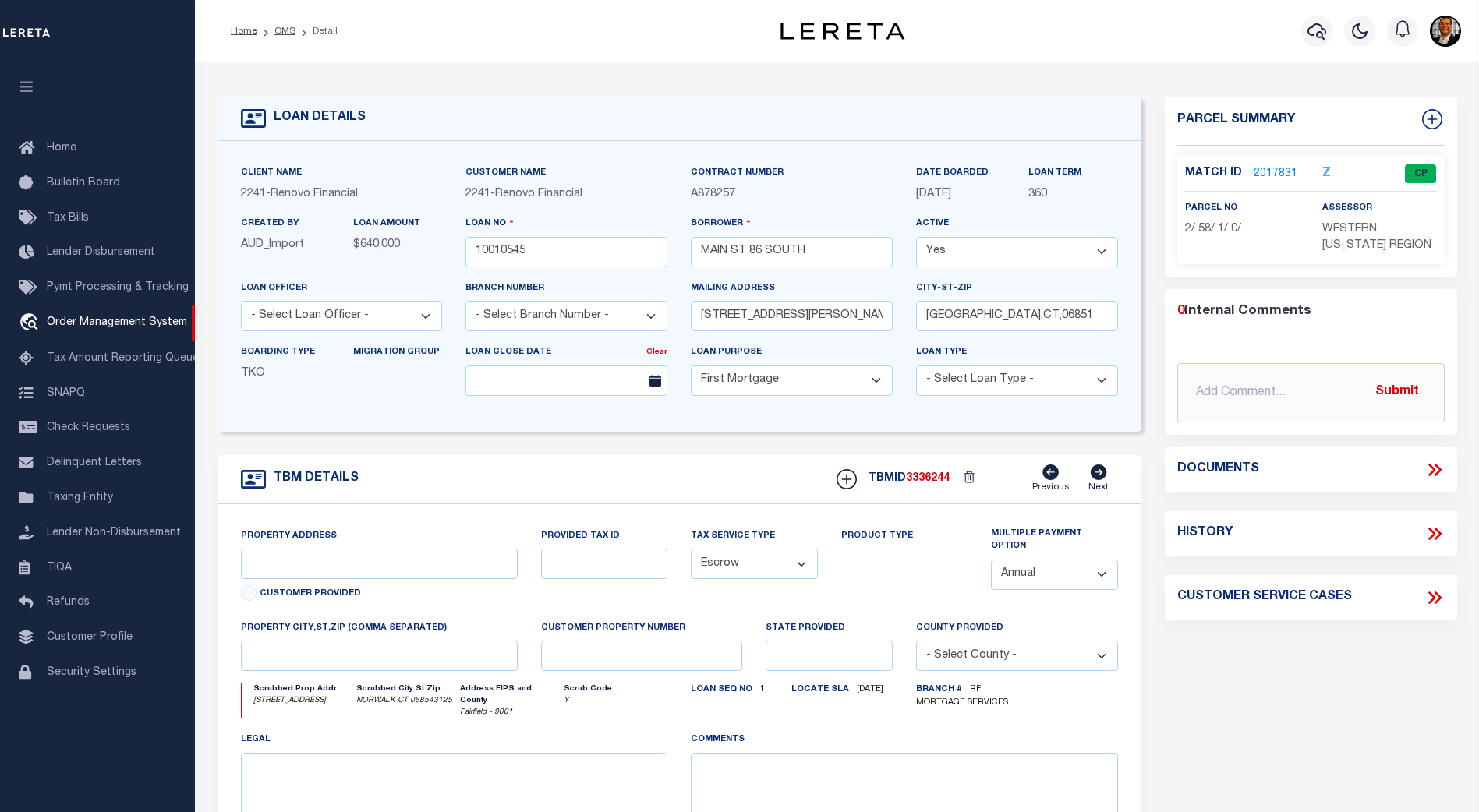
type input "a0kUS0000018Dqj"
type input "CT"
select select
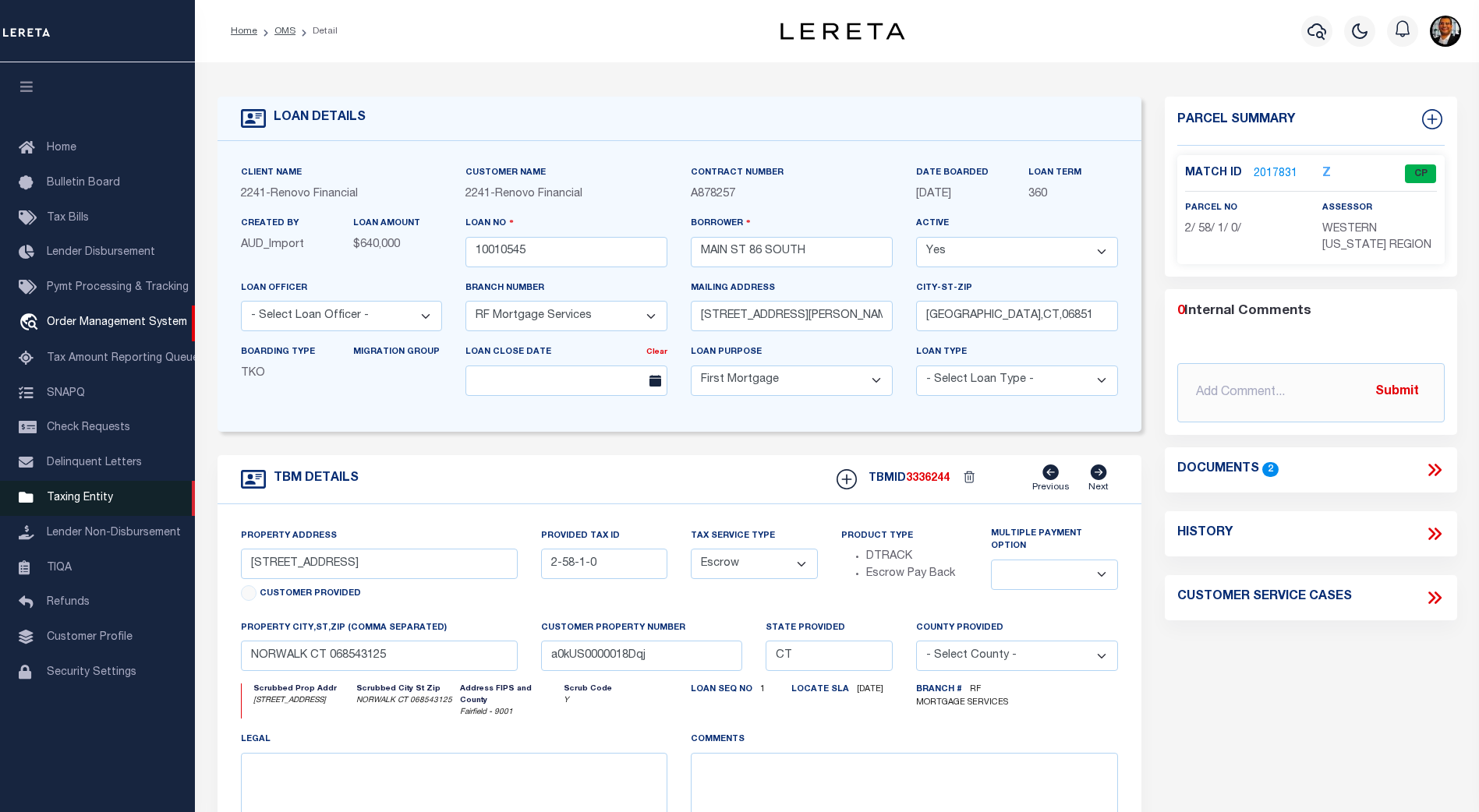
click at [69, 503] on span "Taxing Entity" at bounding box center [80, 498] width 66 height 11
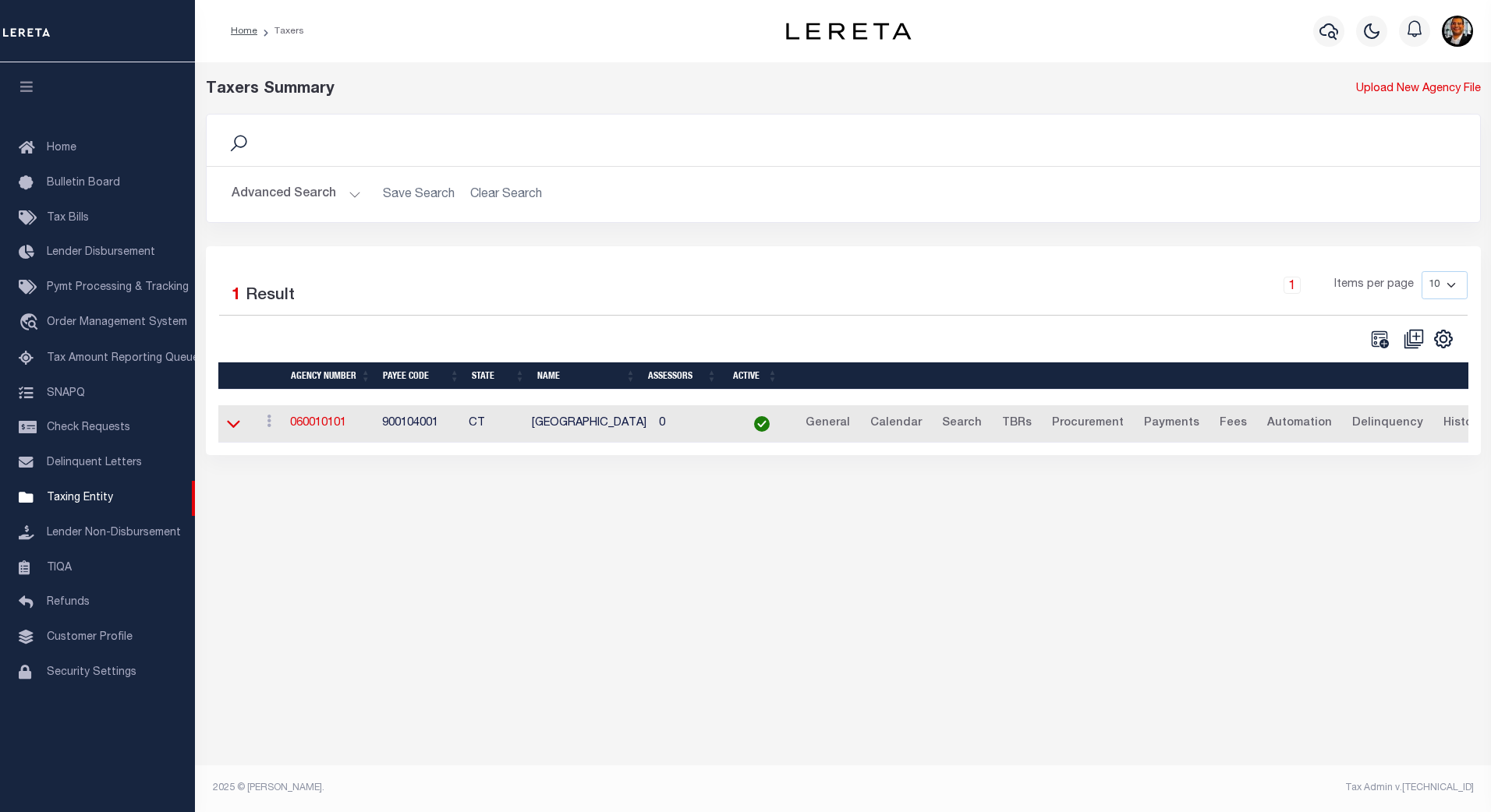
click at [240, 428] on icon at bounding box center [234, 423] width 14 height 16
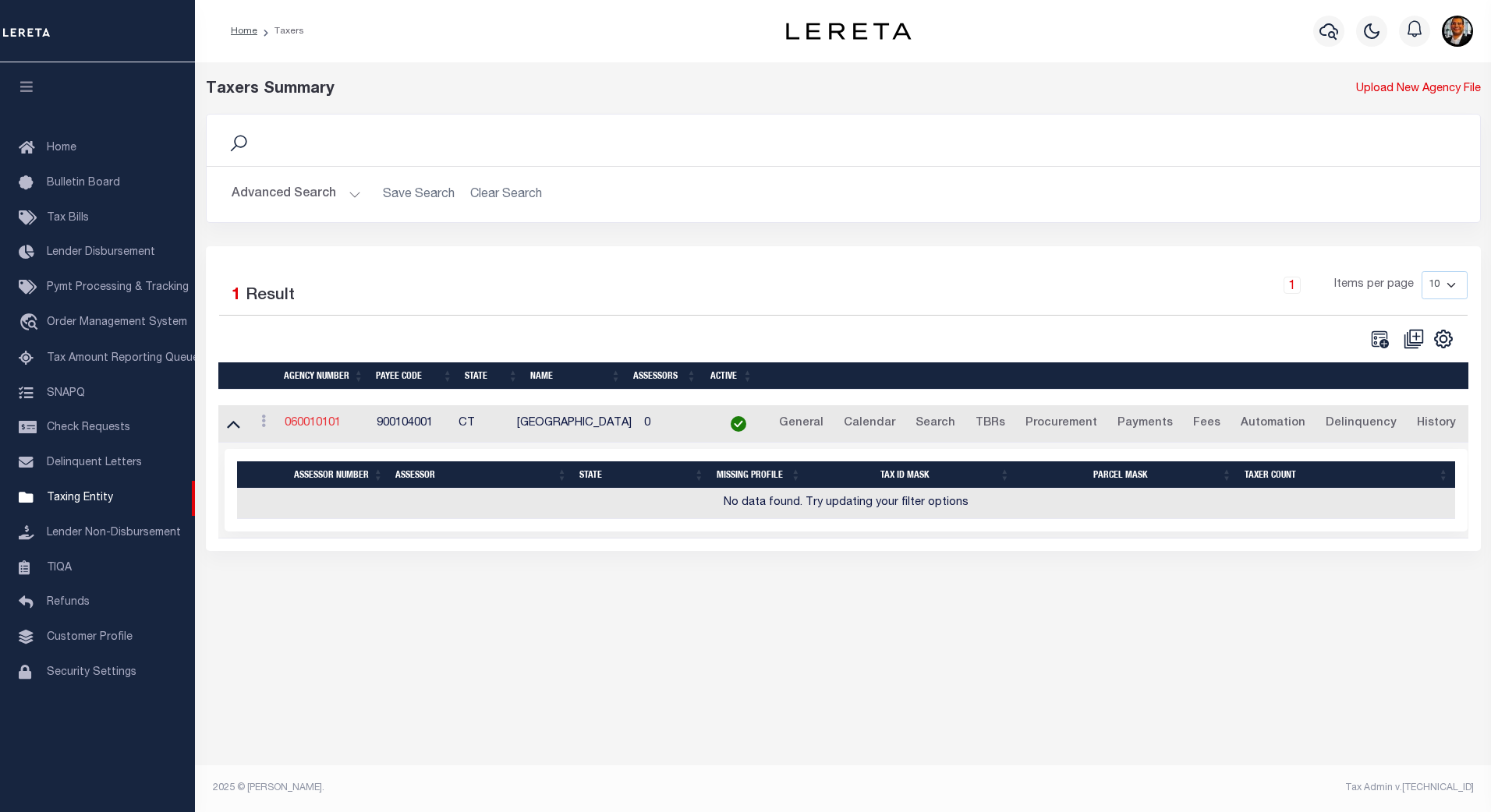
click at [319, 427] on link "060010101" at bounding box center [313, 423] width 56 height 11
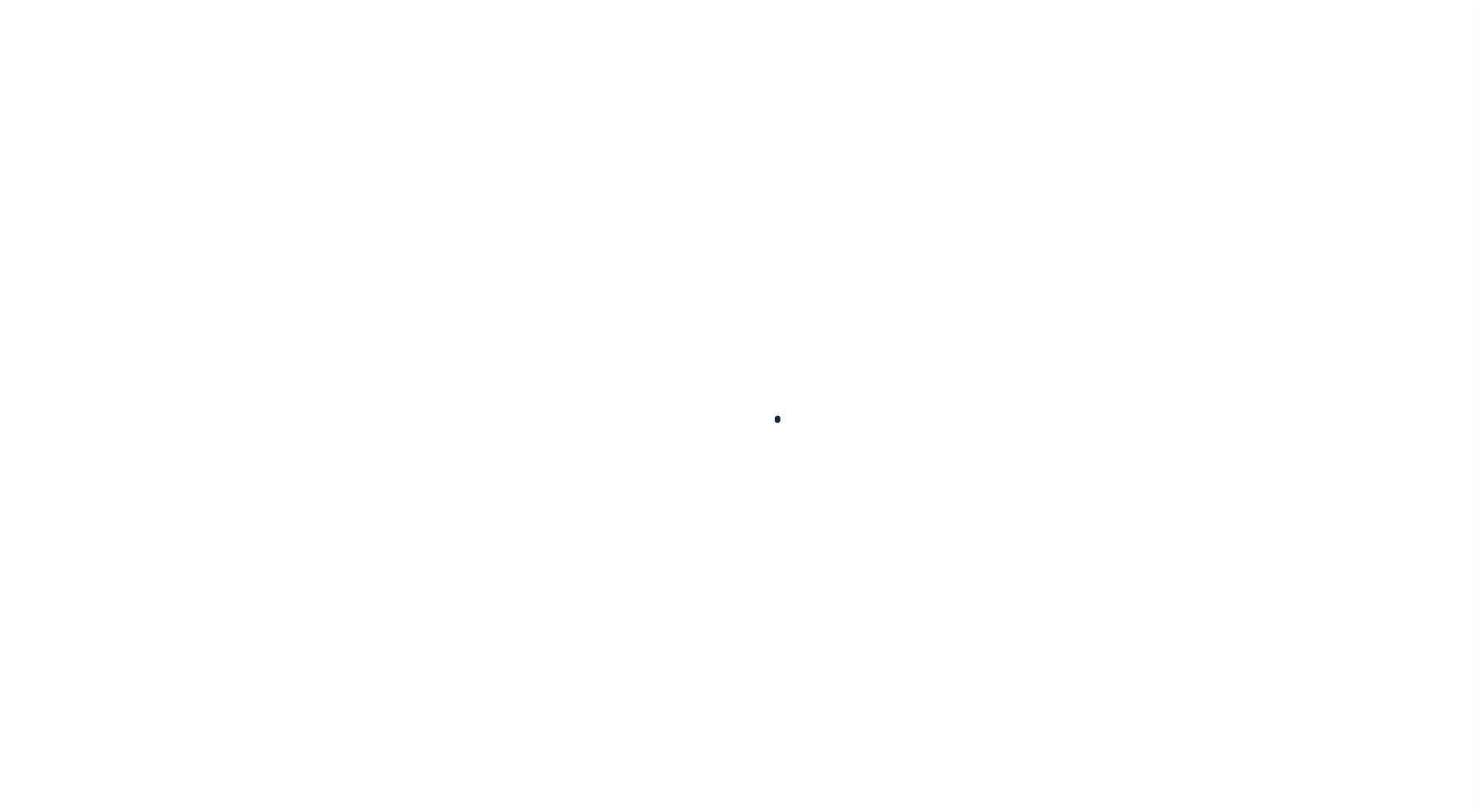
select select
checkbox input "false"
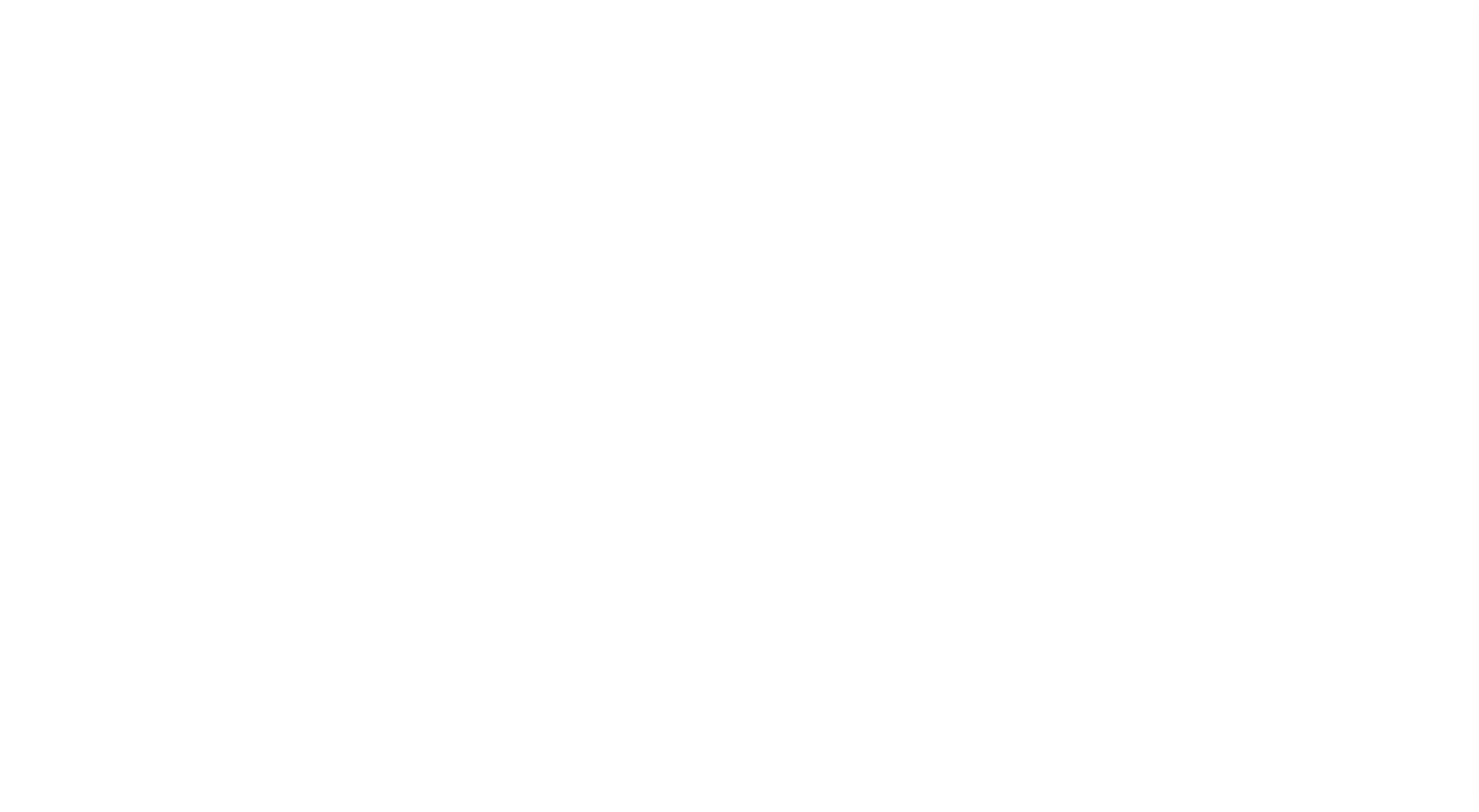
checkbox input "false"
type input "900104001"
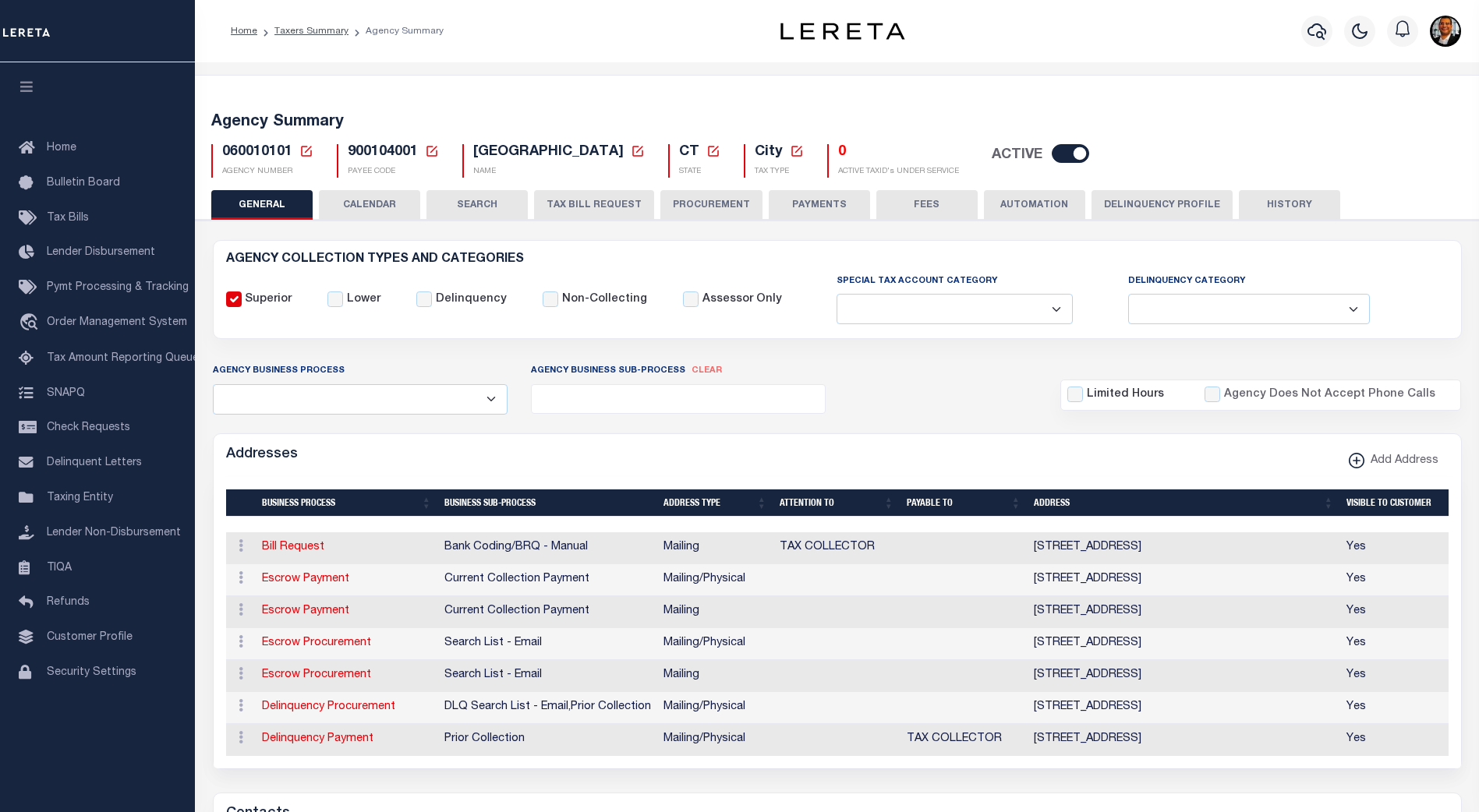
click at [375, 209] on button "CALENDAR" at bounding box center [370, 205] width 101 height 30
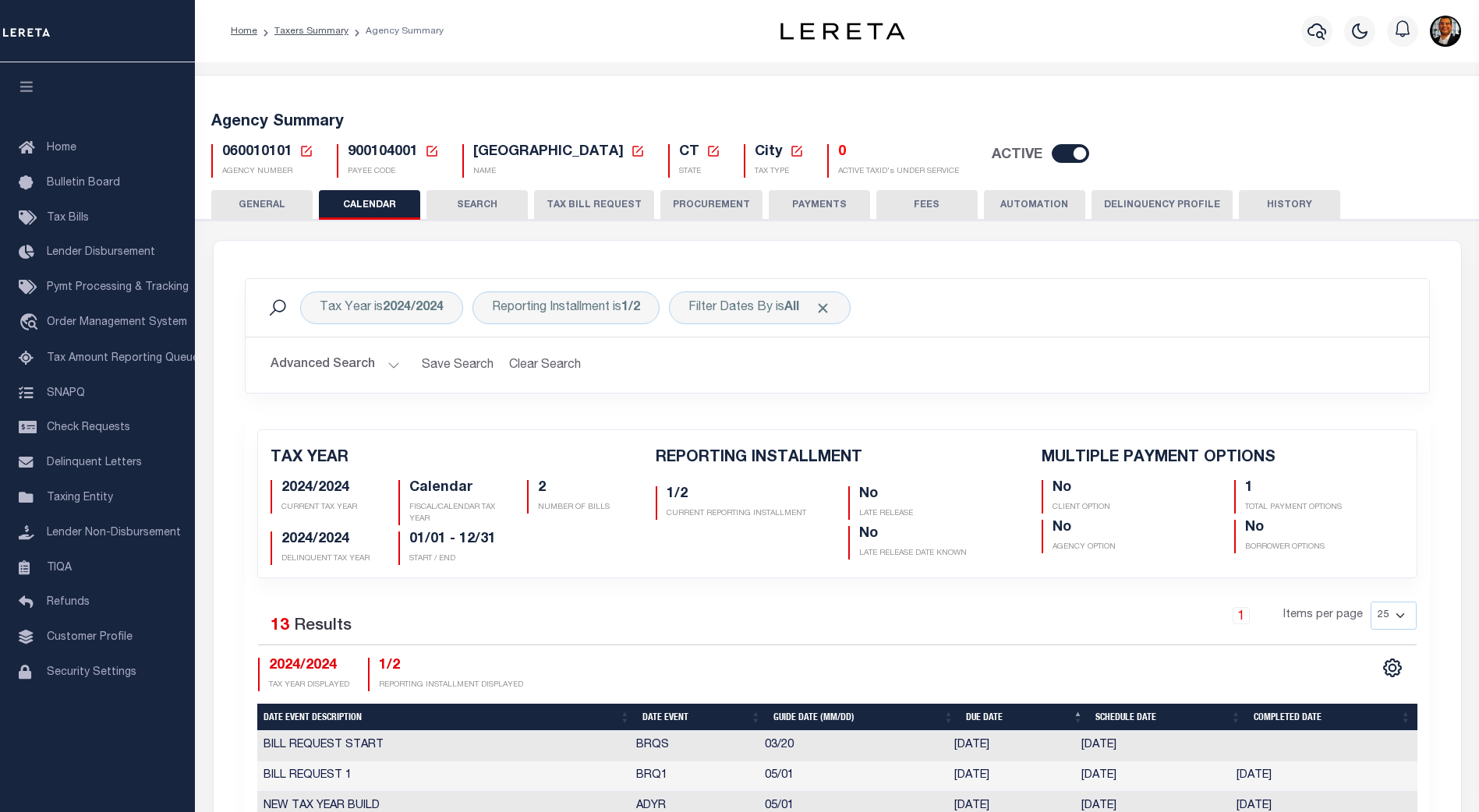
checkbox input "false"
type input "1"
click at [258, 204] on button "GENERAL" at bounding box center [262, 205] width 101 height 30
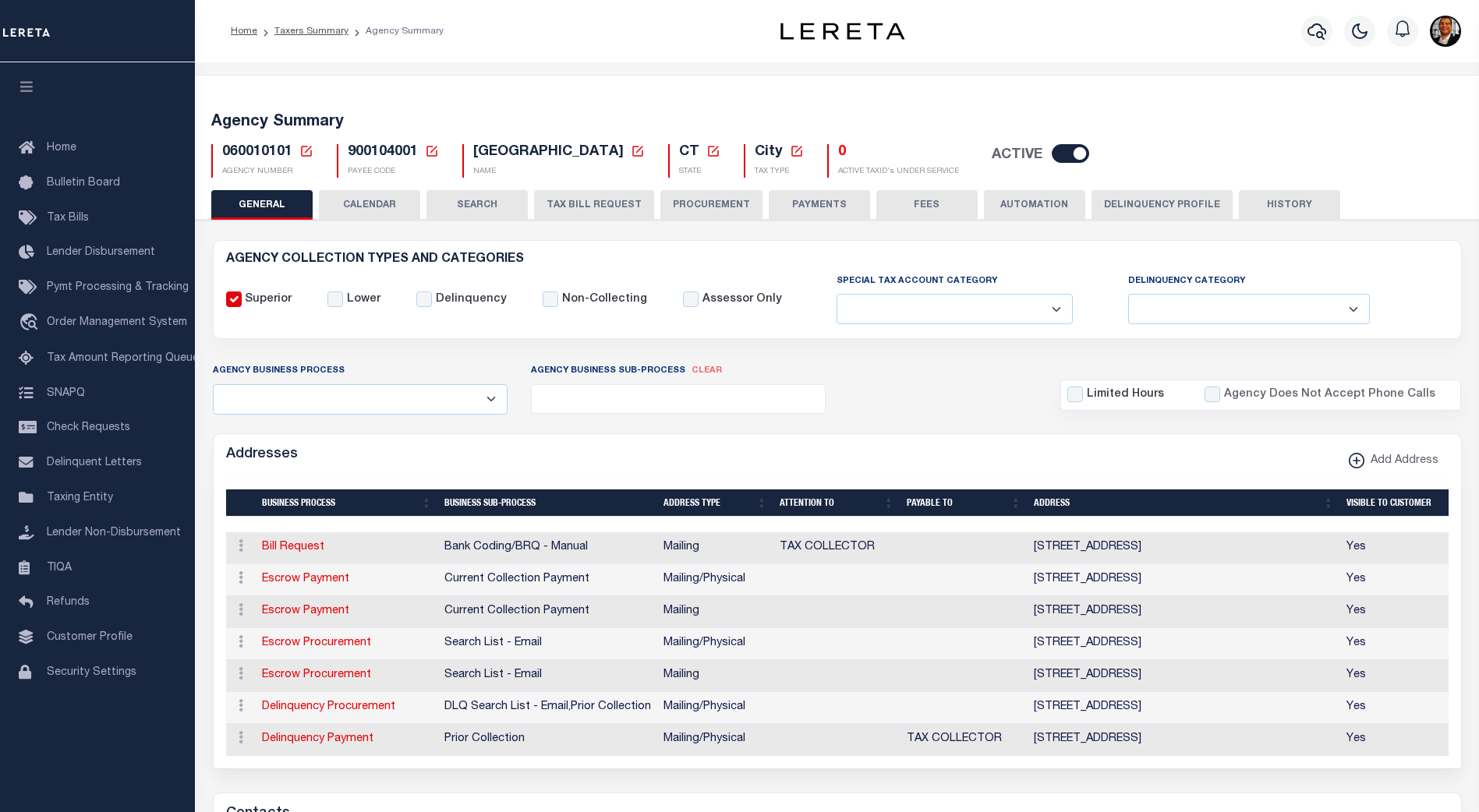
click at [494, 204] on button "SEARCH" at bounding box center [477, 205] width 101 height 30
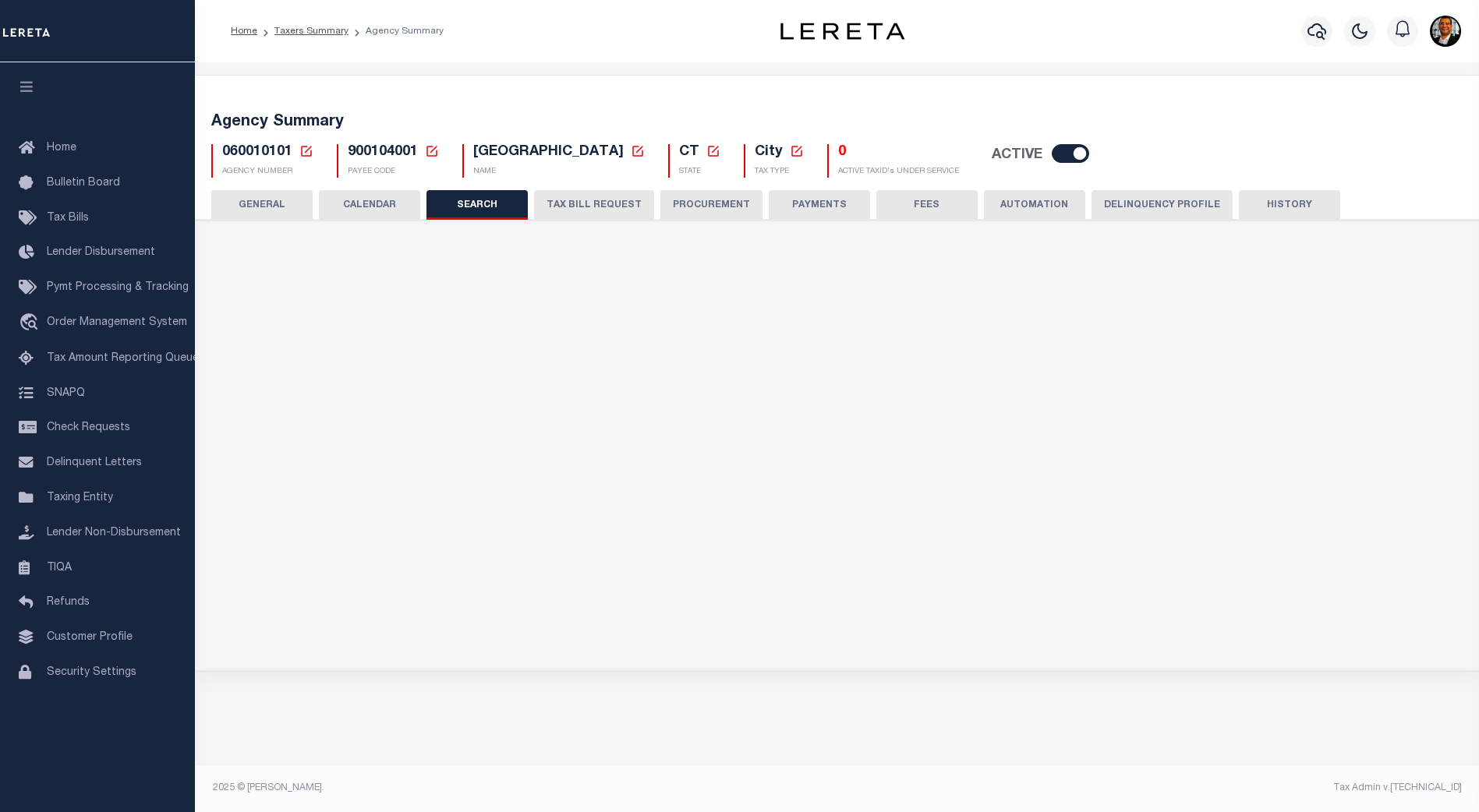
checkbox input "false"
type input "12000"
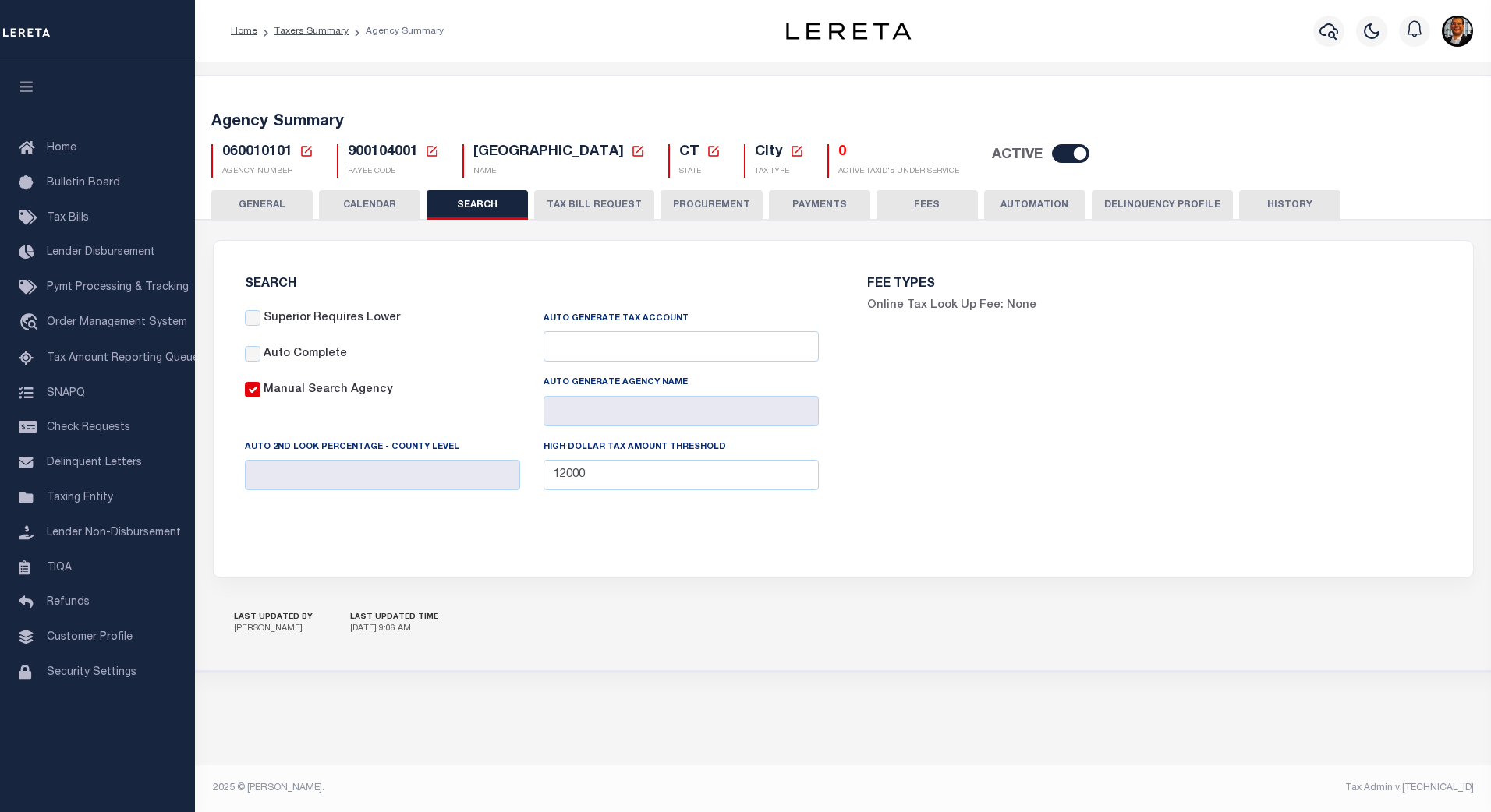
click at [275, 198] on button "GENERAL" at bounding box center [262, 205] width 101 height 30
